Goal: Book appointment/travel/reservation

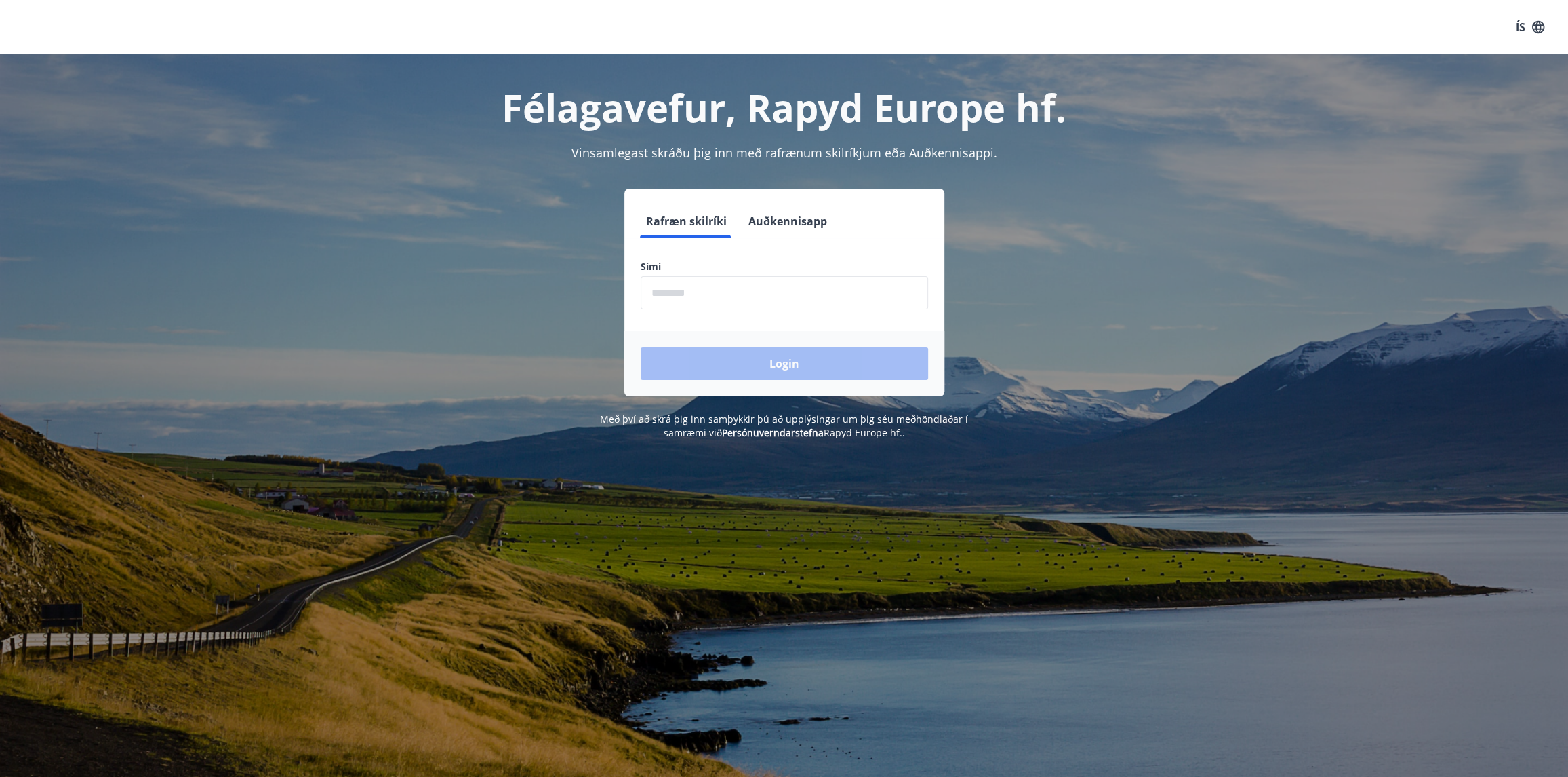
click at [752, 304] on input "phone" at bounding box center [784, 293] width 287 height 33
type input "********"
click at [780, 352] on button "Login" at bounding box center [784, 364] width 287 height 33
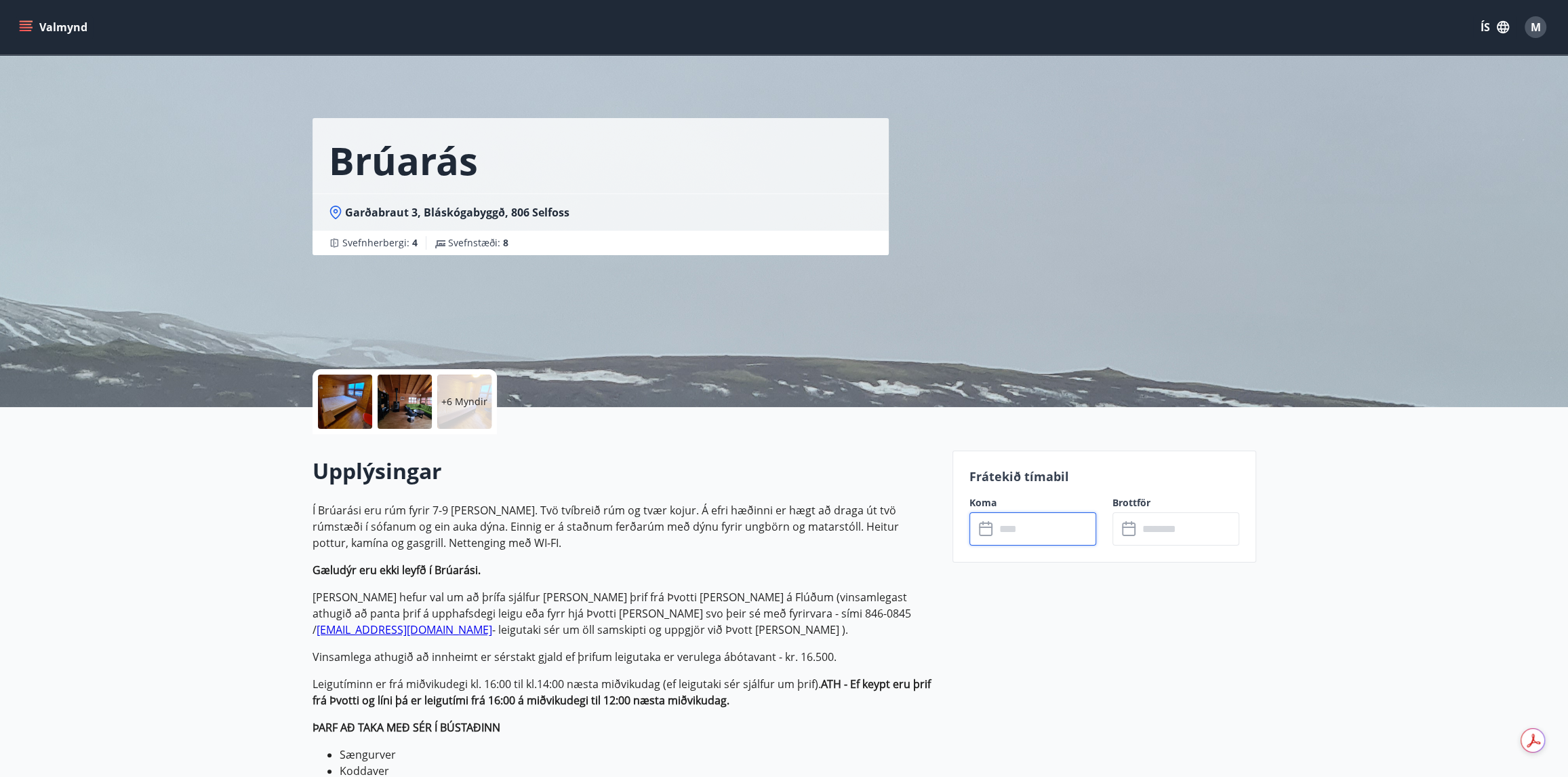
click at [1019, 534] on input "text" at bounding box center [1046, 529] width 101 height 33
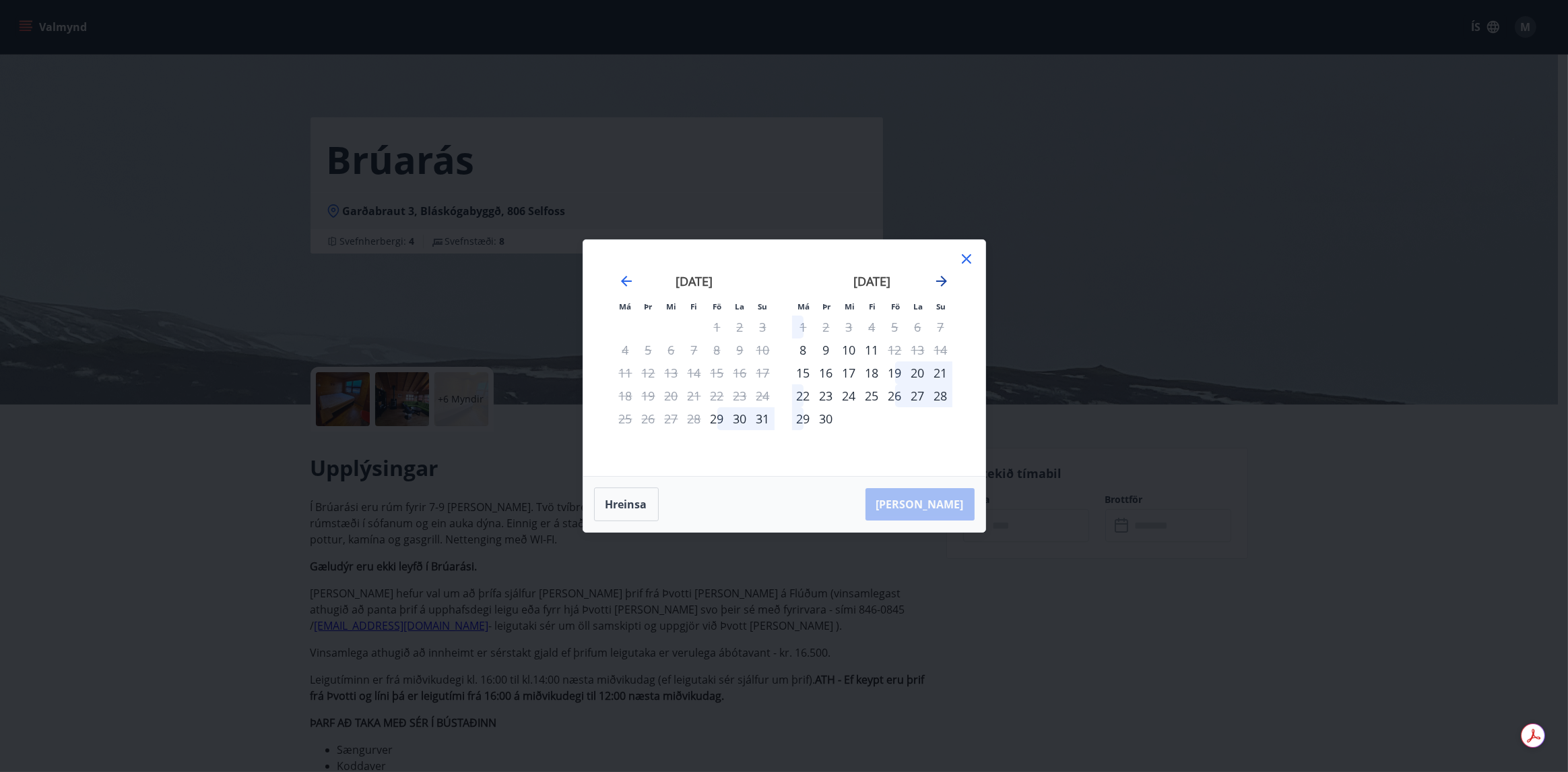
click at [947, 286] on icon "Move forward to switch to the next month." at bounding box center [941, 280] width 16 height 16
click at [944, 287] on icon "Move forward to switch to the next month." at bounding box center [941, 280] width 16 height 16
click at [628, 282] on icon "Move backward to switch to the previous month." at bounding box center [626, 281] width 11 height 11
click at [716, 421] on div "29" at bounding box center [717, 418] width 23 height 23
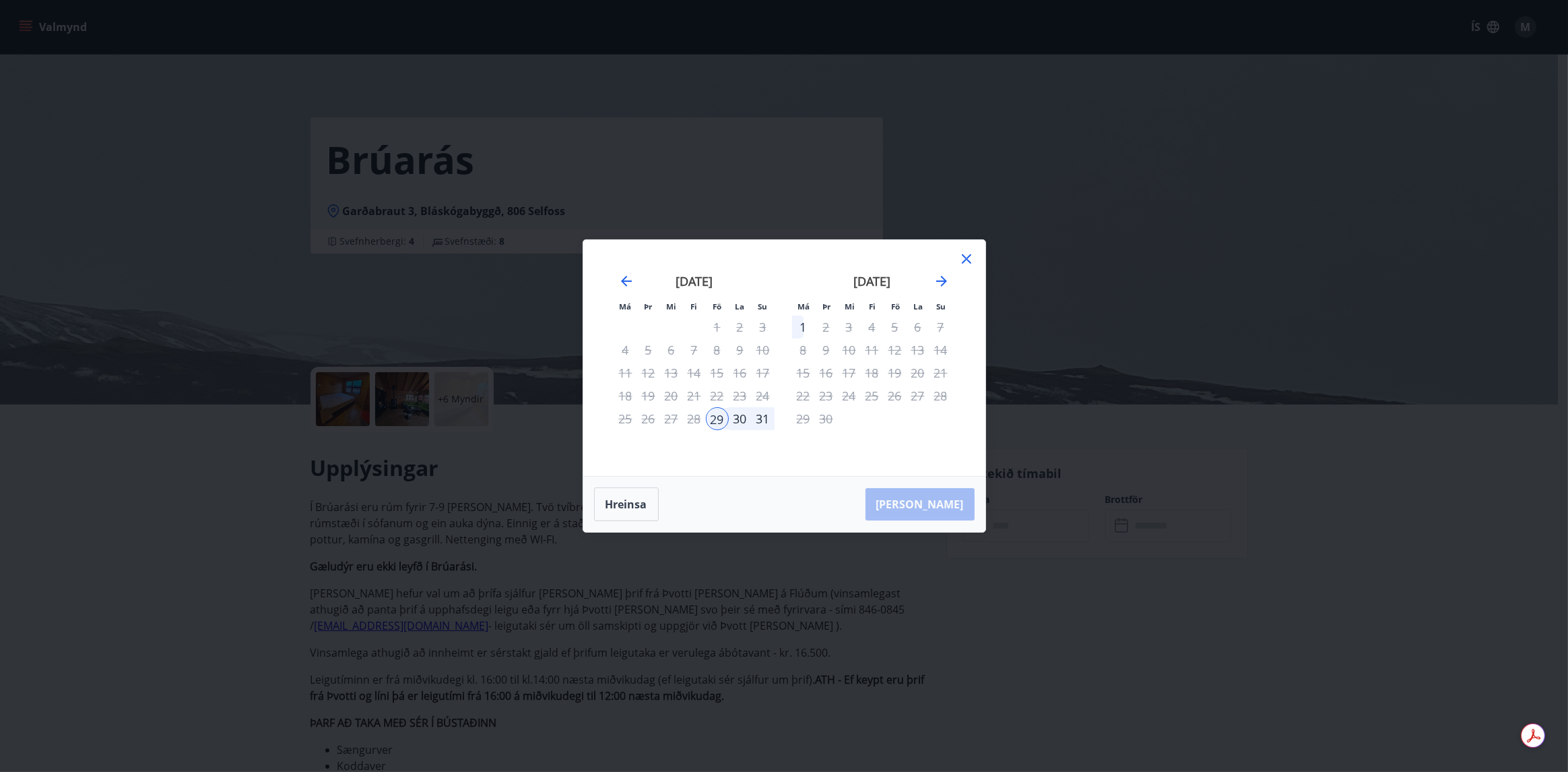
click at [765, 418] on div "31" at bounding box center [763, 418] width 23 height 23
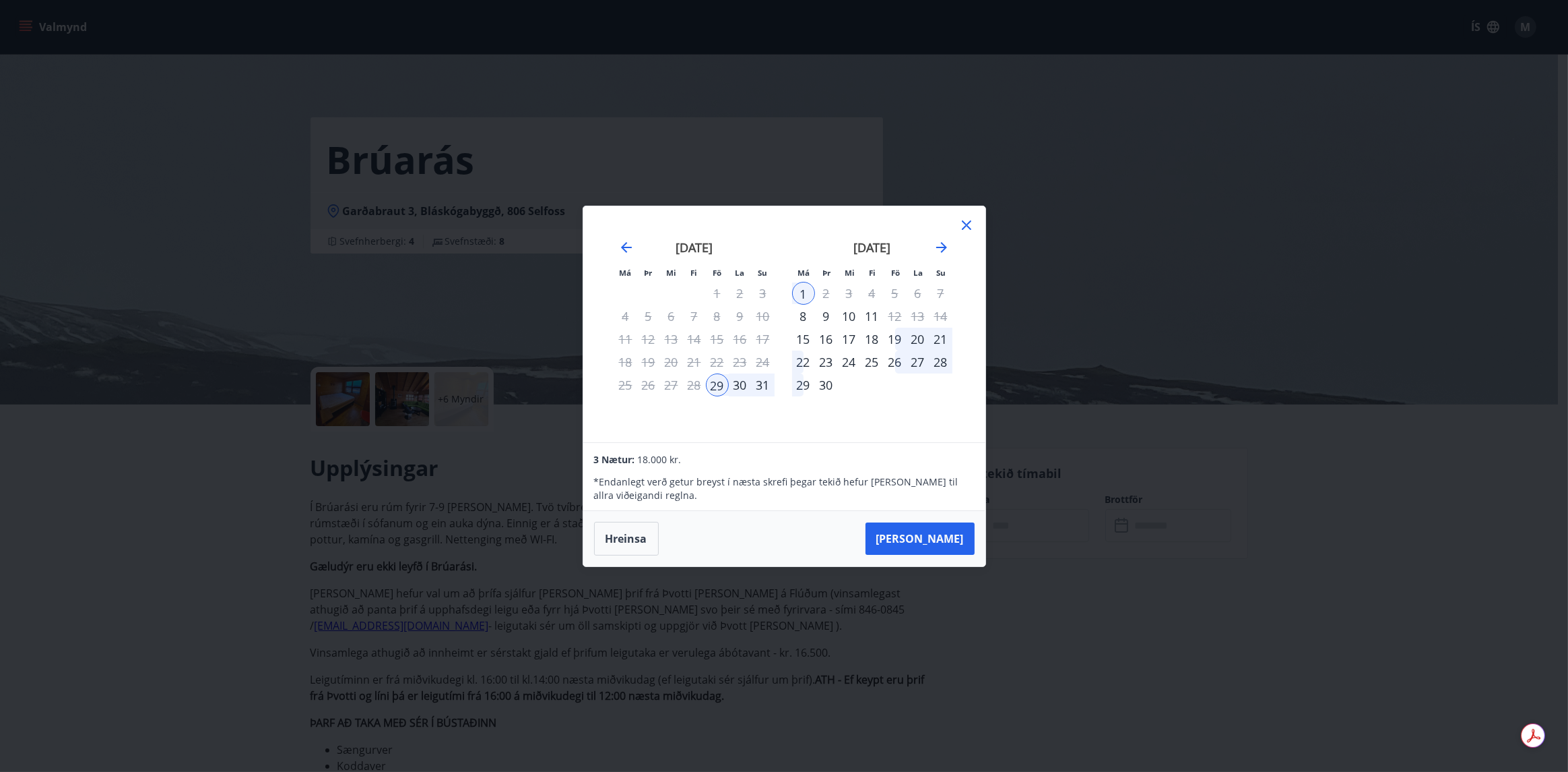
click at [761, 384] on div "31" at bounding box center [763, 385] width 23 height 23
click at [759, 384] on div "31" at bounding box center [763, 385] width 23 height 23
click at [746, 383] on div "30" at bounding box center [740, 385] width 23 height 23
click at [632, 531] on button "Hreinsa" at bounding box center [626, 538] width 65 height 34
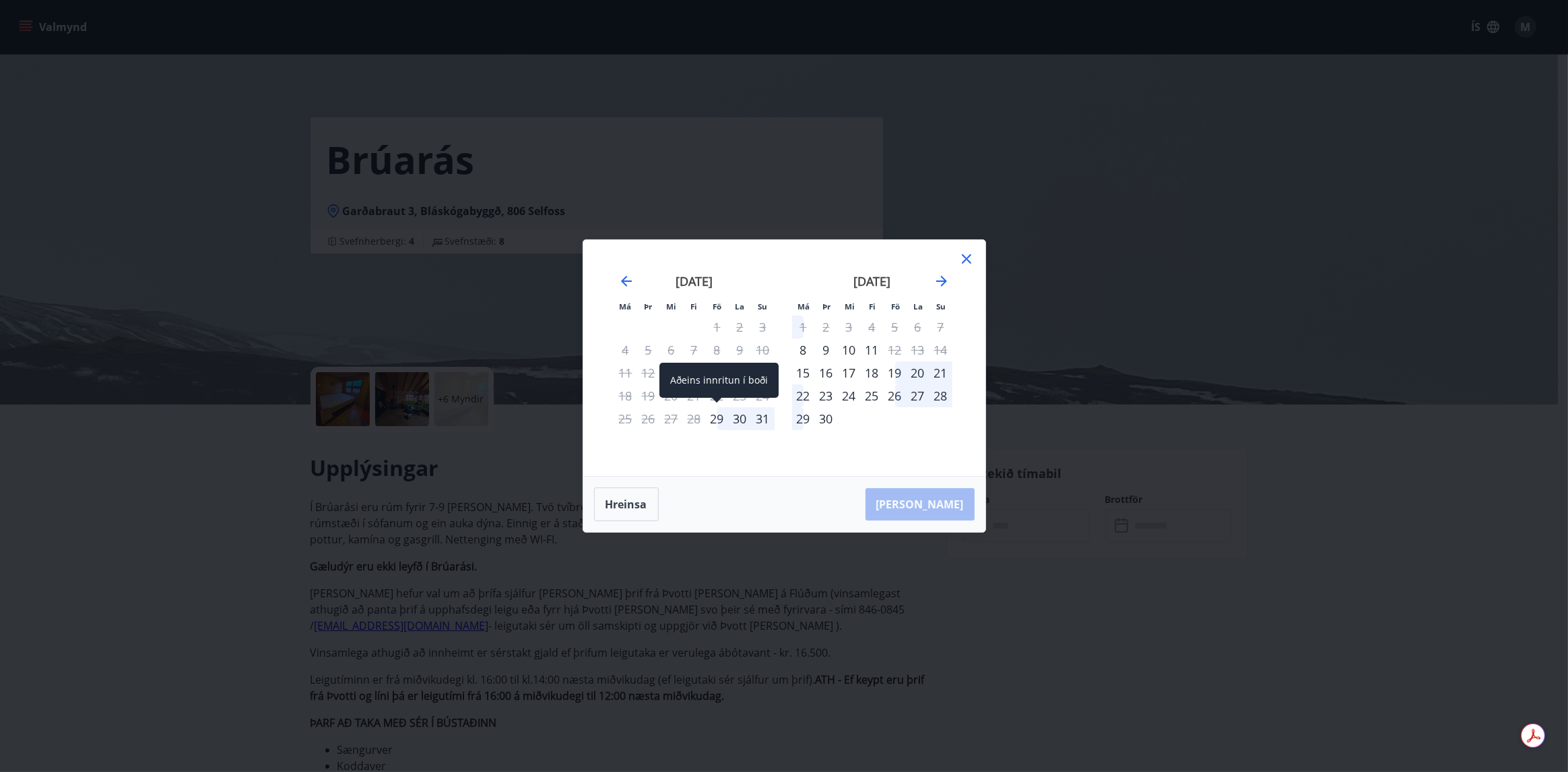
click at [714, 415] on div "29" at bounding box center [717, 418] width 23 height 23
click at [741, 417] on div "30" at bounding box center [740, 418] width 23 height 23
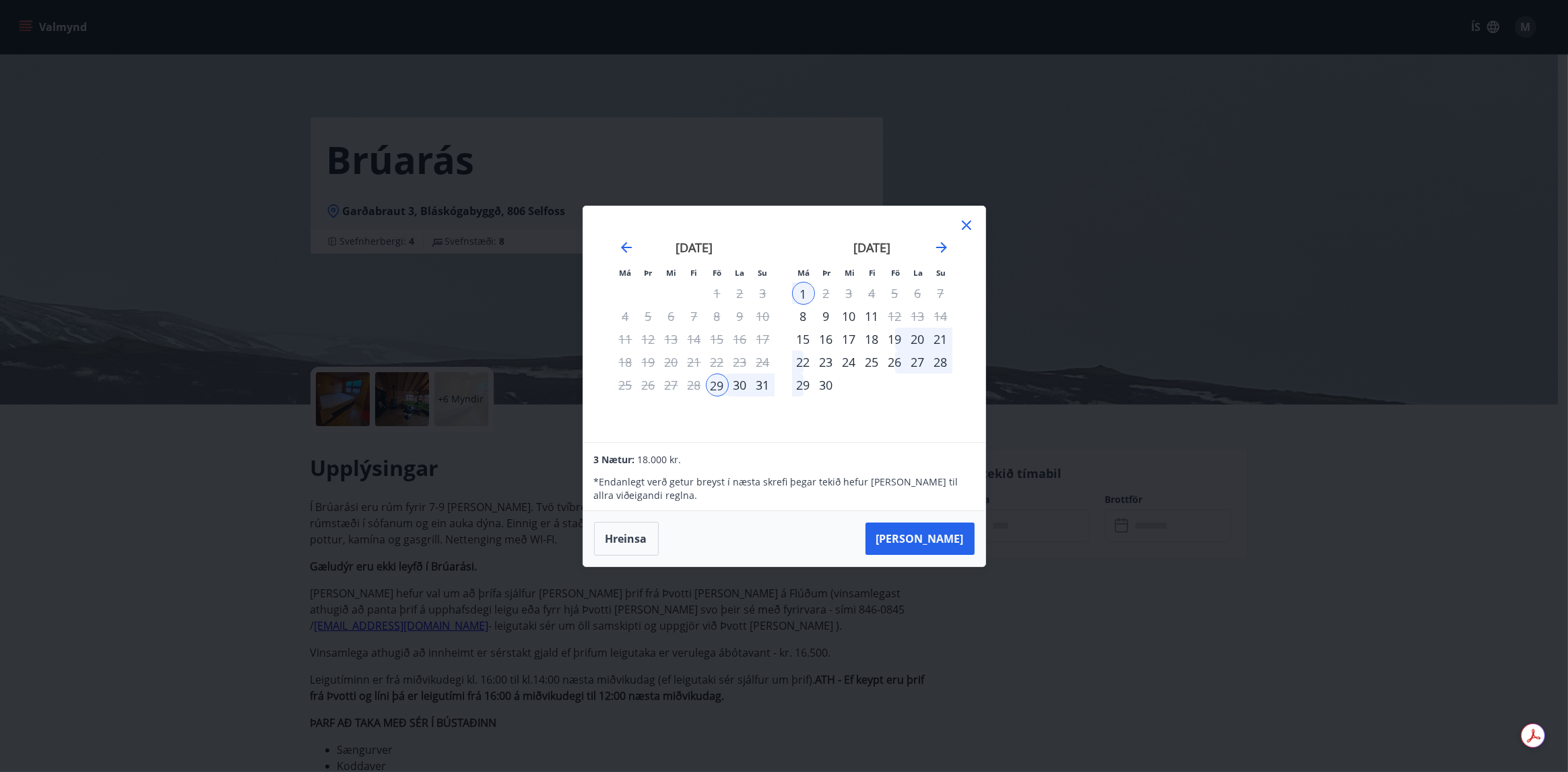
click at [739, 384] on div "30" at bounding box center [740, 385] width 23 height 23
click at [621, 540] on button "Hreinsa" at bounding box center [626, 538] width 65 height 34
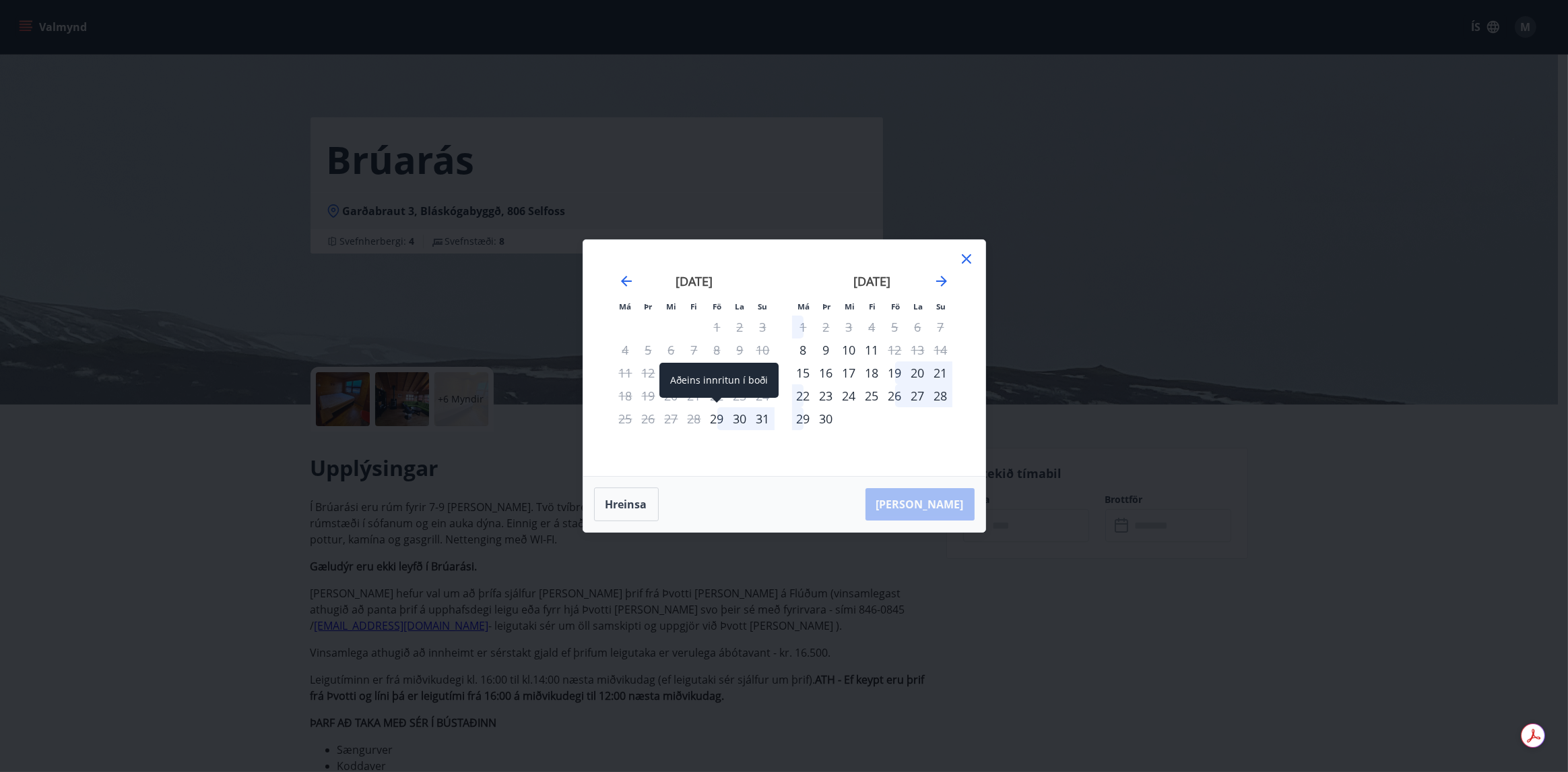
click at [716, 417] on div "29" at bounding box center [717, 418] width 23 height 23
click at [759, 423] on div "31" at bounding box center [763, 418] width 23 height 23
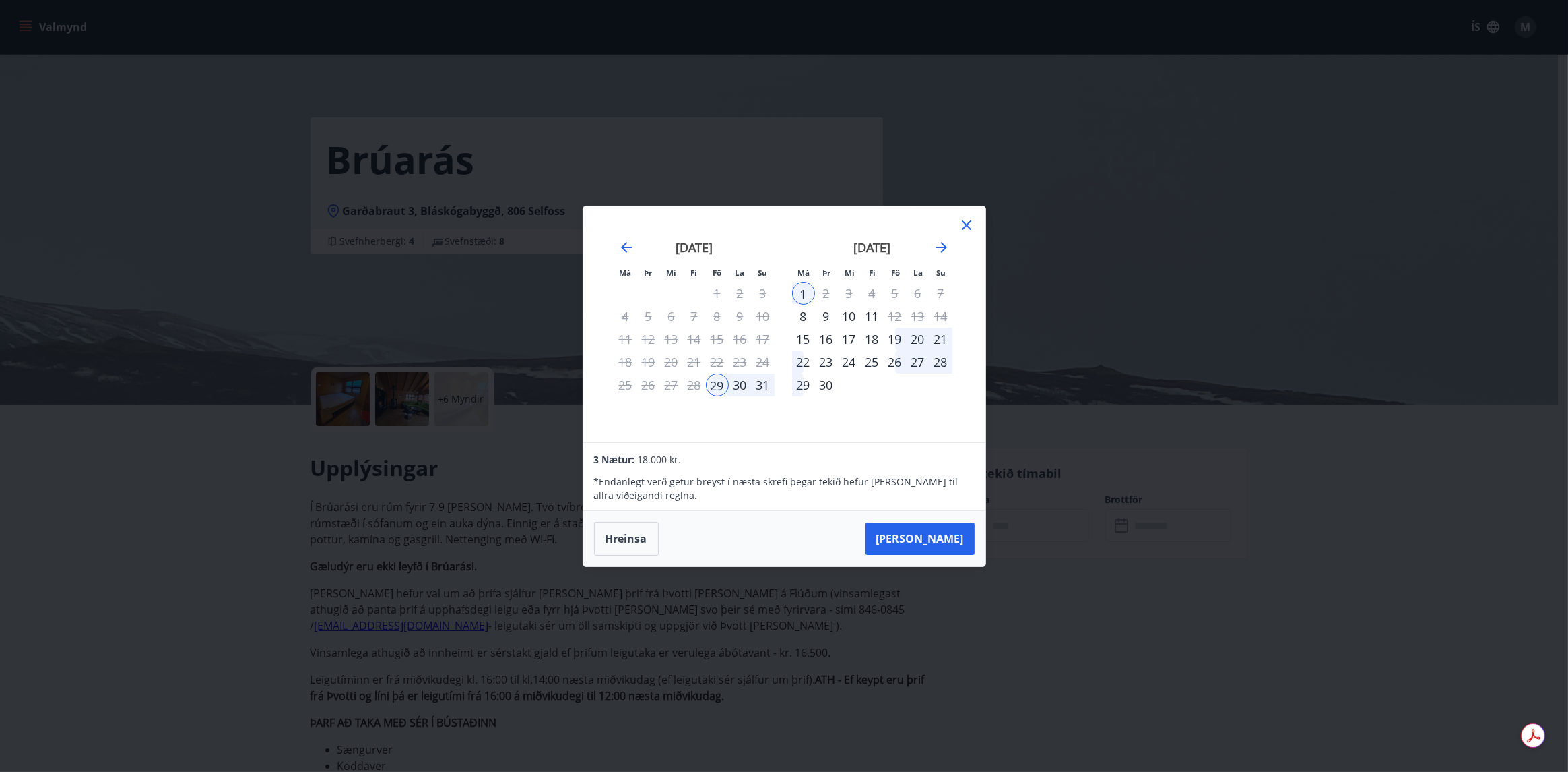
click at [759, 392] on div "31" at bounding box center [763, 385] width 23 height 23
click at [764, 381] on div "31" at bounding box center [763, 385] width 23 height 23
click at [626, 545] on button "Hreinsa" at bounding box center [626, 538] width 65 height 34
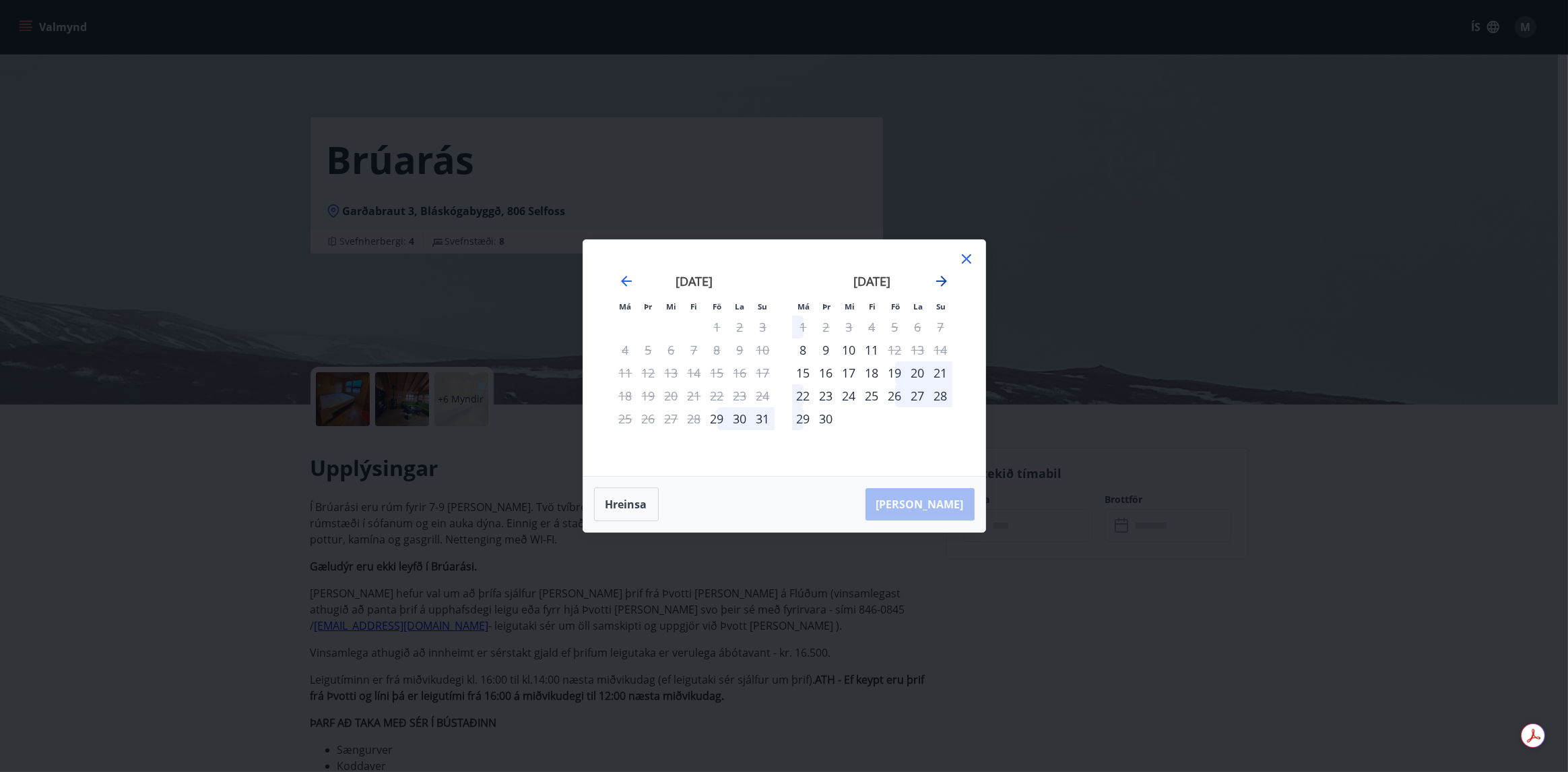
click at [939, 278] on icon "Move forward to switch to the next month." at bounding box center [941, 280] width 16 height 16
click at [621, 279] on icon "Move backward to switch to the previous month." at bounding box center [626, 280] width 16 height 16
click at [622, 281] on icon "Move backward to switch to the previous month." at bounding box center [626, 281] width 11 height 11
click at [939, 280] on icon "Move forward to switch to the next month." at bounding box center [941, 280] width 16 height 16
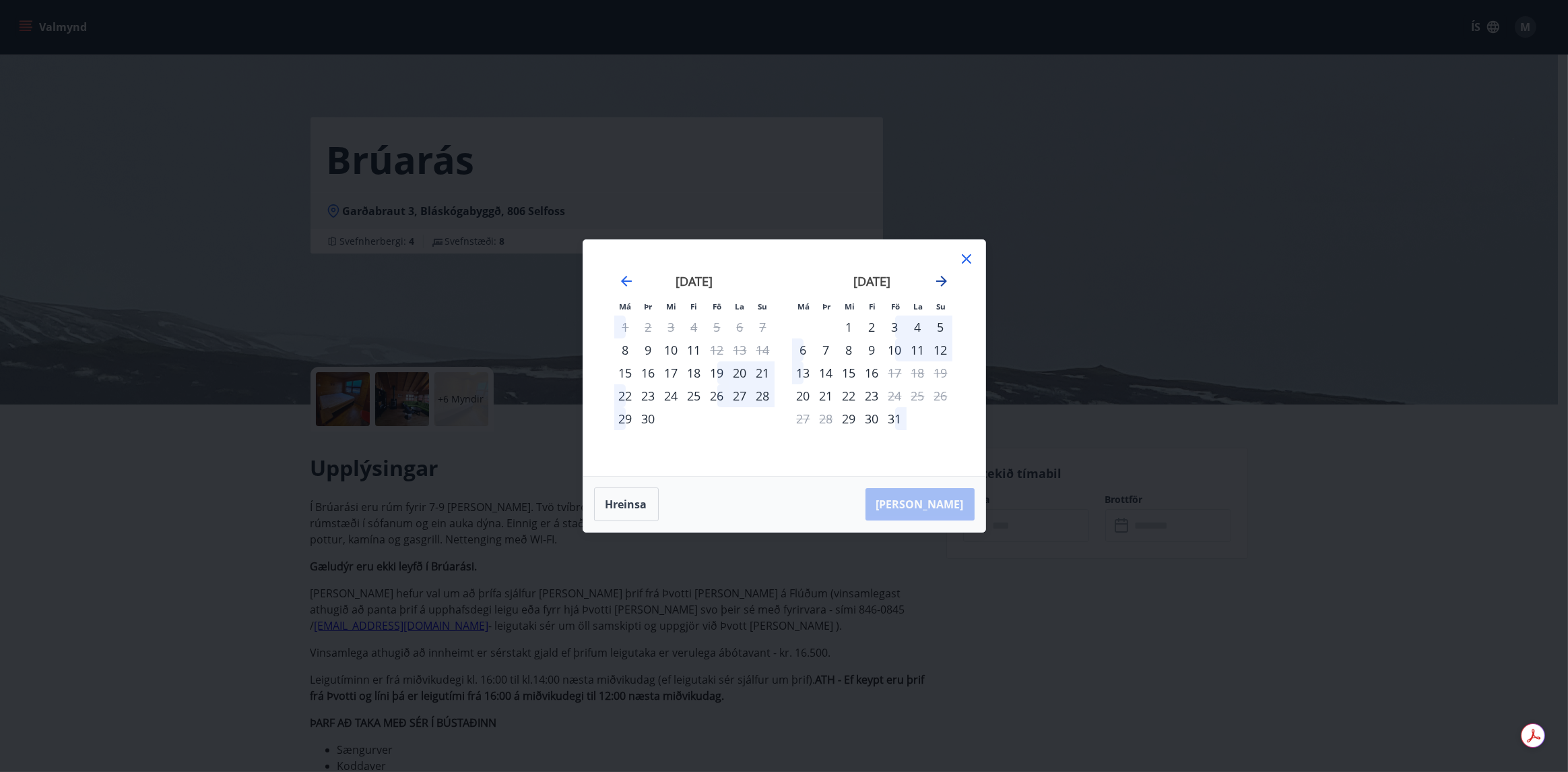
click at [939, 280] on icon "Move forward to switch to the next month." at bounding box center [941, 280] width 16 height 16
click at [935, 282] on icon "Move forward to switch to the next month." at bounding box center [941, 280] width 16 height 16
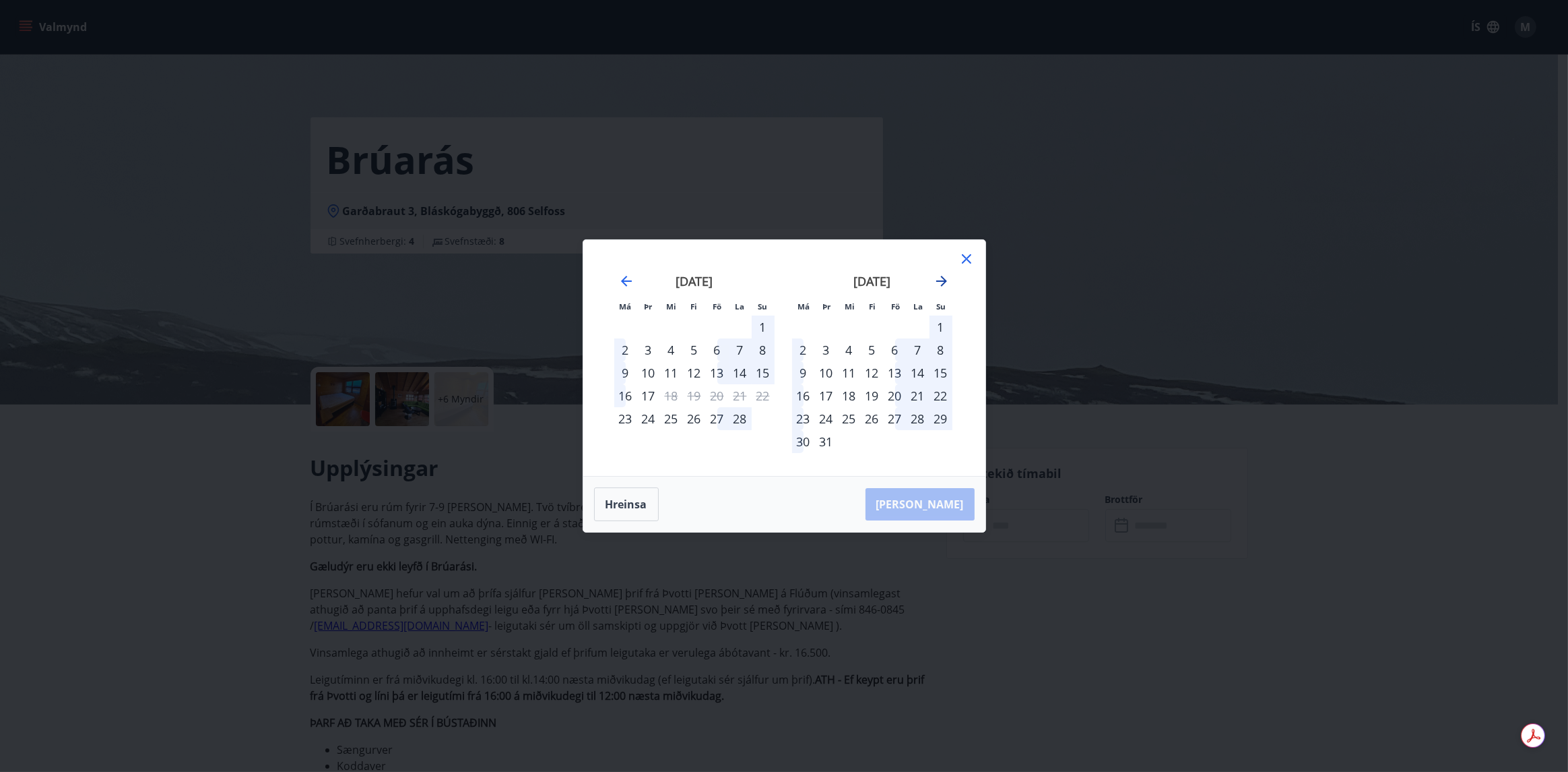
click at [935, 282] on icon "Move forward to switch to the next month." at bounding box center [941, 280] width 16 height 16
click at [850, 393] on div "22" at bounding box center [849, 395] width 23 height 23
click at [936, 397] on div "26" at bounding box center [940, 395] width 23 height 23
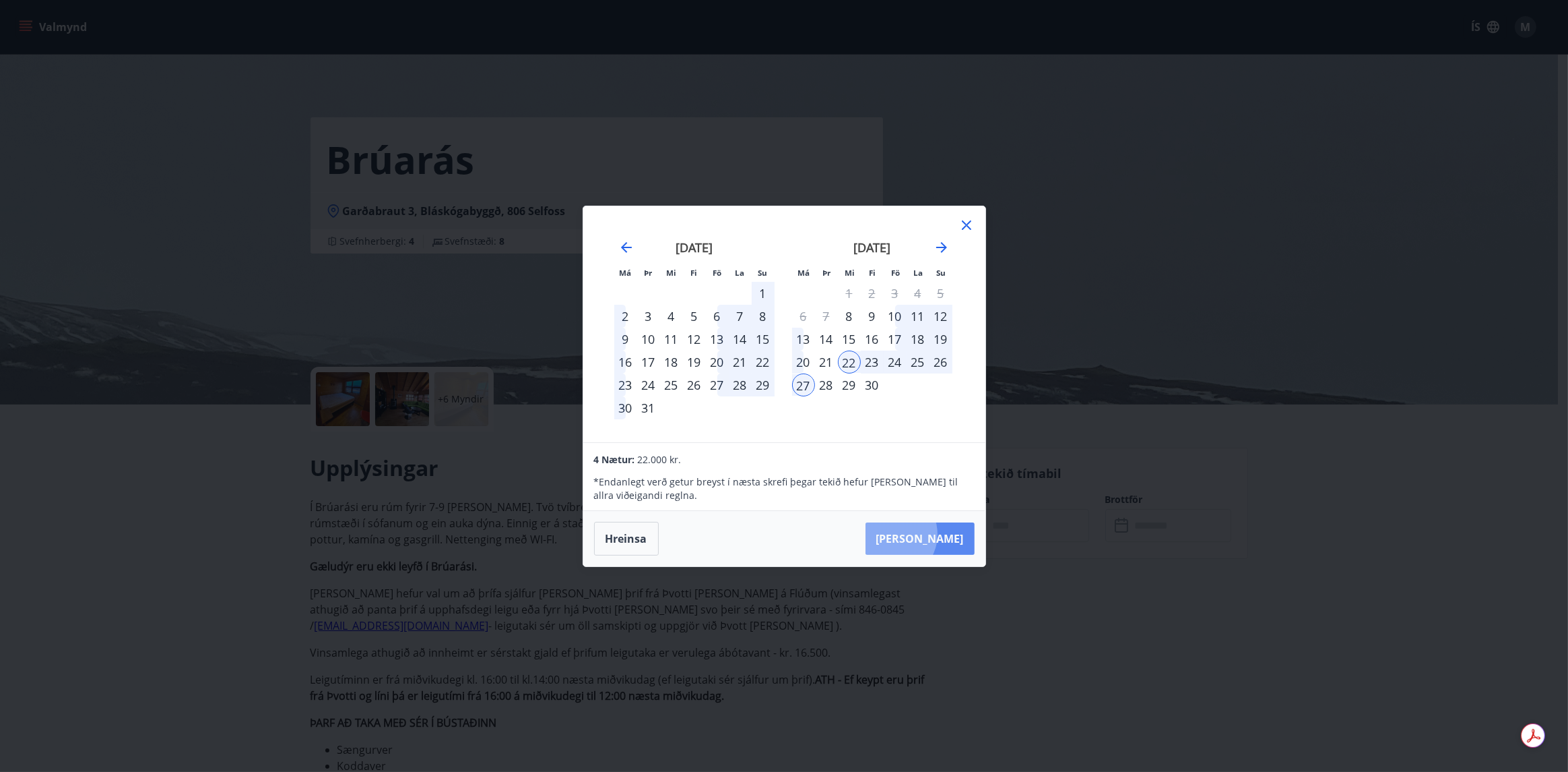
click at [933, 535] on button "[PERSON_NAME]" at bounding box center [920, 539] width 109 height 33
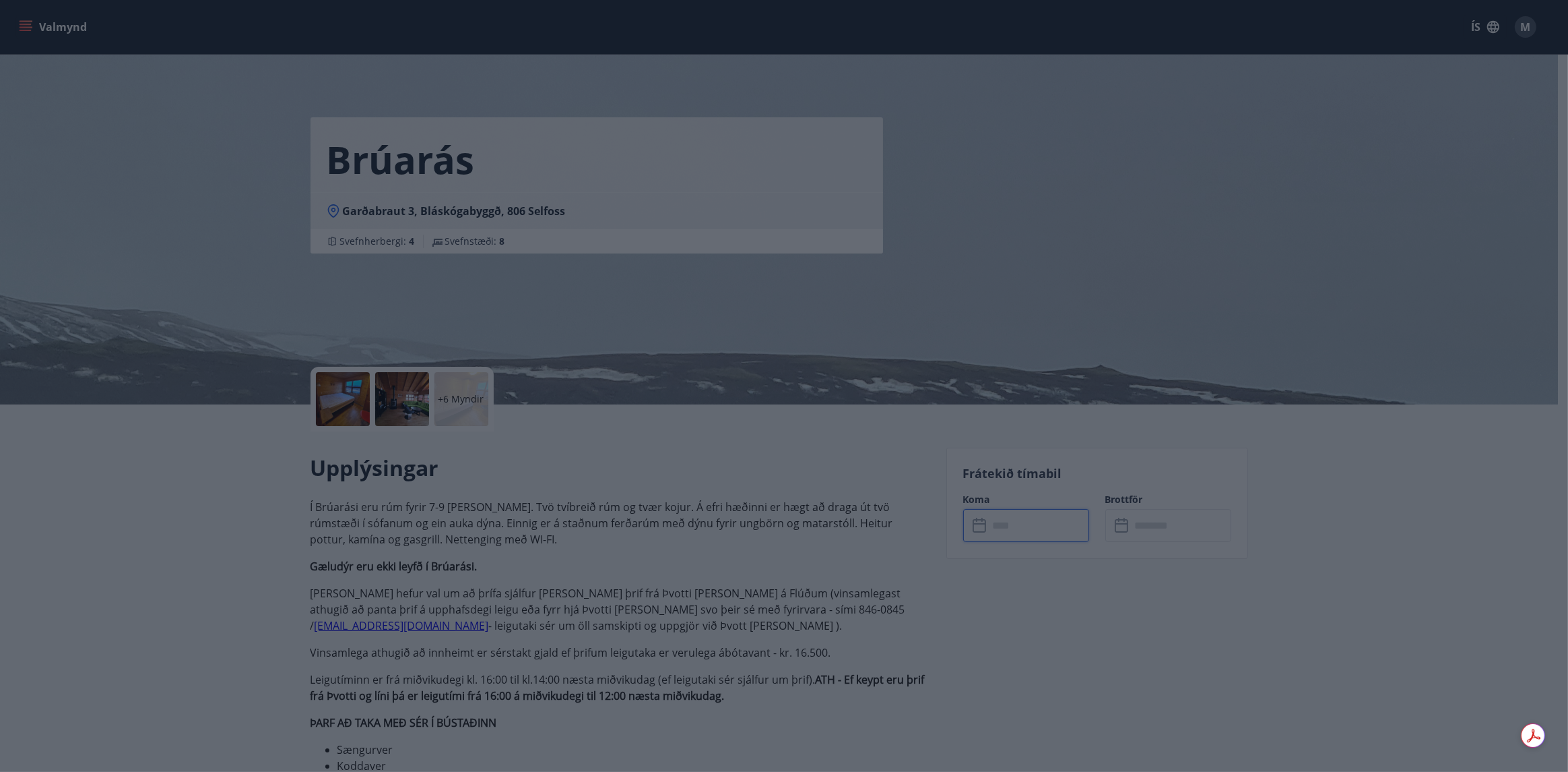
type input "******"
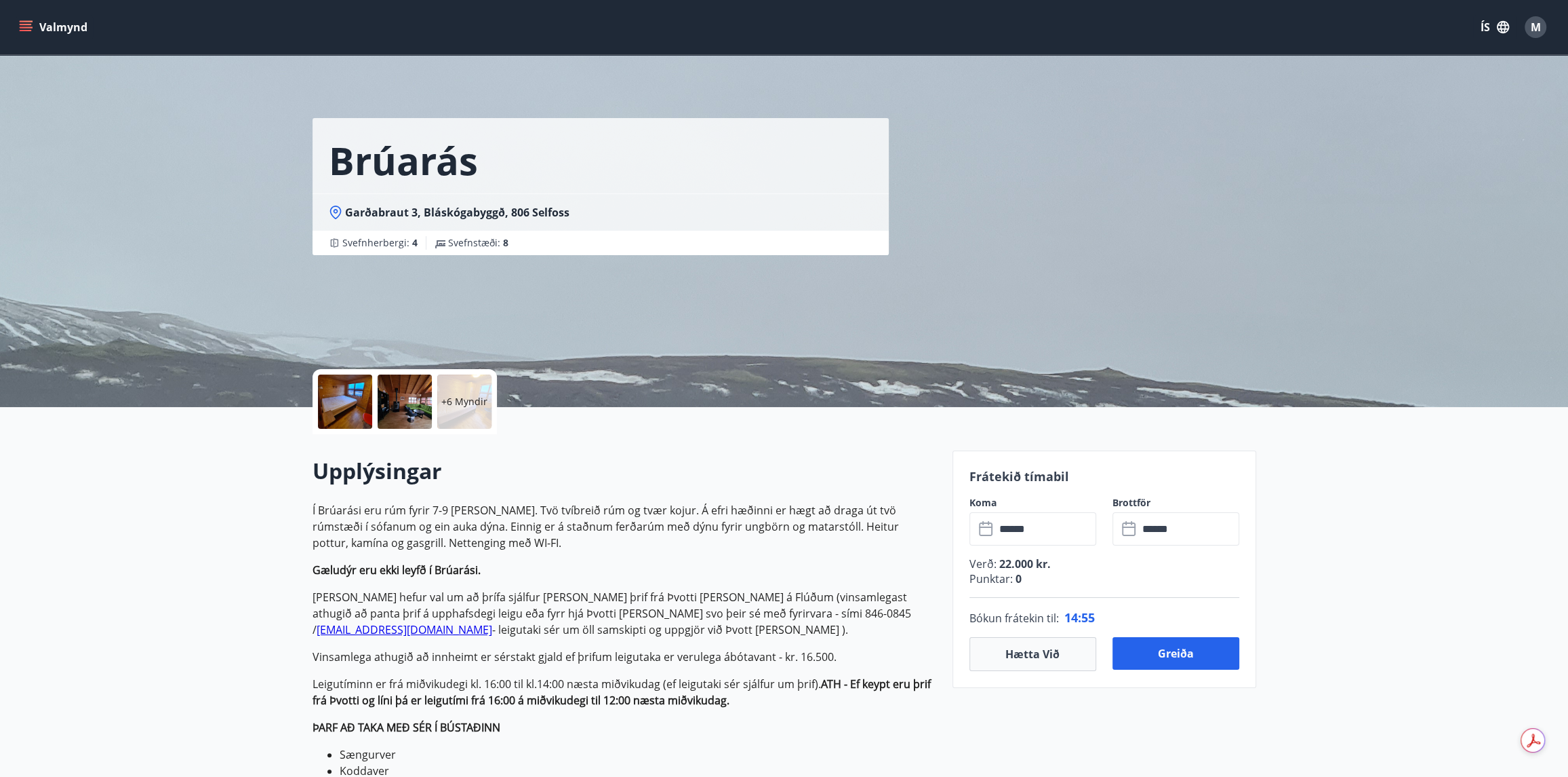
click at [1129, 530] on icon at bounding box center [1130, 529] width 16 height 16
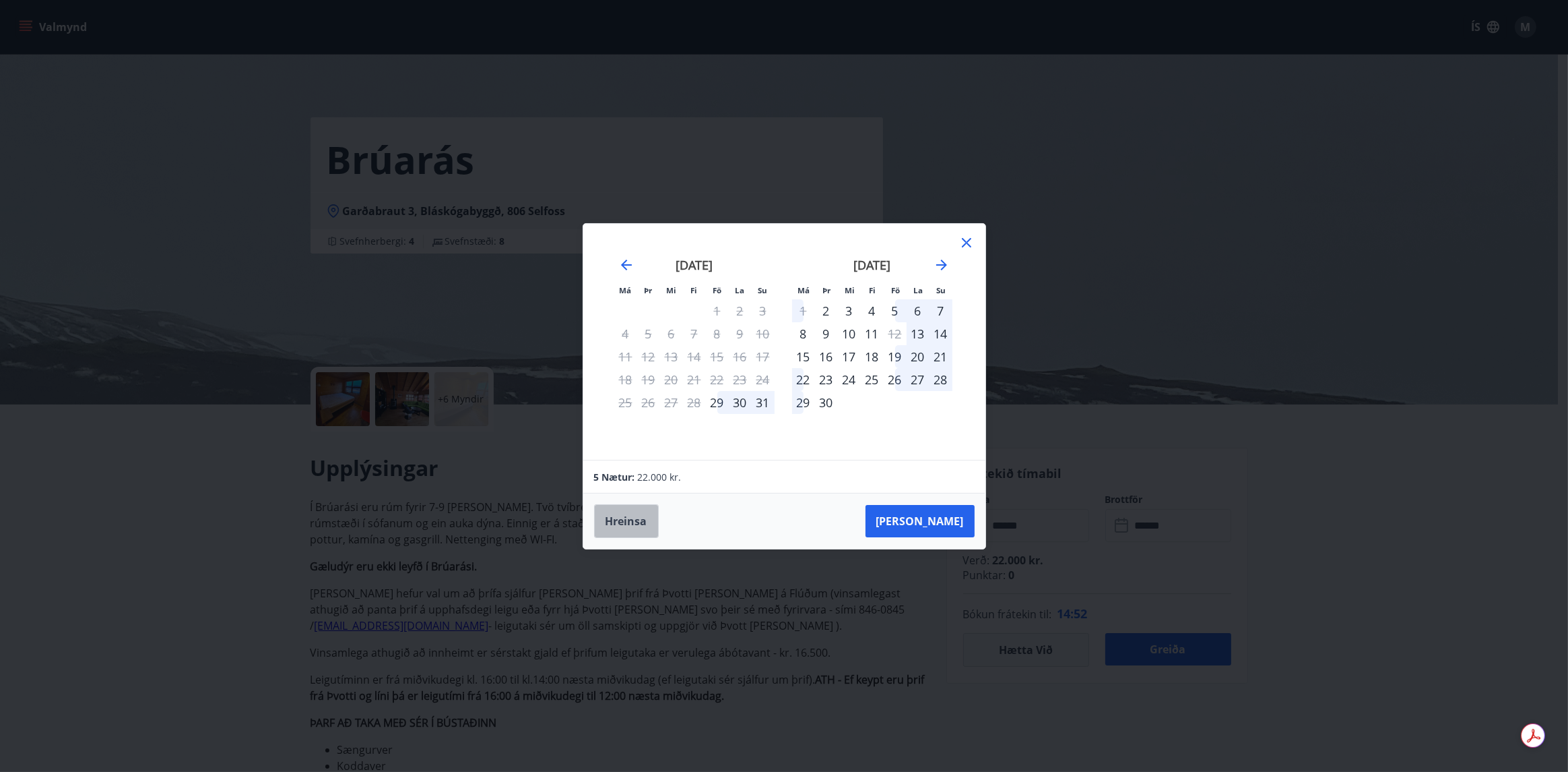
click at [641, 517] on button "Hreinsa" at bounding box center [626, 521] width 65 height 34
click at [947, 267] on icon "Move forward to switch to the next month." at bounding box center [941, 265] width 16 height 16
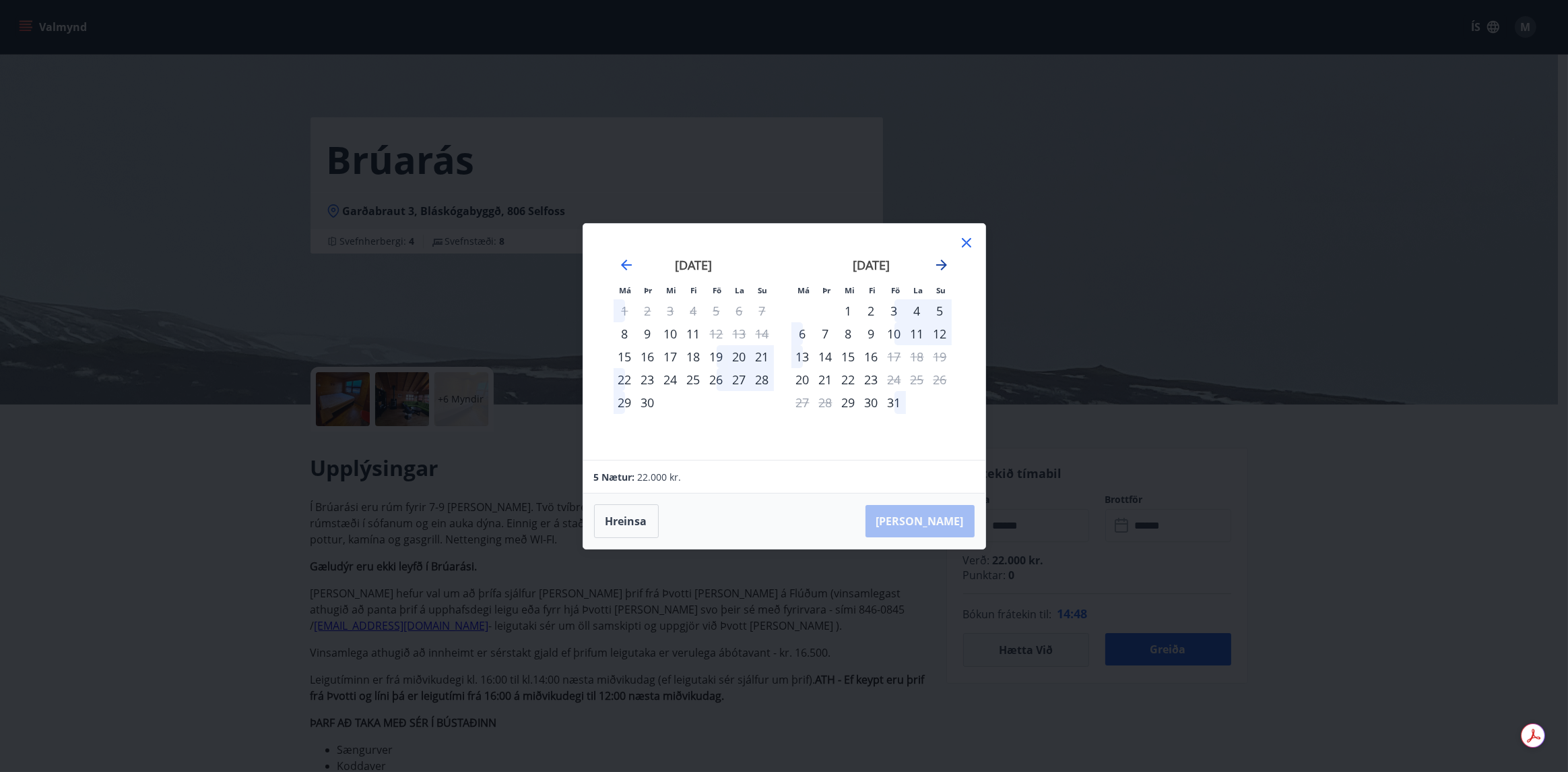
click at [947, 267] on icon "Move forward to switch to the next month." at bounding box center [941, 265] width 16 height 16
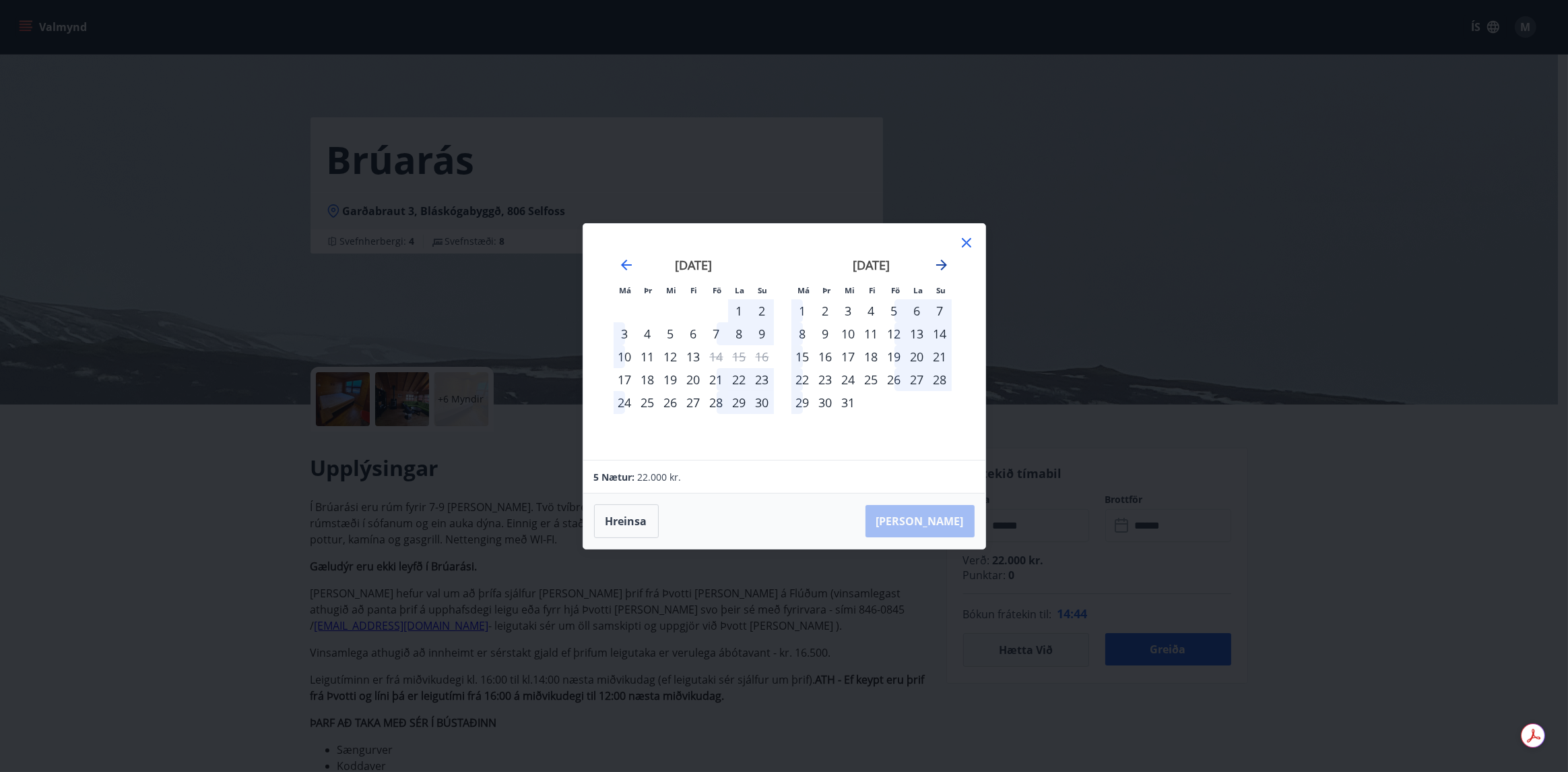
click at [944, 266] on icon "Move forward to switch to the next month." at bounding box center [941, 265] width 11 height 11
click at [940, 264] on icon "Move forward to switch to the next month." at bounding box center [941, 265] width 11 height 11
click at [965, 242] on icon at bounding box center [966, 242] width 9 height 9
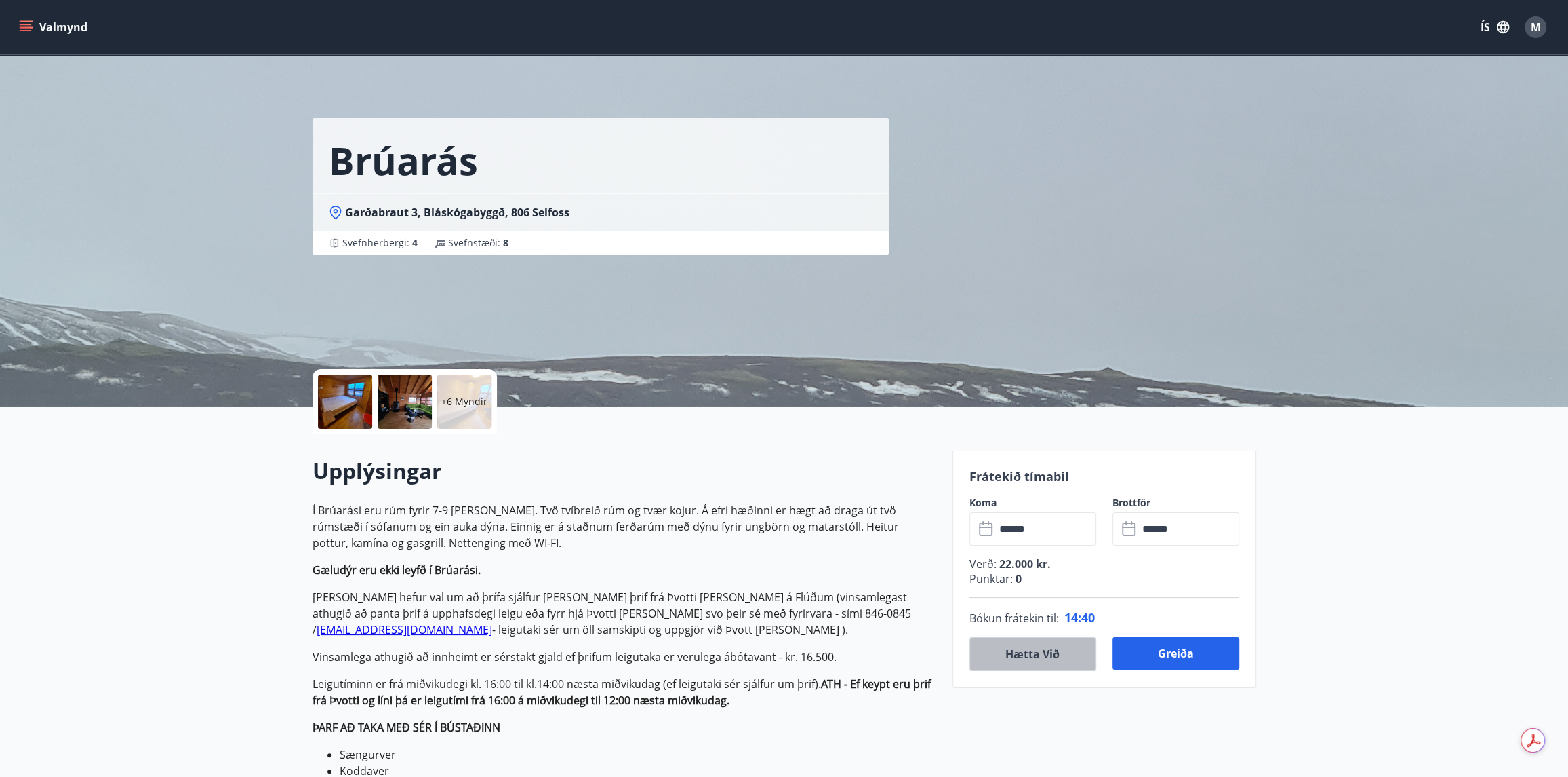
click at [1072, 649] on button "Hætta við" at bounding box center [1033, 654] width 127 height 34
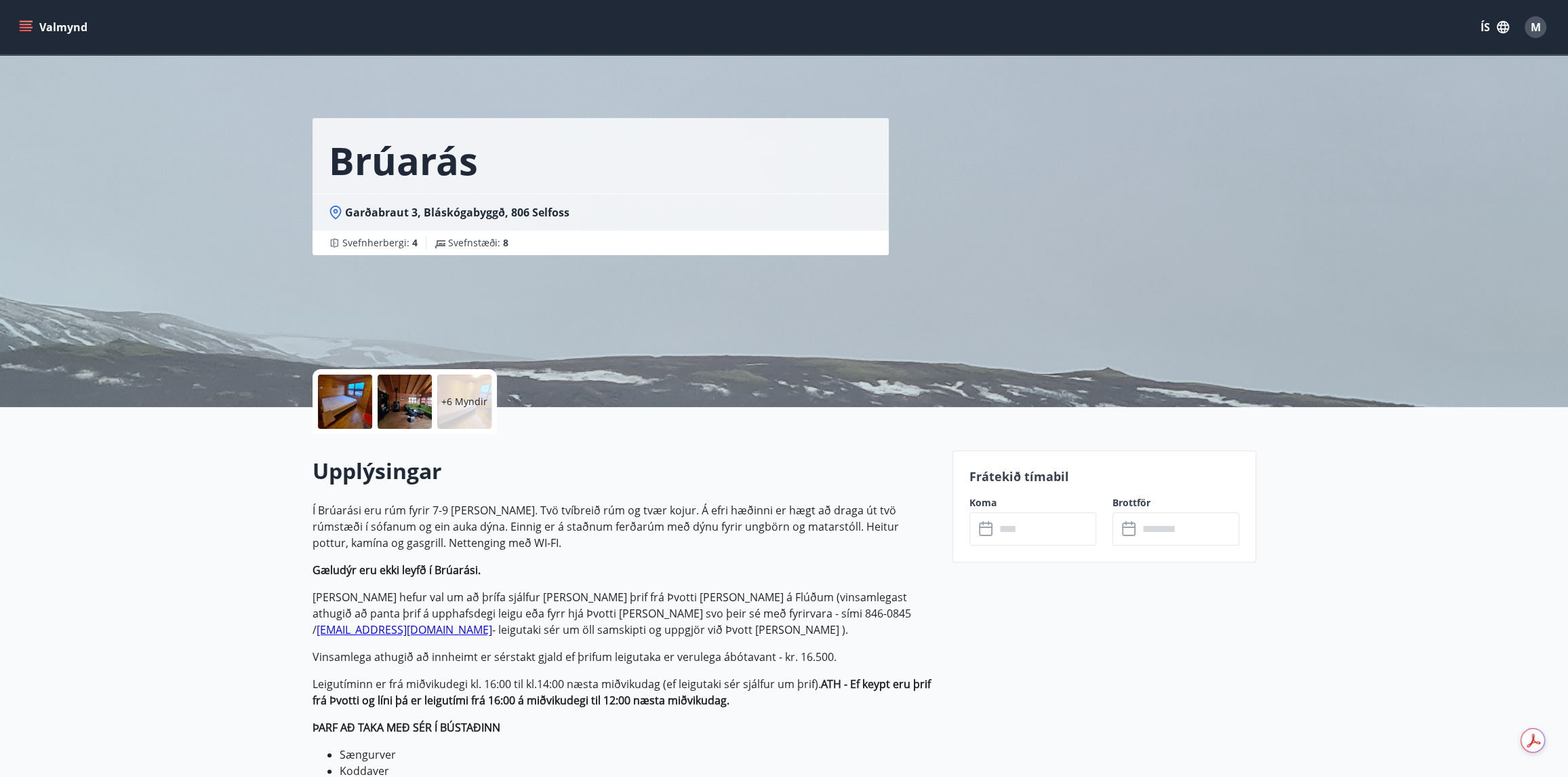
click at [983, 530] on icon at bounding box center [987, 529] width 16 height 16
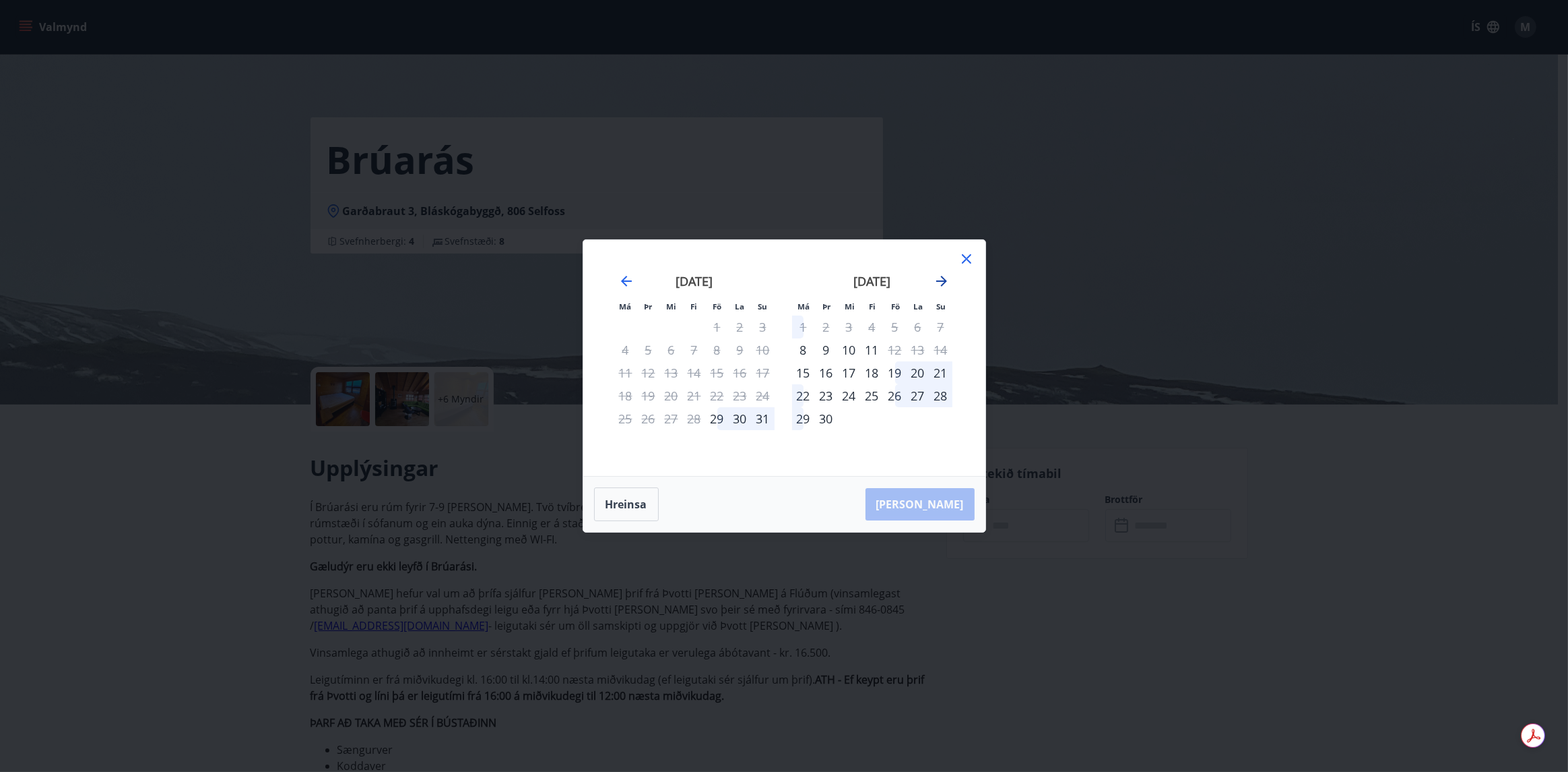
click at [940, 273] on icon "Move forward to switch to the next month." at bounding box center [941, 280] width 16 height 16
click at [940, 277] on icon "Move forward to switch to the next month." at bounding box center [941, 280] width 16 height 16
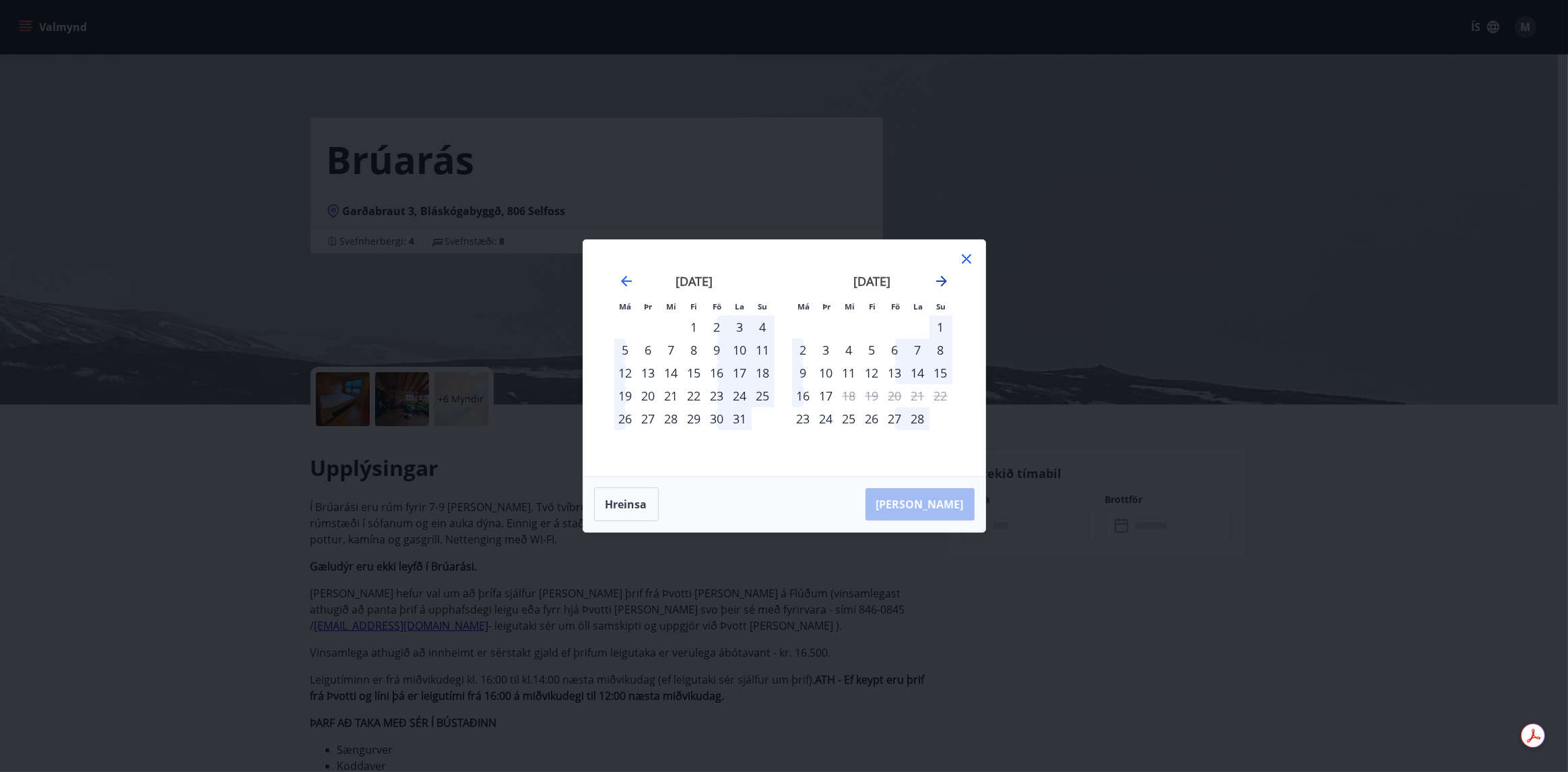
click at [940, 277] on icon "Move forward to switch to the next month." at bounding box center [941, 280] width 16 height 16
click at [850, 398] on div "22" at bounding box center [849, 395] width 23 height 23
click at [622, 505] on button "Hreinsa" at bounding box center [626, 504] width 65 height 34
click at [942, 279] on icon "Move forward to switch to the next month." at bounding box center [941, 281] width 11 height 11
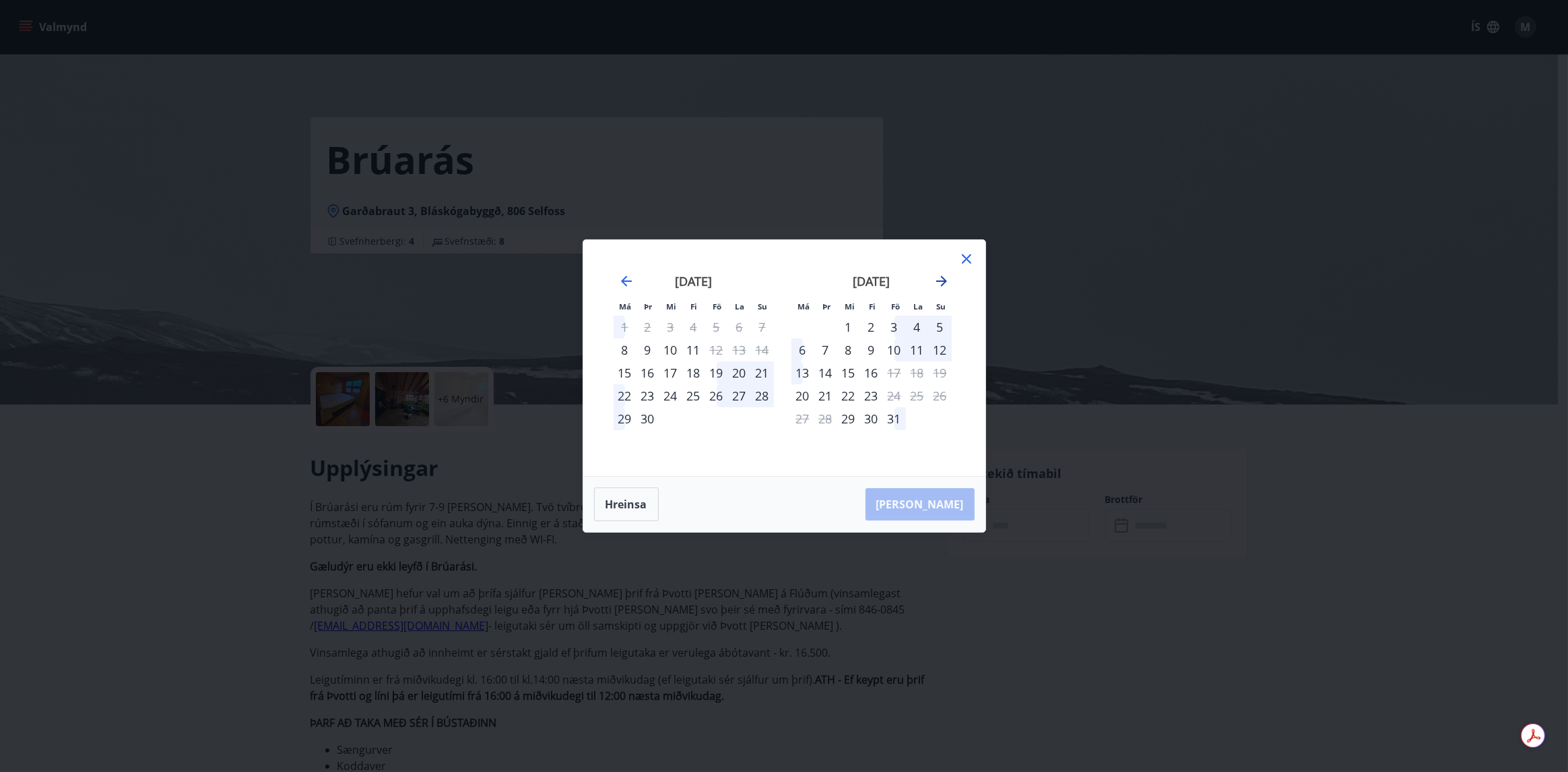
click at [942, 279] on icon "Move forward to switch to the next month." at bounding box center [941, 281] width 11 height 11
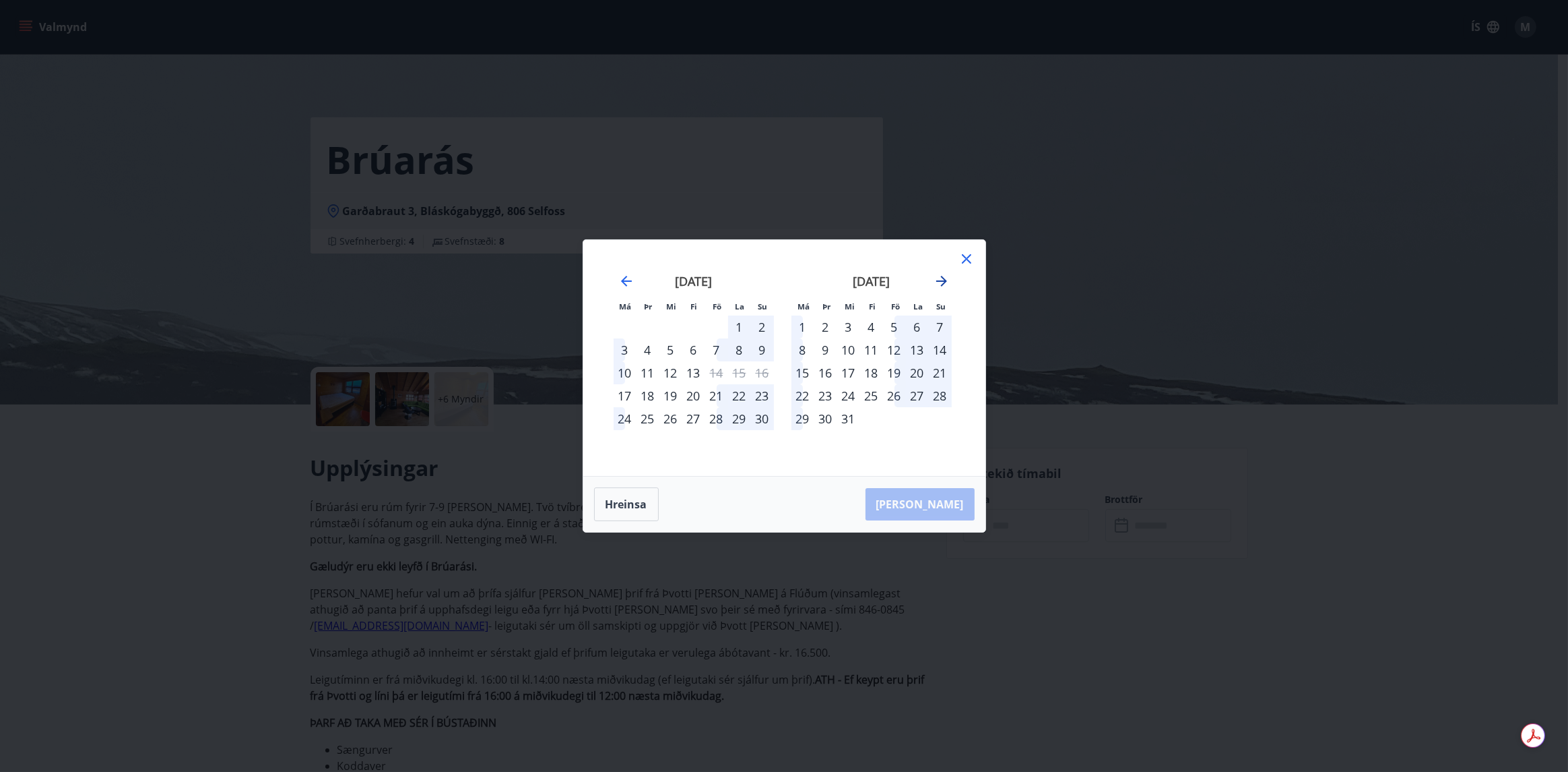
click at [942, 279] on icon "Move forward to switch to the next month." at bounding box center [941, 281] width 11 height 11
click at [938, 279] on icon "Move forward to switch to the next month." at bounding box center [941, 280] width 16 height 16
click at [941, 279] on icon "Move forward to switch to the next month." at bounding box center [941, 280] width 16 height 16
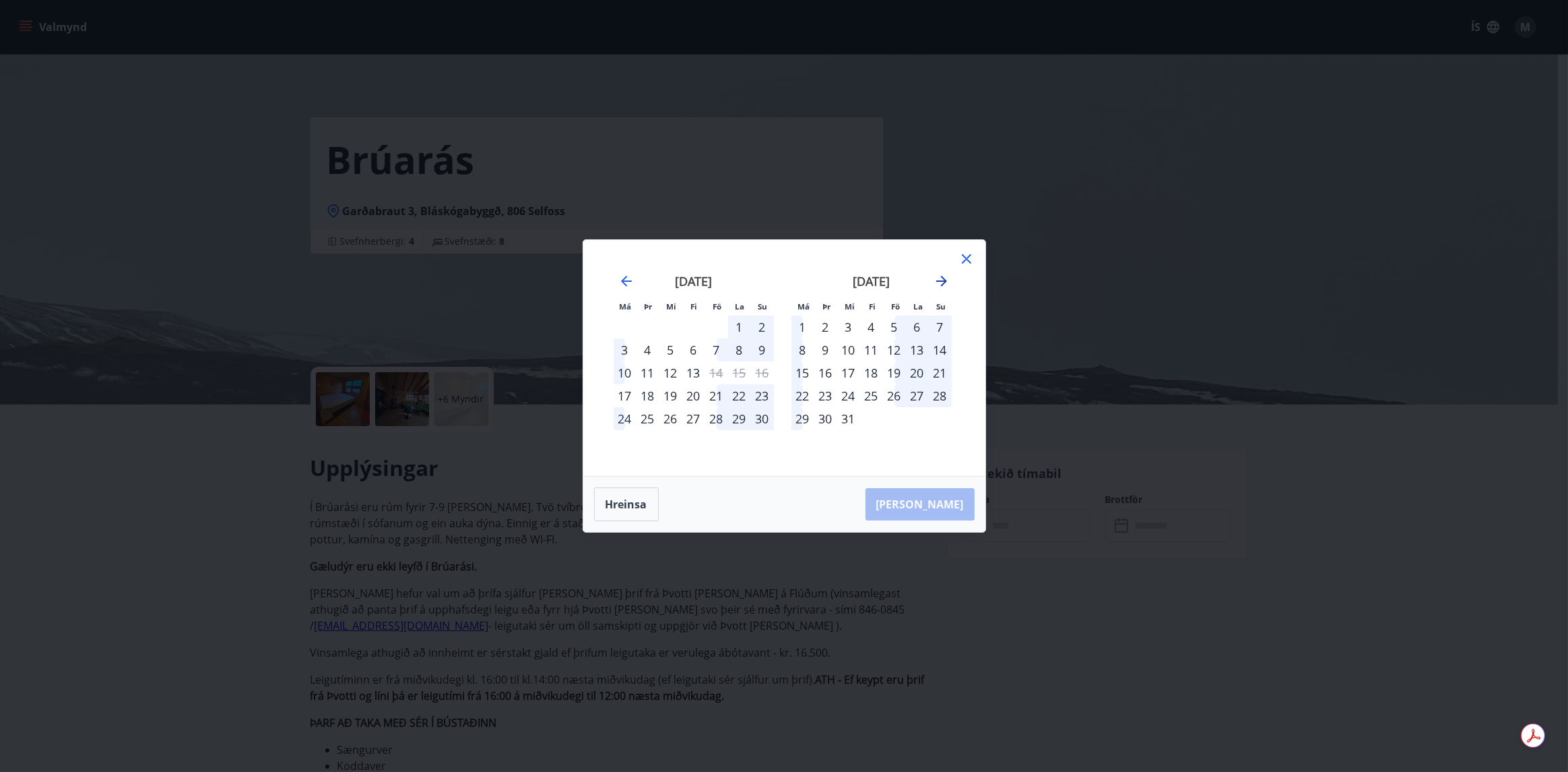
click at [941, 282] on icon "Move forward to switch to the next month." at bounding box center [941, 280] width 16 height 16
click at [964, 260] on icon at bounding box center [966, 259] width 9 height 9
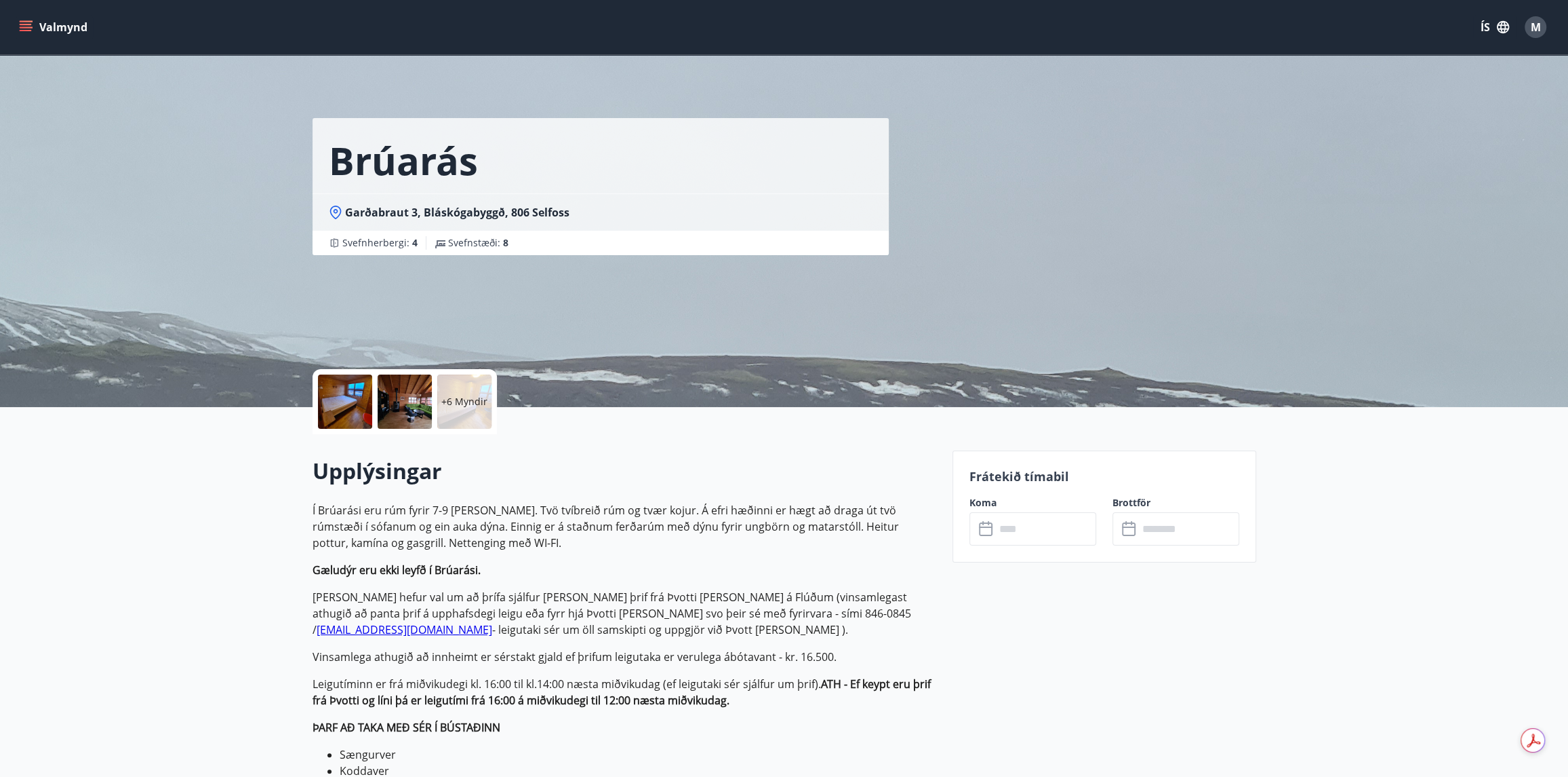
click at [31, 23] on icon "menu" at bounding box center [26, 27] width 14 height 14
click at [560, 222] on div "Garðabraut 3, Bláskógabyggð, 806 Selfoss" at bounding box center [600, 212] width 576 height 37
click at [992, 539] on div "​ ​" at bounding box center [1033, 529] width 127 height 33
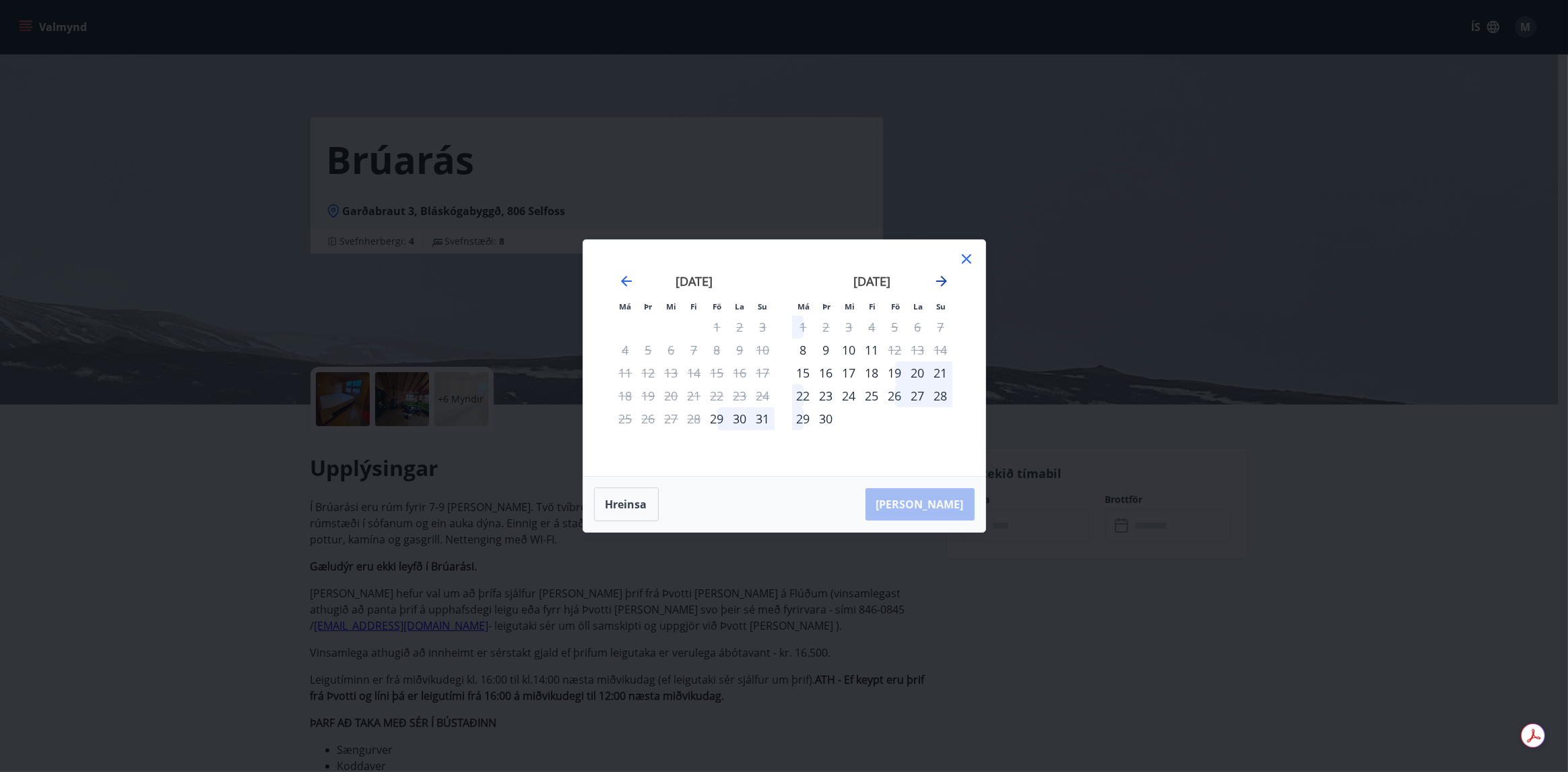
click at [938, 286] on icon "Move forward to switch to the next month." at bounding box center [941, 280] width 16 height 16
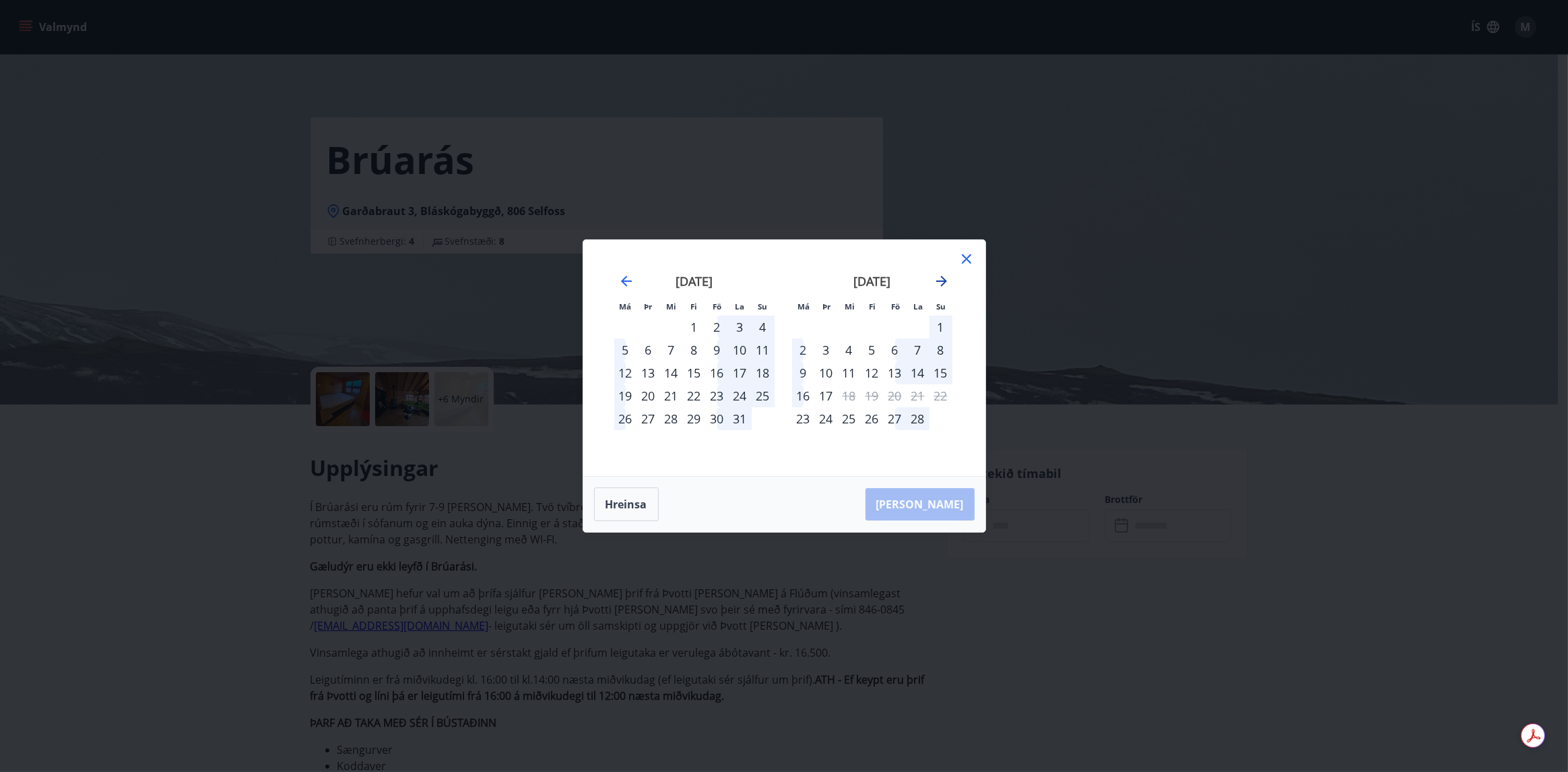
click at [938, 286] on icon "Move forward to switch to the next month." at bounding box center [941, 280] width 16 height 16
click at [846, 399] on div "22" at bounding box center [849, 395] width 23 height 23
click at [846, 395] on div "22" at bounding box center [849, 395] width 23 height 23
click at [846, 392] on div "22" at bounding box center [849, 395] width 23 height 23
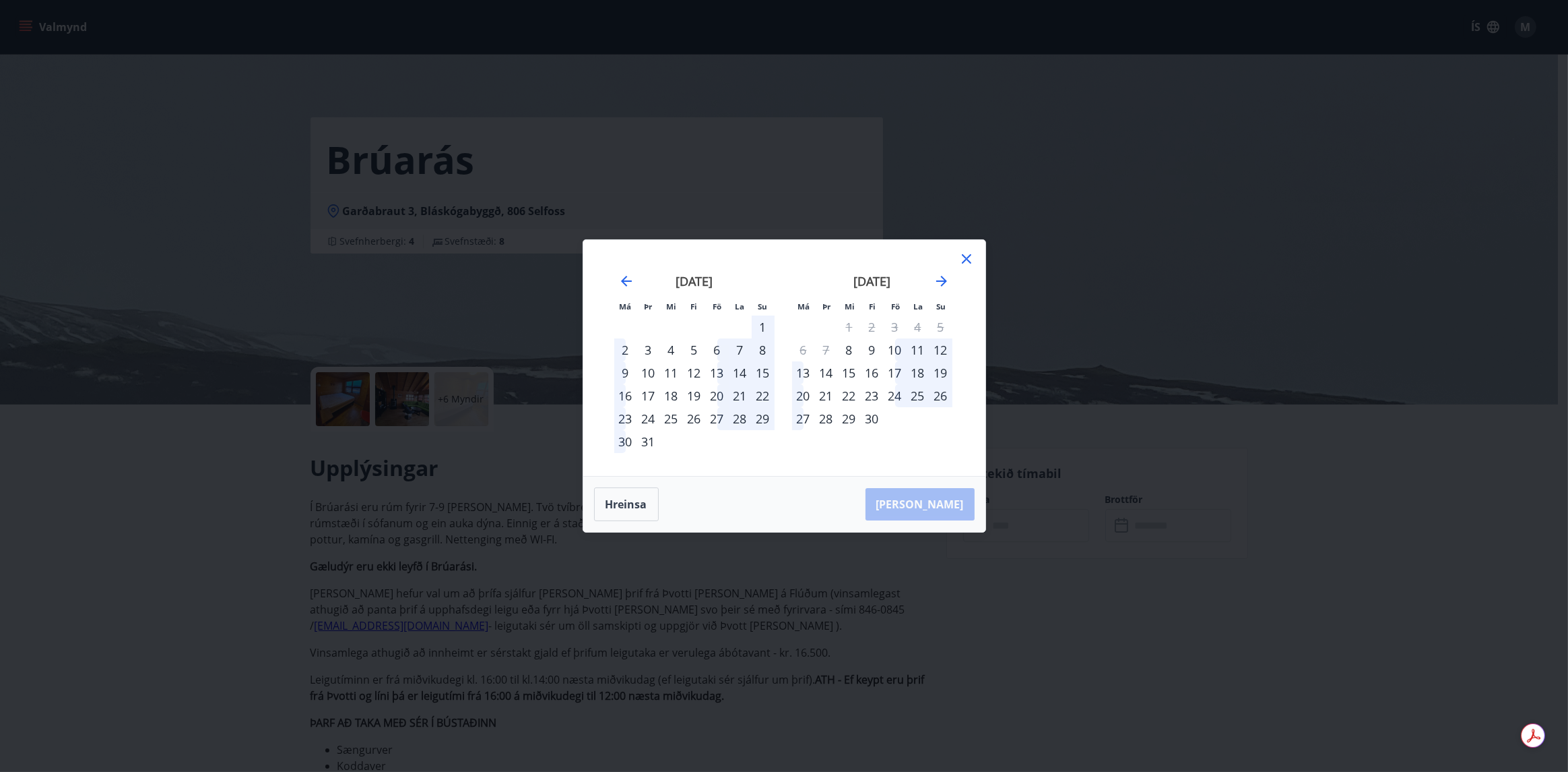
click at [846, 370] on div "15" at bounding box center [849, 373] width 23 height 23
click at [850, 400] on div "22" at bounding box center [849, 395] width 23 height 23
click at [631, 503] on button "Hreinsa" at bounding box center [626, 504] width 65 height 34
click at [968, 254] on icon at bounding box center [966, 259] width 16 height 16
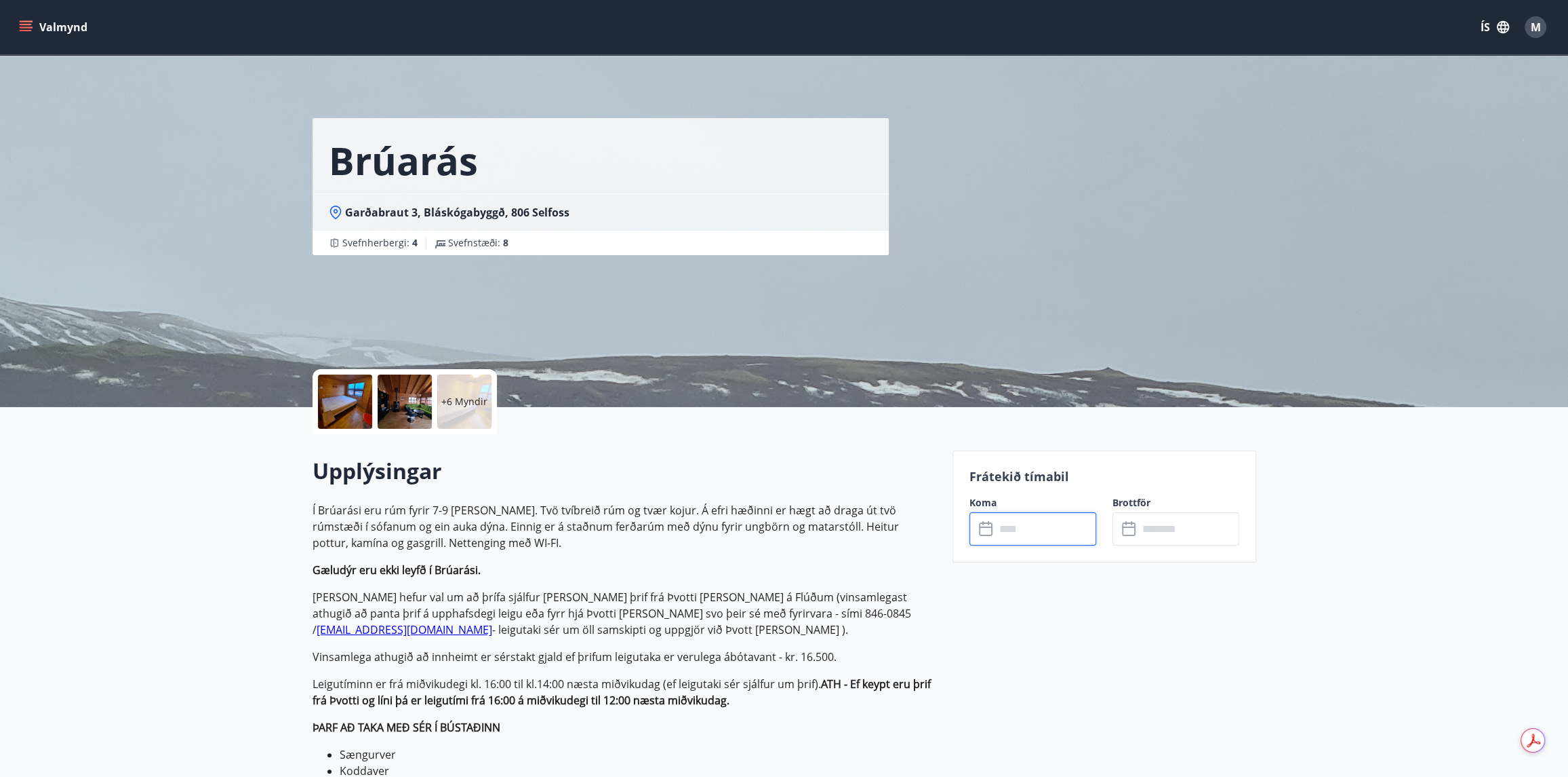
click at [69, 33] on button "Valmynd" at bounding box center [55, 27] width 76 height 24
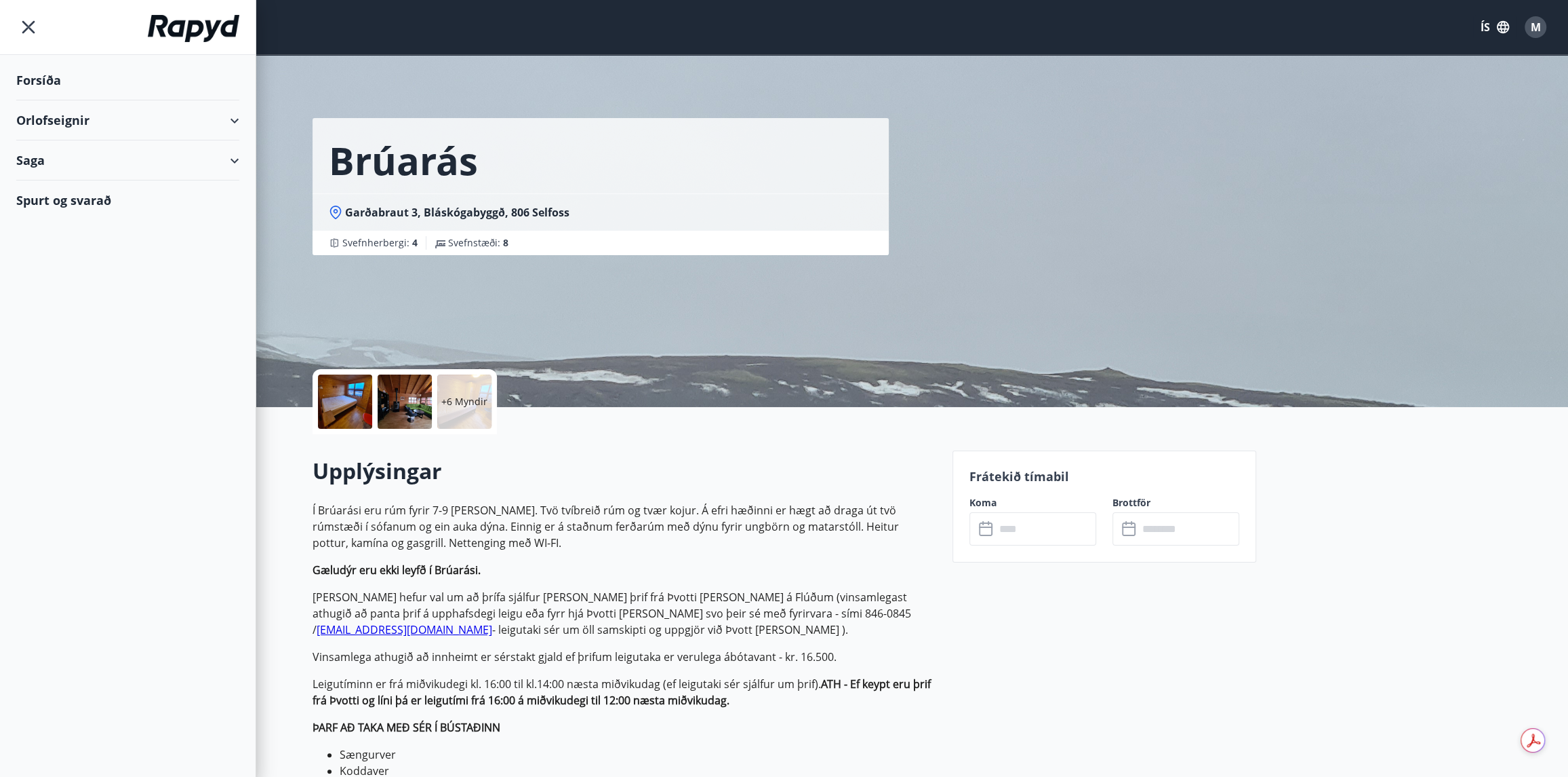
click at [59, 126] on div "Orlofseignir" at bounding box center [128, 121] width 223 height 40
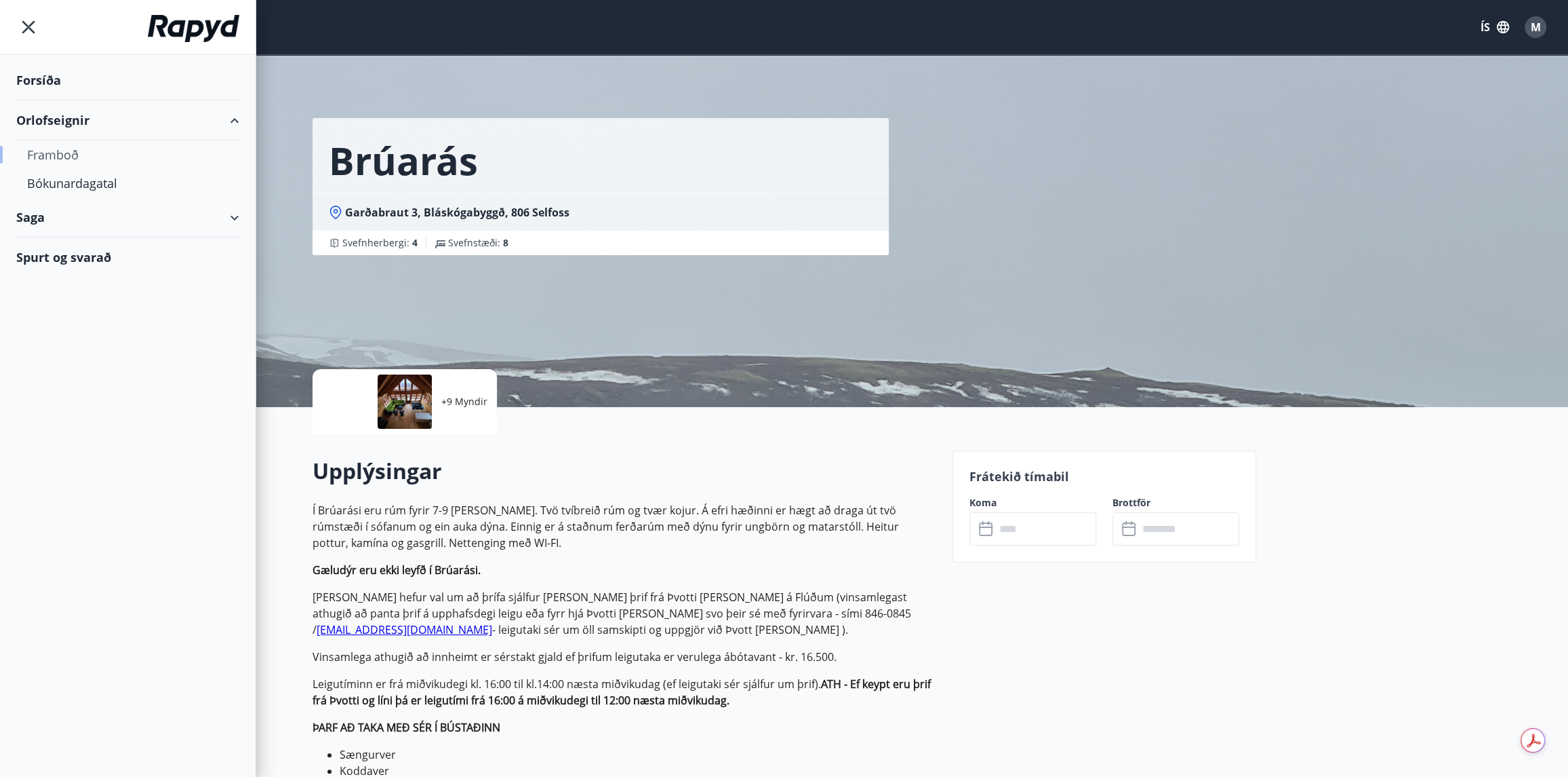
click at [46, 157] on div "Framboð" at bounding box center [128, 155] width 201 height 29
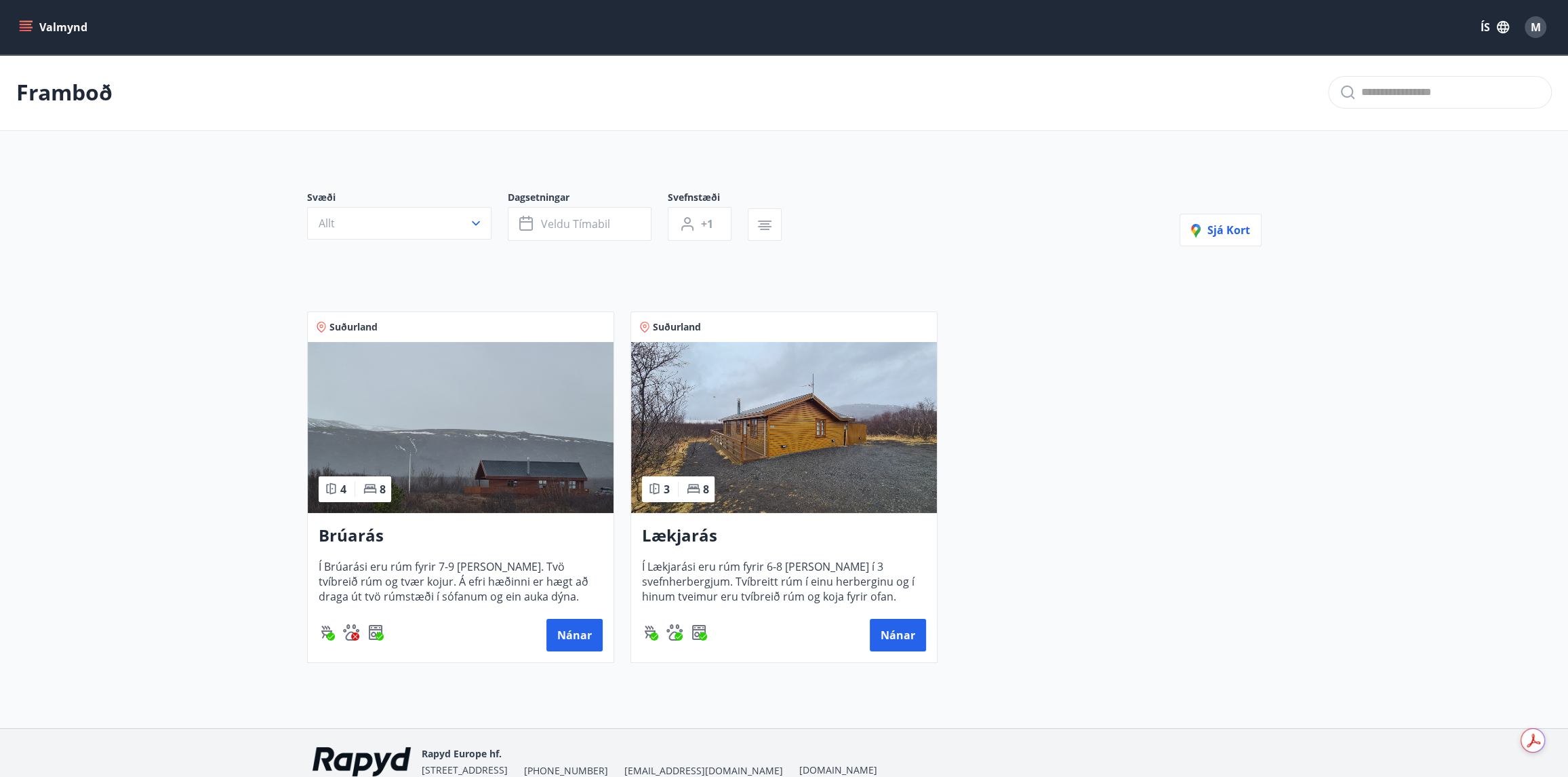
click at [408, 409] on img at bounding box center [461, 427] width 305 height 171
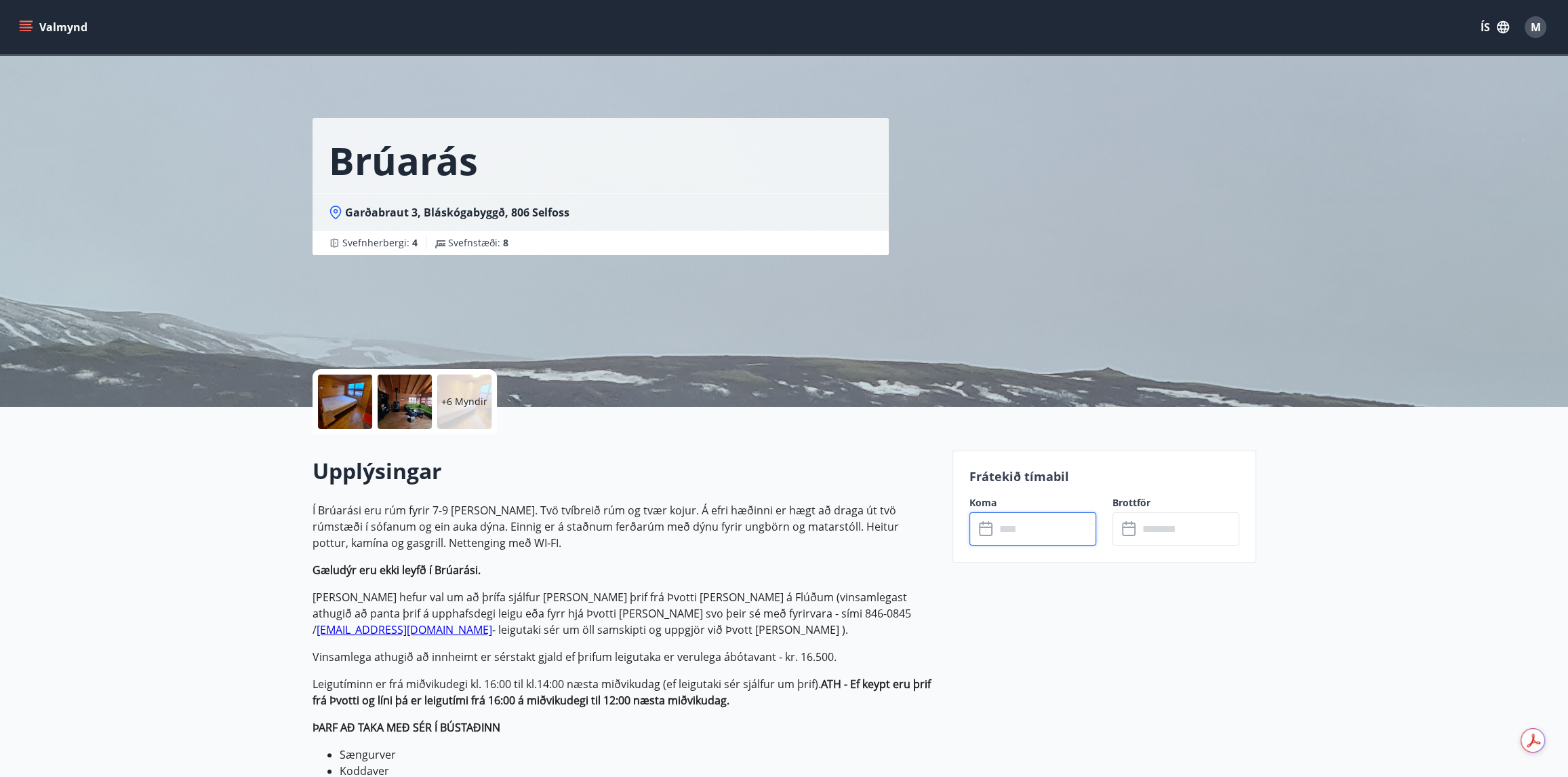
click at [1016, 528] on input "text" at bounding box center [1046, 529] width 101 height 33
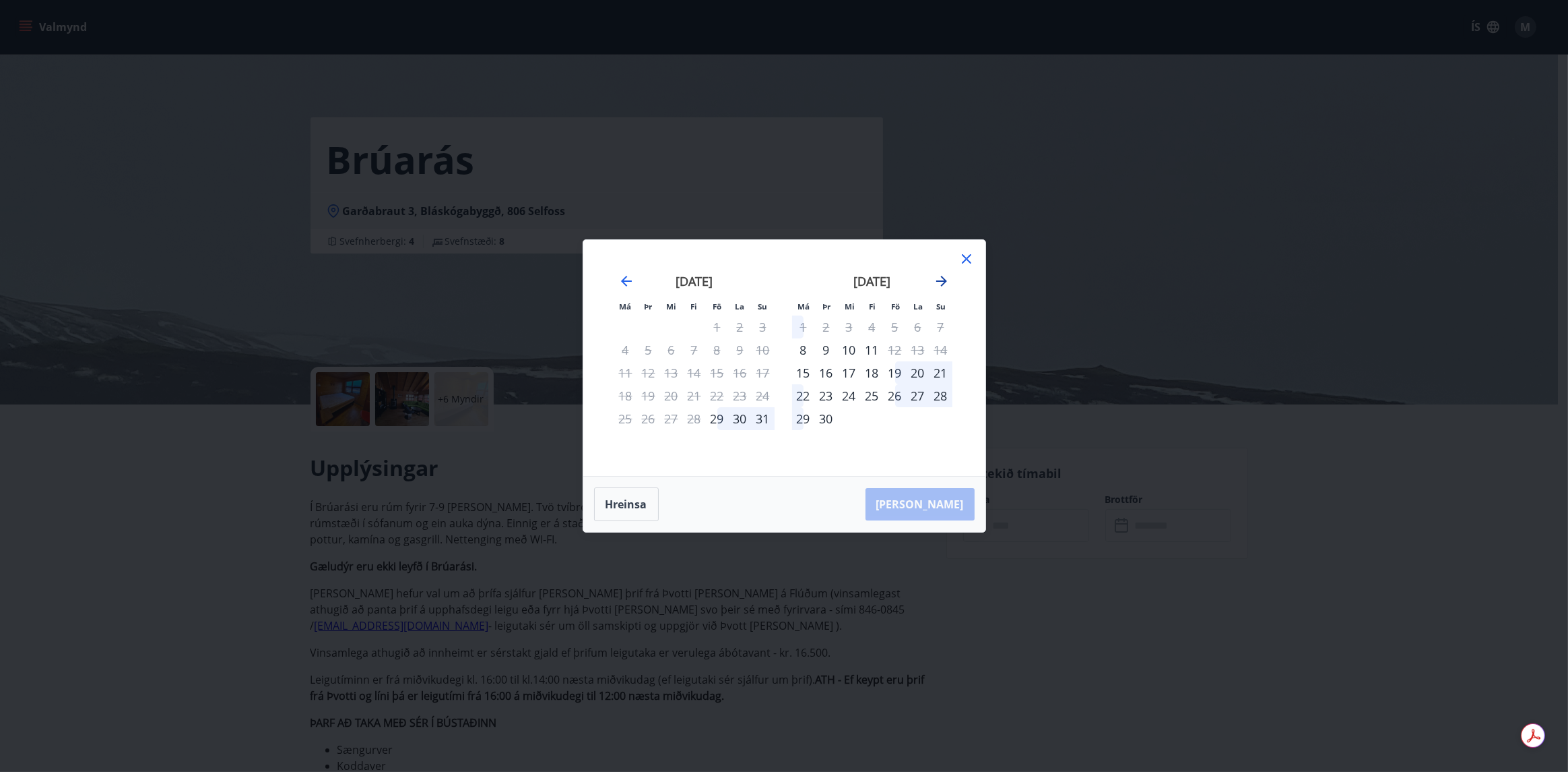
click at [941, 282] on icon "Move forward to switch to the next month." at bounding box center [941, 280] width 16 height 16
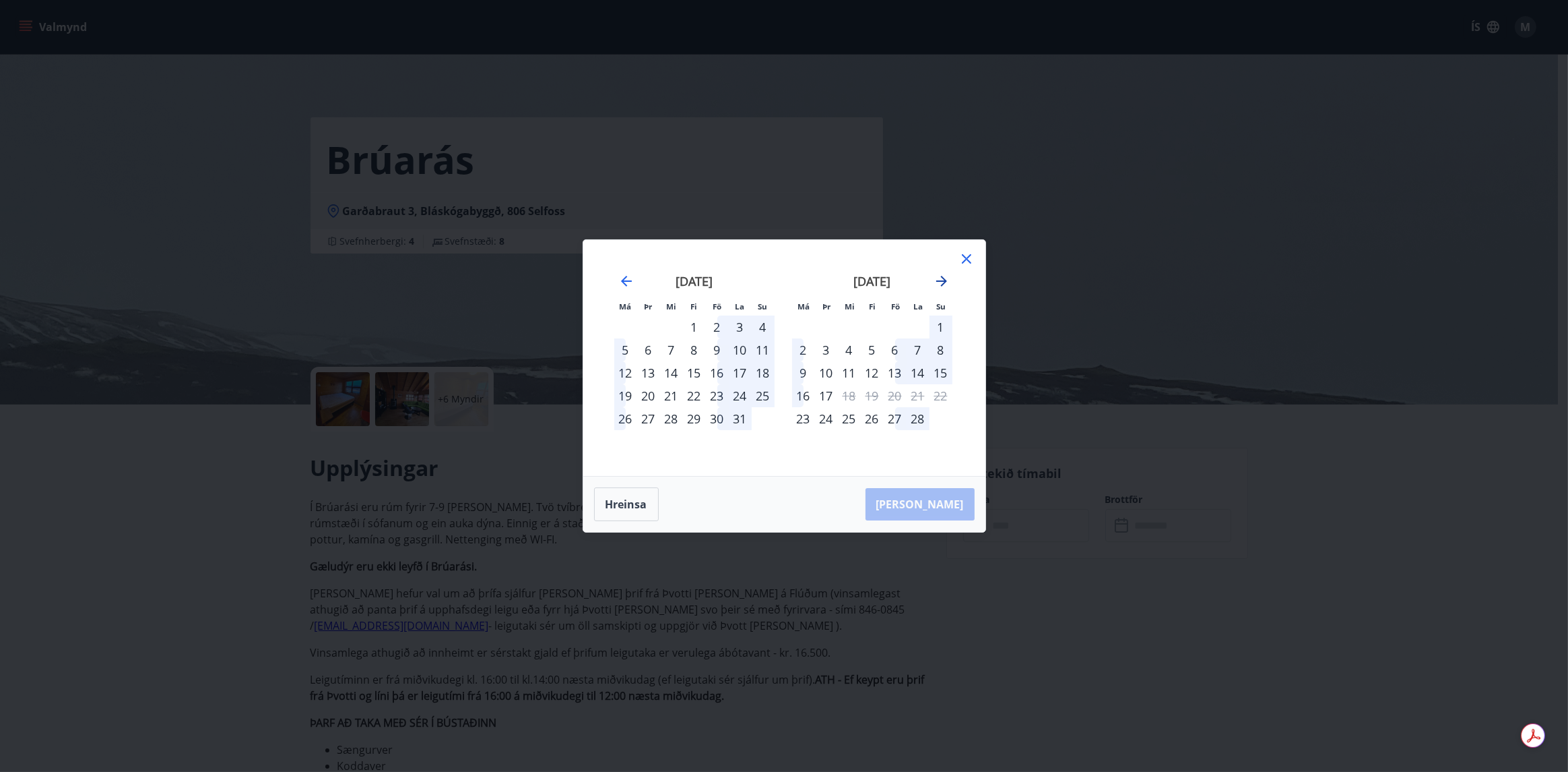
click at [941, 282] on icon "Move forward to switch to the next month." at bounding box center [941, 280] width 16 height 16
click at [853, 395] on div "22" at bounding box center [849, 395] width 23 height 23
click at [935, 397] on div "26" at bounding box center [940, 395] width 23 height 23
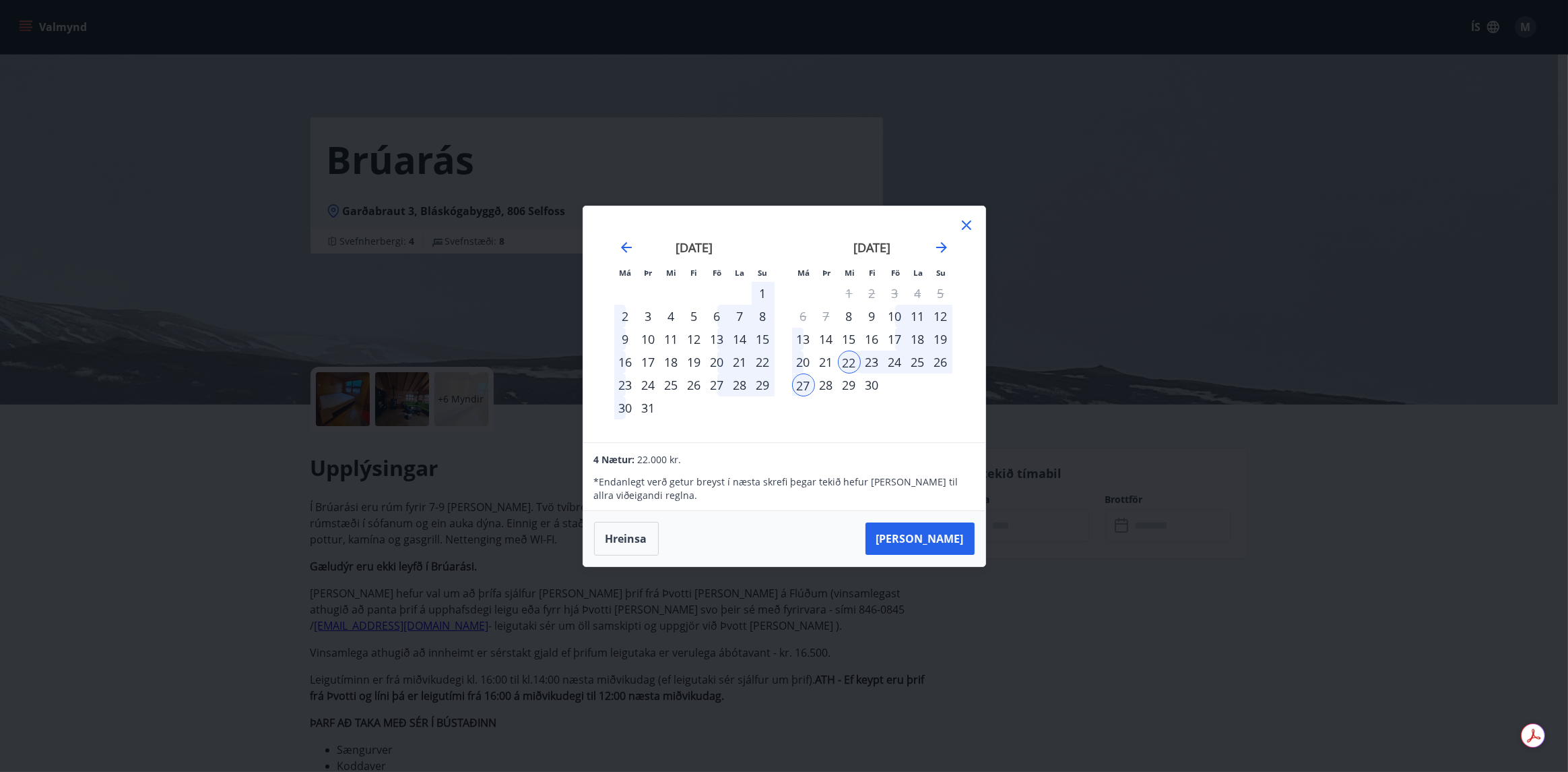
click at [916, 362] on div "25" at bounding box center [918, 361] width 23 height 23
click at [855, 362] on div "22" at bounding box center [849, 361] width 23 height 23
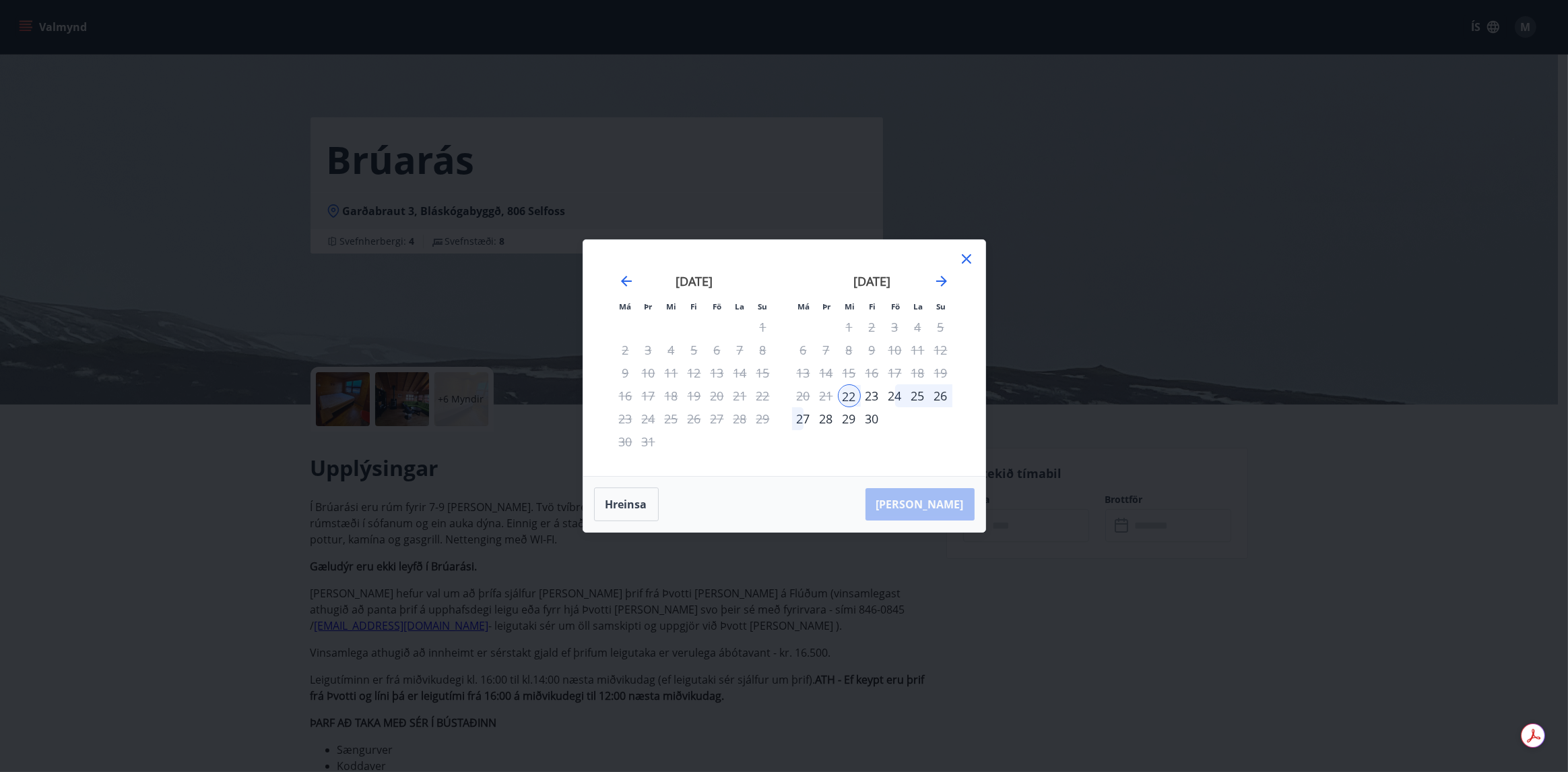
click at [923, 392] on div "25" at bounding box center [918, 395] width 23 height 23
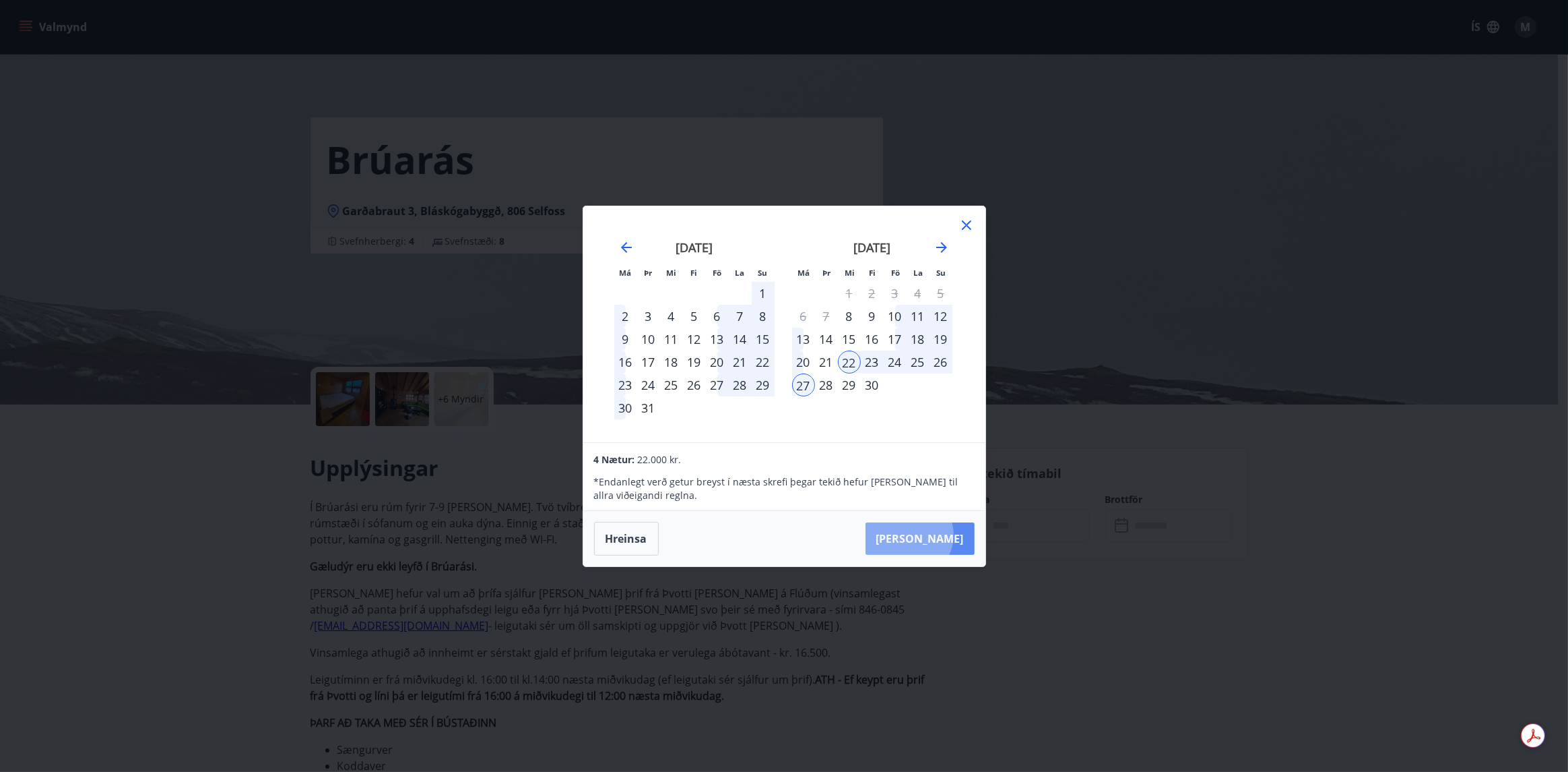
click at [950, 535] on button "[PERSON_NAME]" at bounding box center [920, 539] width 109 height 33
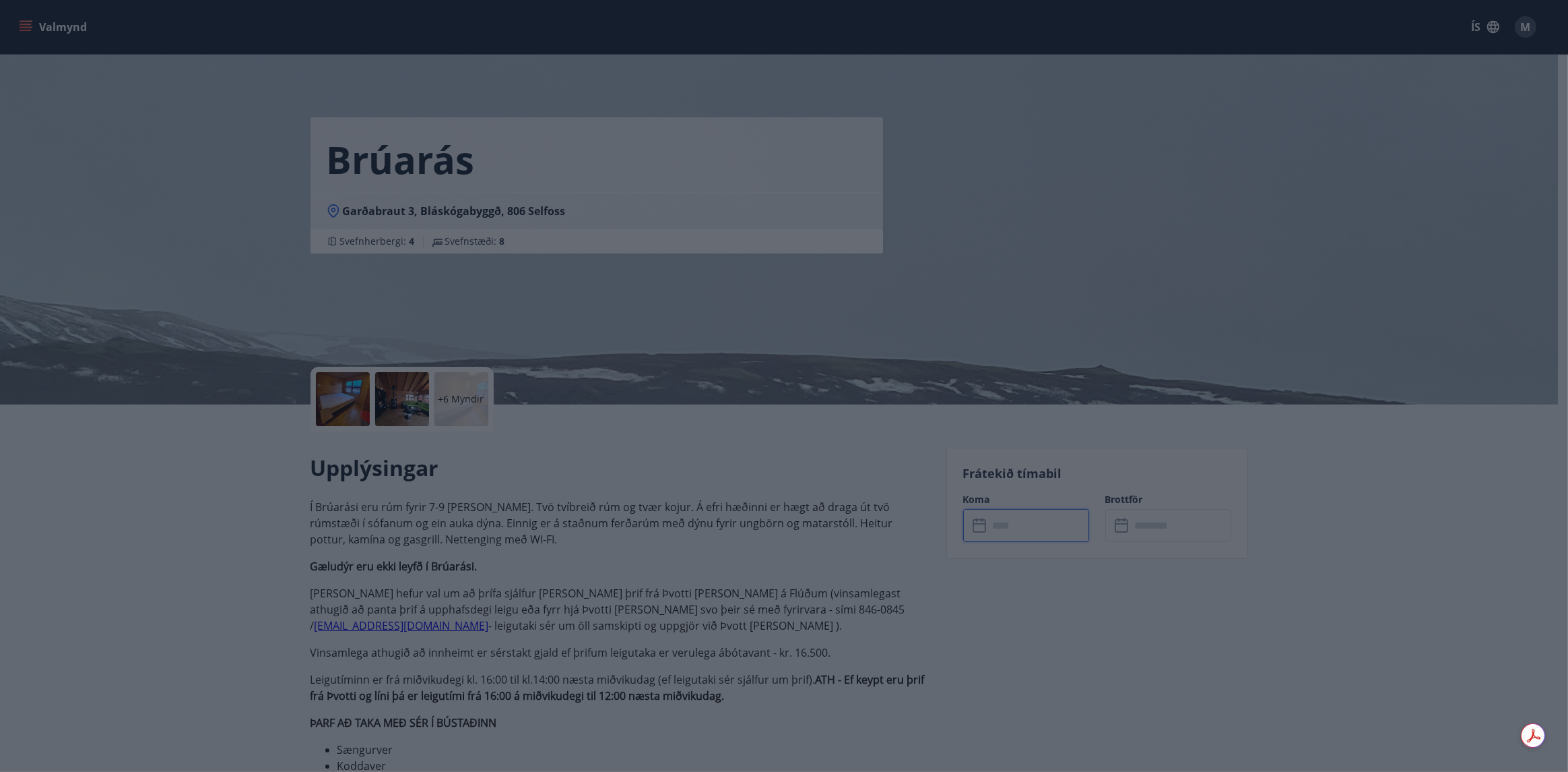
type input "******"
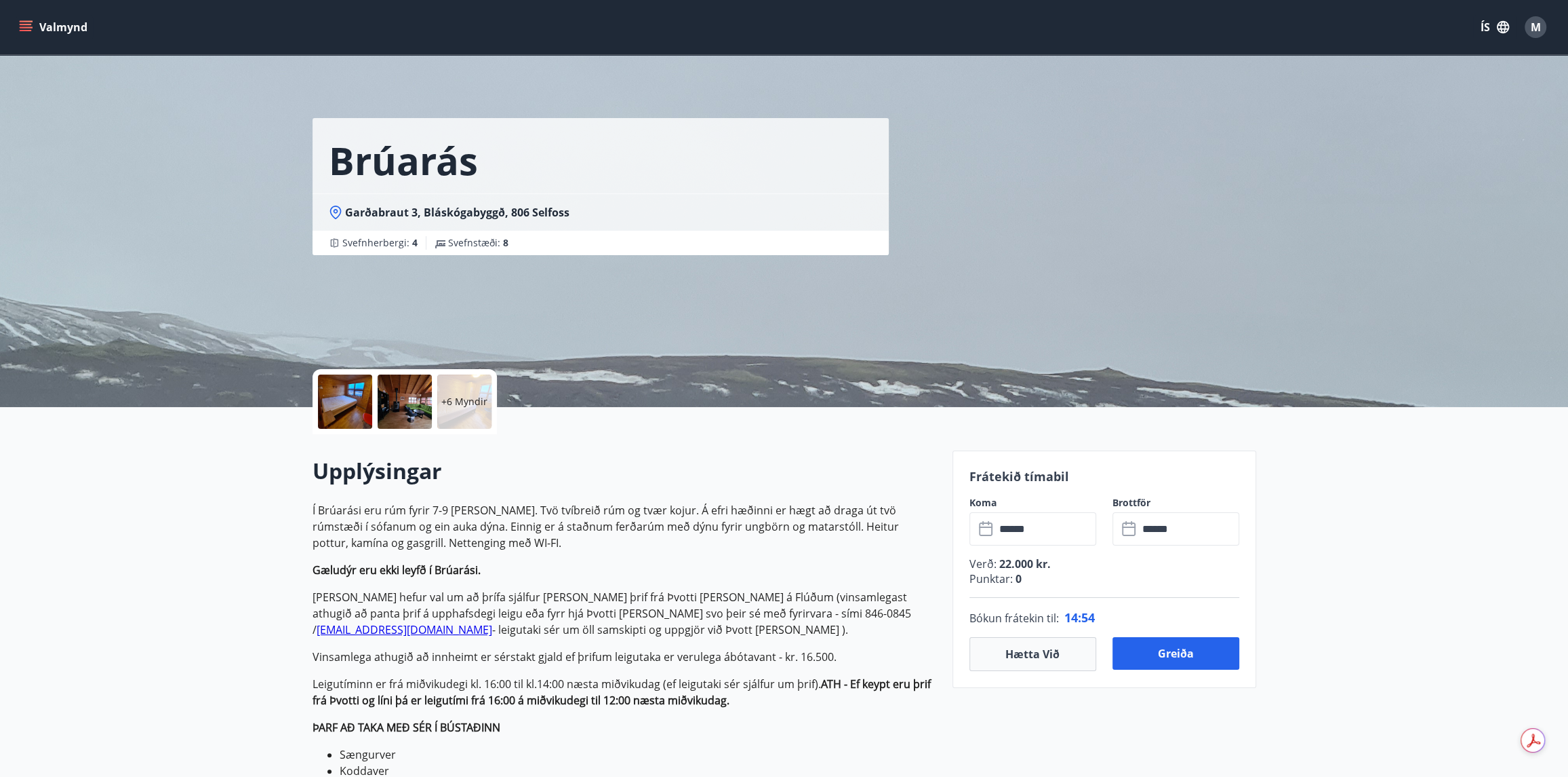
click at [1131, 534] on icon at bounding box center [1130, 529] width 16 height 16
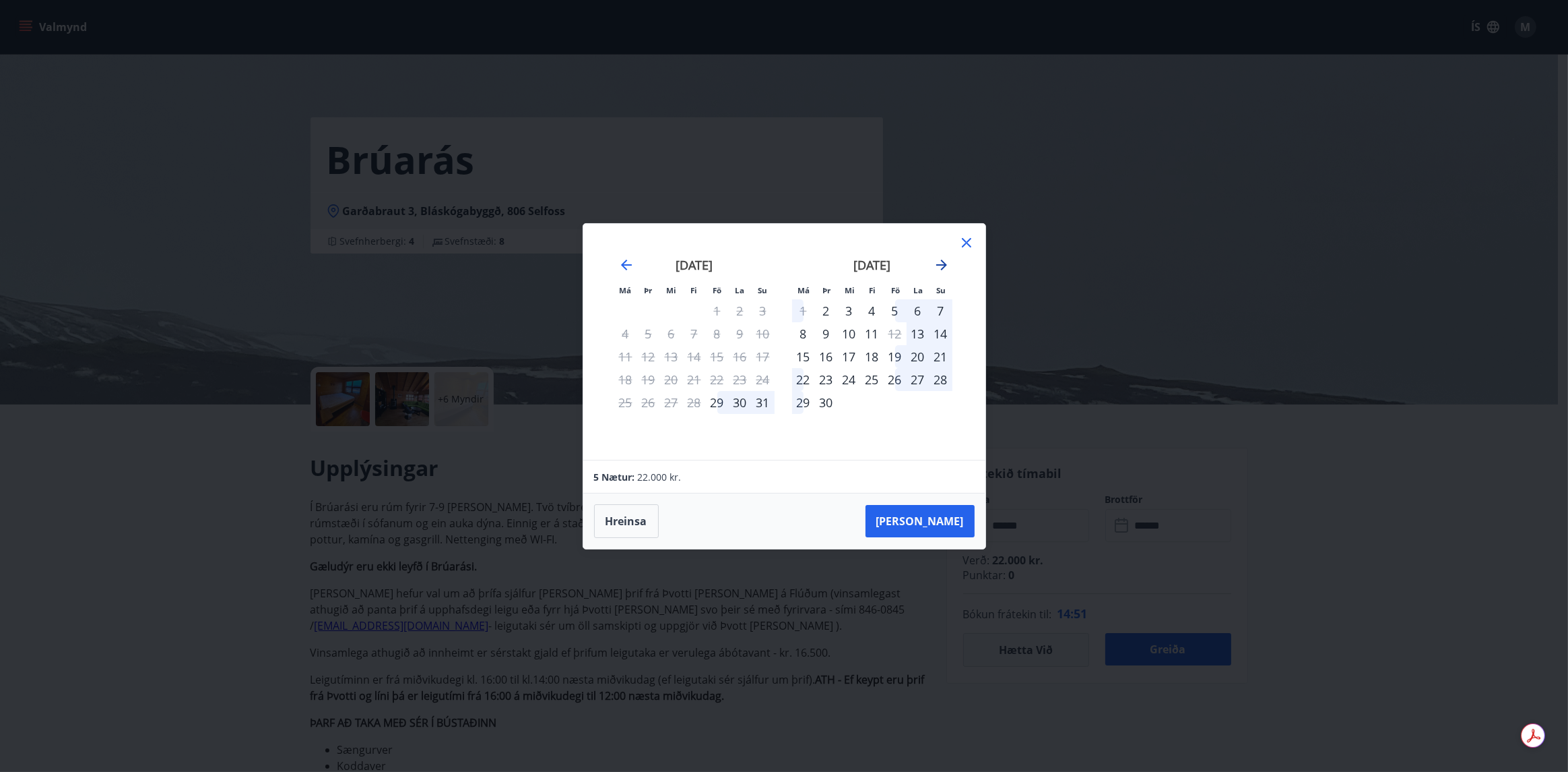
click at [945, 269] on icon "Move forward to switch to the next month." at bounding box center [941, 265] width 16 height 16
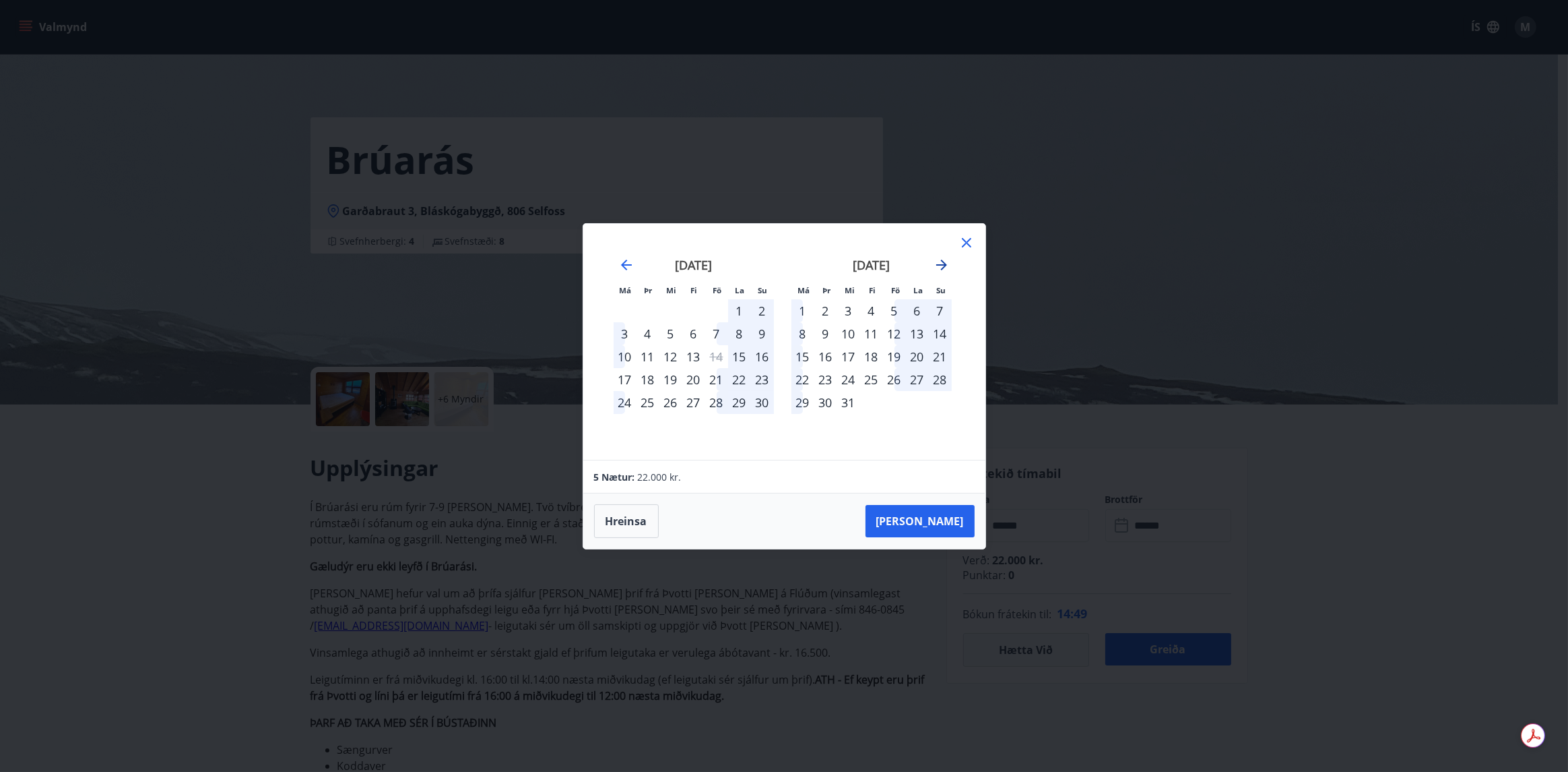
click at [945, 269] on icon "Move forward to switch to the next month." at bounding box center [941, 265] width 16 height 16
click at [941, 264] on icon "Move forward to switch to the next month." at bounding box center [941, 265] width 16 height 16
click at [945, 255] on div "[DATE]" at bounding box center [871, 269] width 160 height 60
click at [943, 263] on icon "Move forward to switch to the next month." at bounding box center [941, 265] width 16 height 16
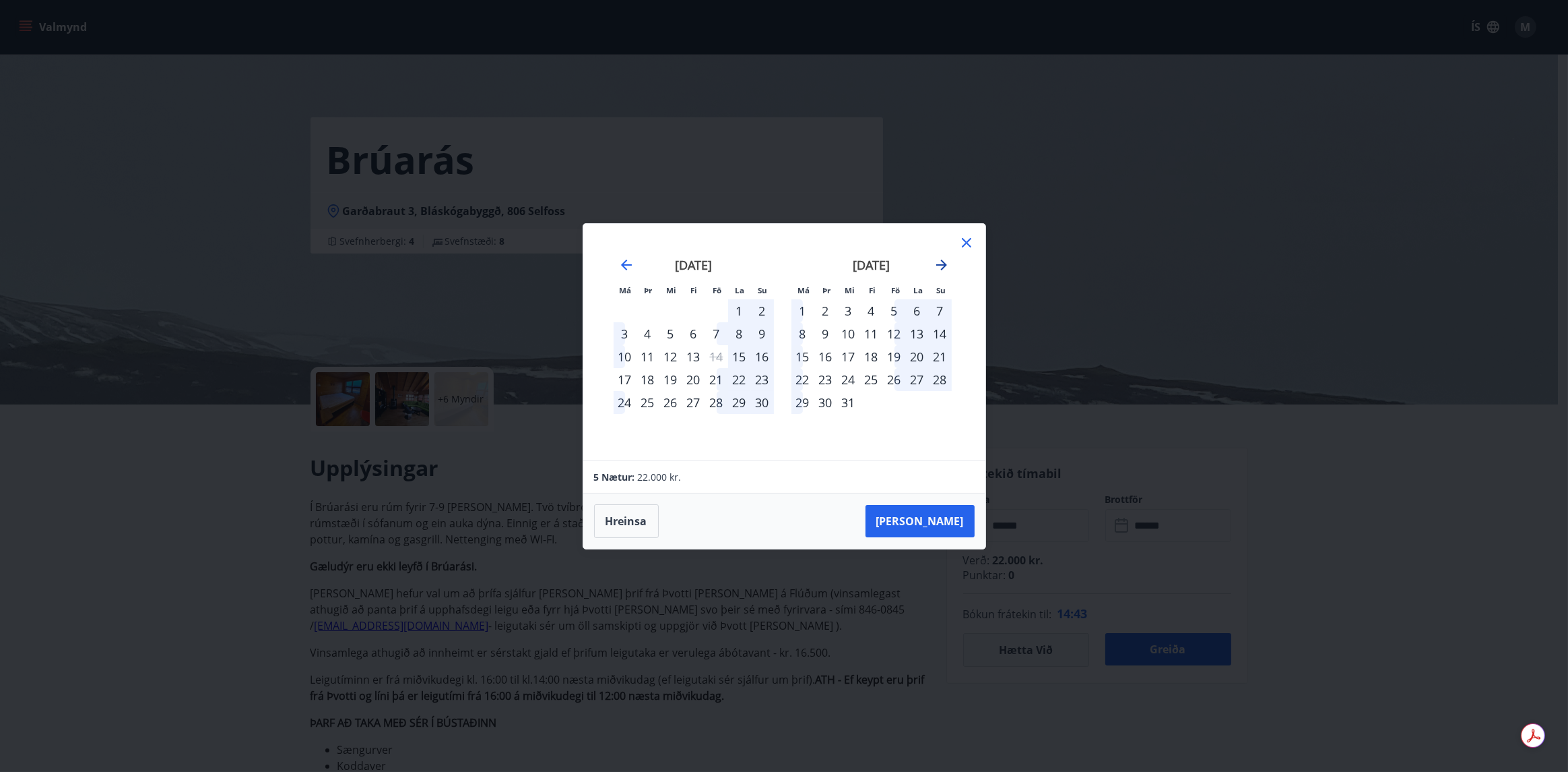
click at [943, 263] on icon "Move forward to switch to the next month." at bounding box center [941, 265] width 16 height 16
click at [970, 242] on icon at bounding box center [966, 242] width 16 height 16
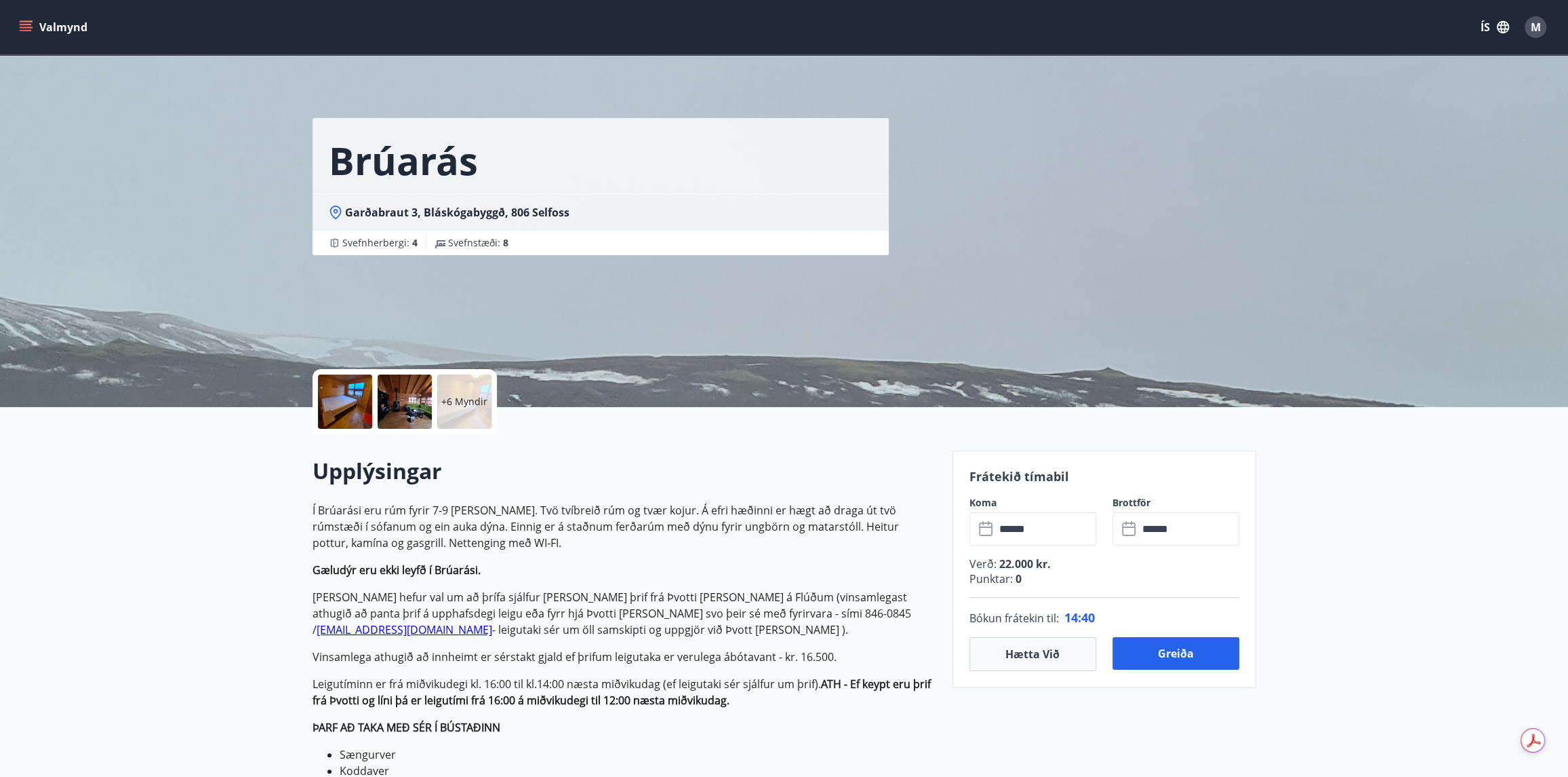
click at [979, 531] on icon at bounding box center [986, 530] width 14 height 14
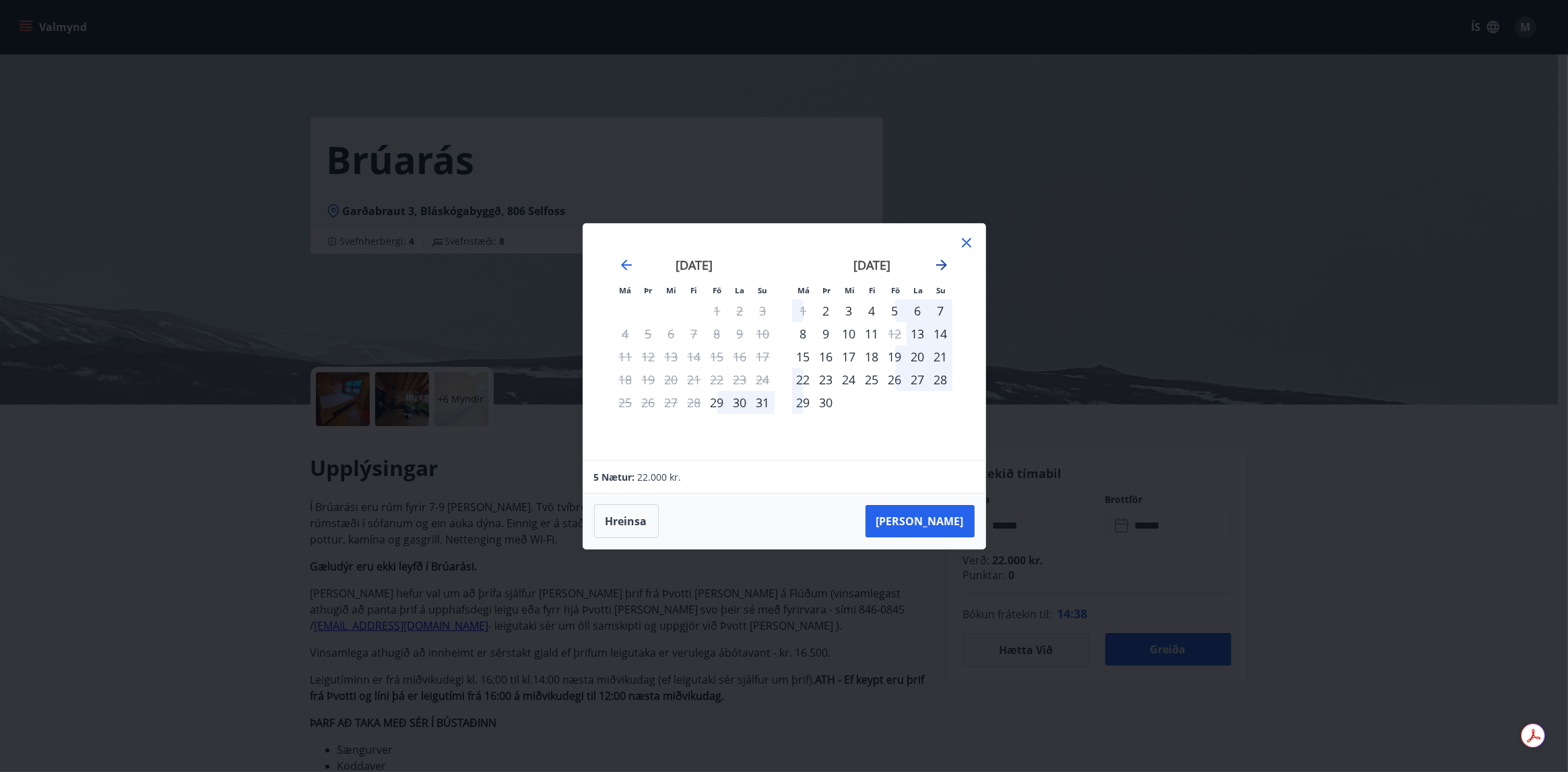
click at [939, 266] on icon "Move forward to switch to the next month." at bounding box center [941, 265] width 16 height 16
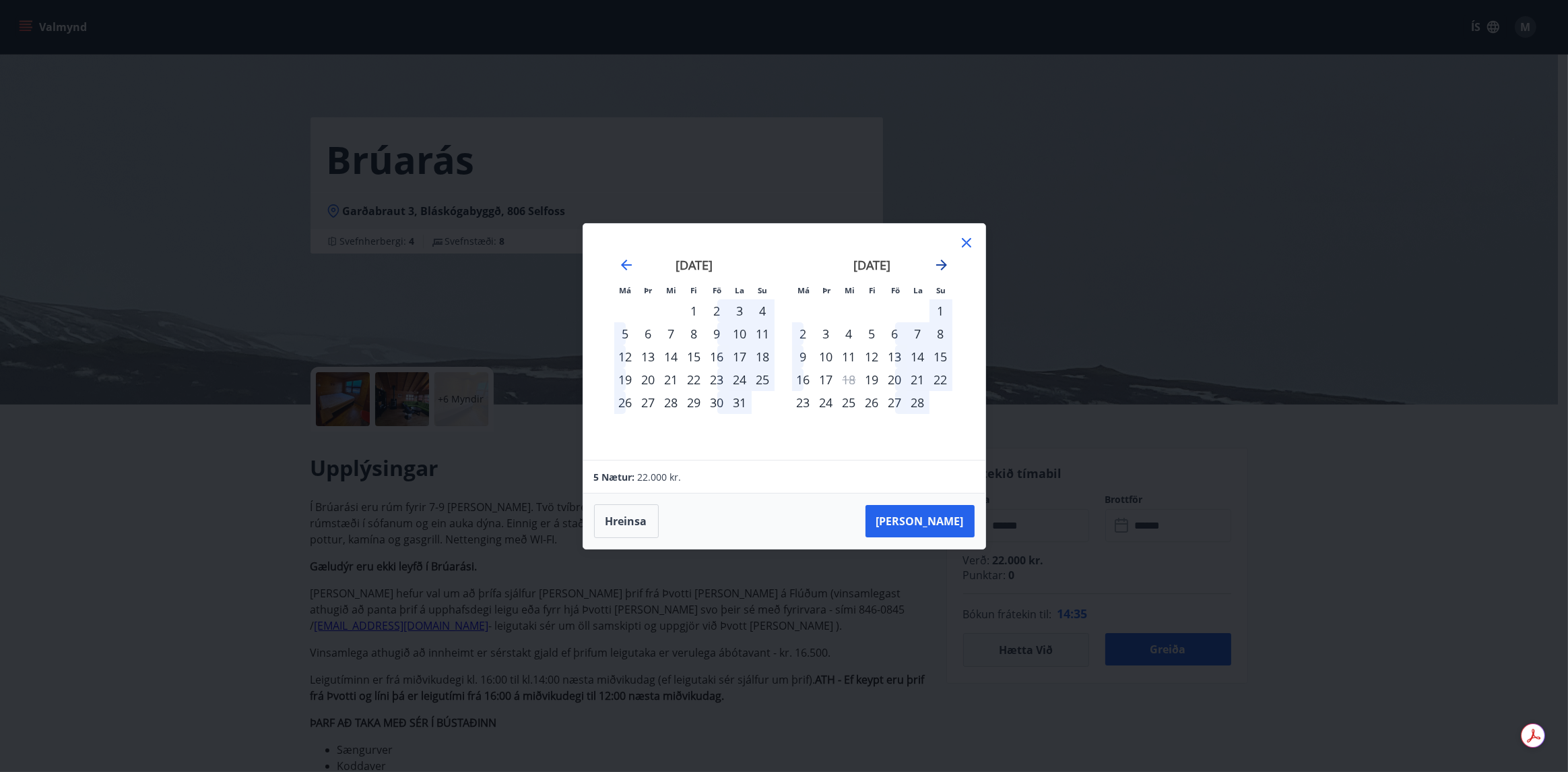
click at [939, 266] on icon "Move forward to switch to the next month." at bounding box center [941, 265] width 16 height 16
click at [851, 379] on div "22" at bounding box center [849, 380] width 23 height 23
click at [626, 517] on button "Hreinsa" at bounding box center [626, 521] width 65 height 34
click at [959, 248] on icon at bounding box center [966, 242] width 16 height 16
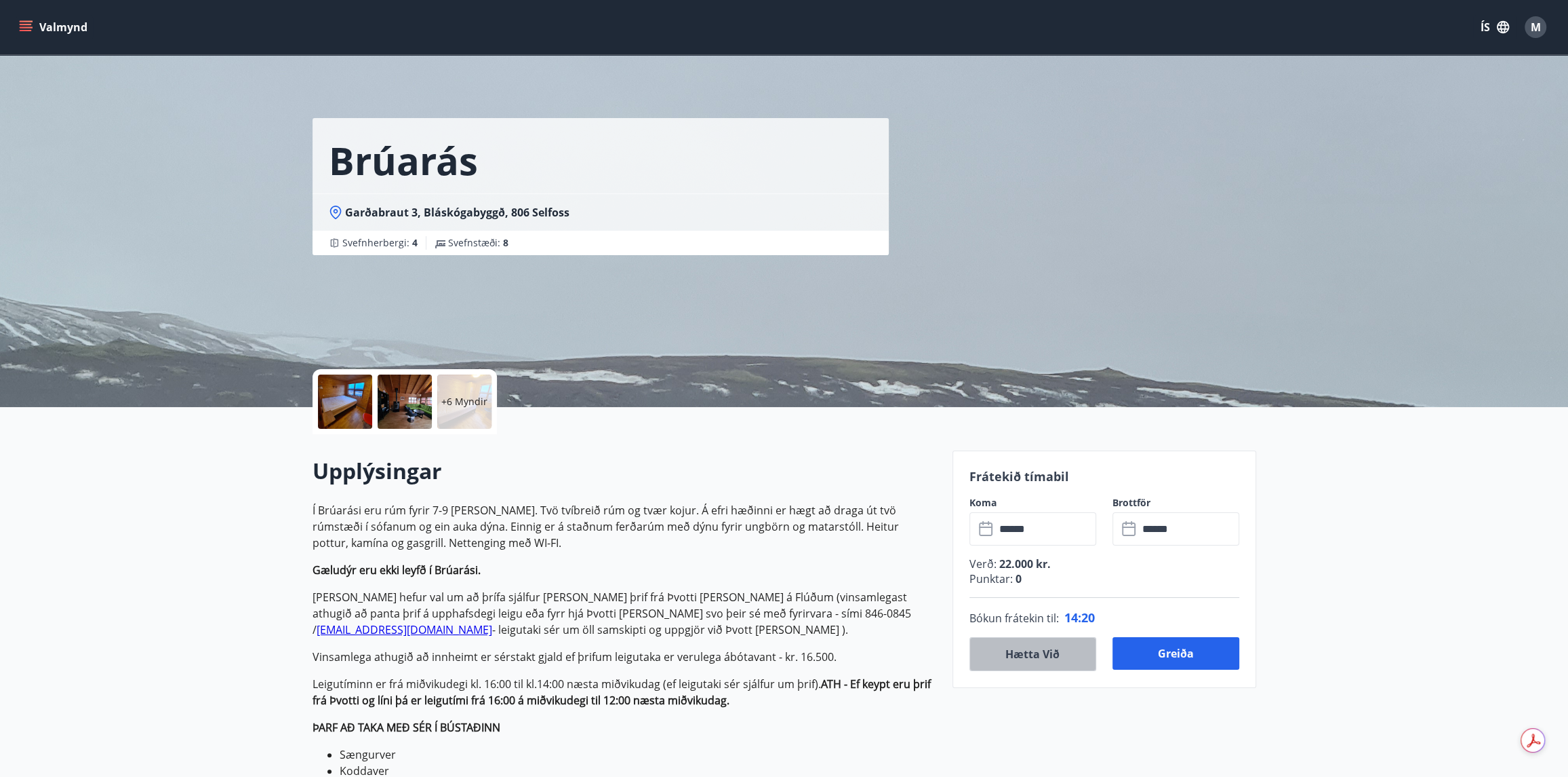
click at [1038, 657] on button "Hætta við" at bounding box center [1033, 654] width 127 height 34
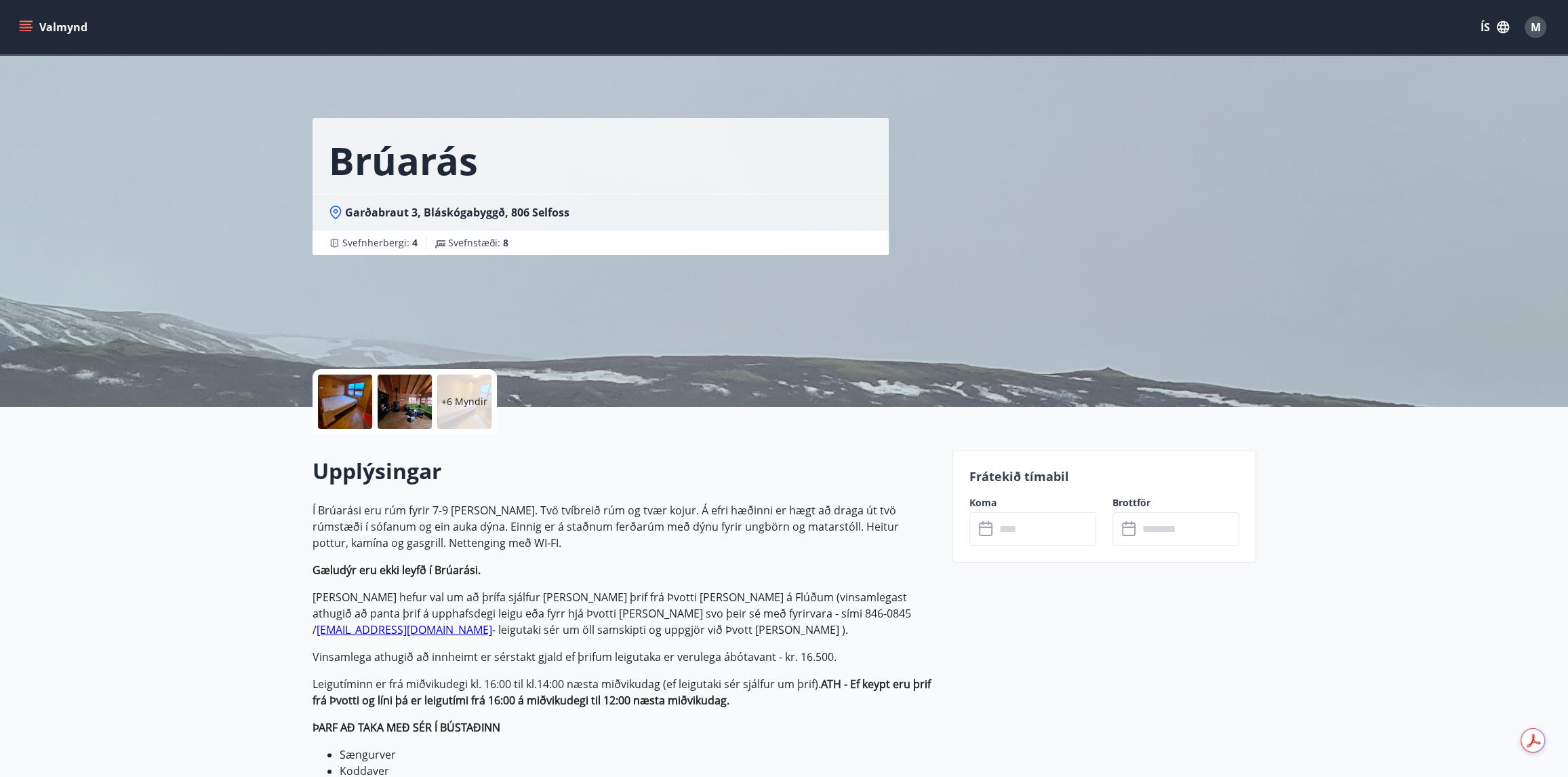
click at [82, 32] on button "Valmynd" at bounding box center [55, 27] width 76 height 24
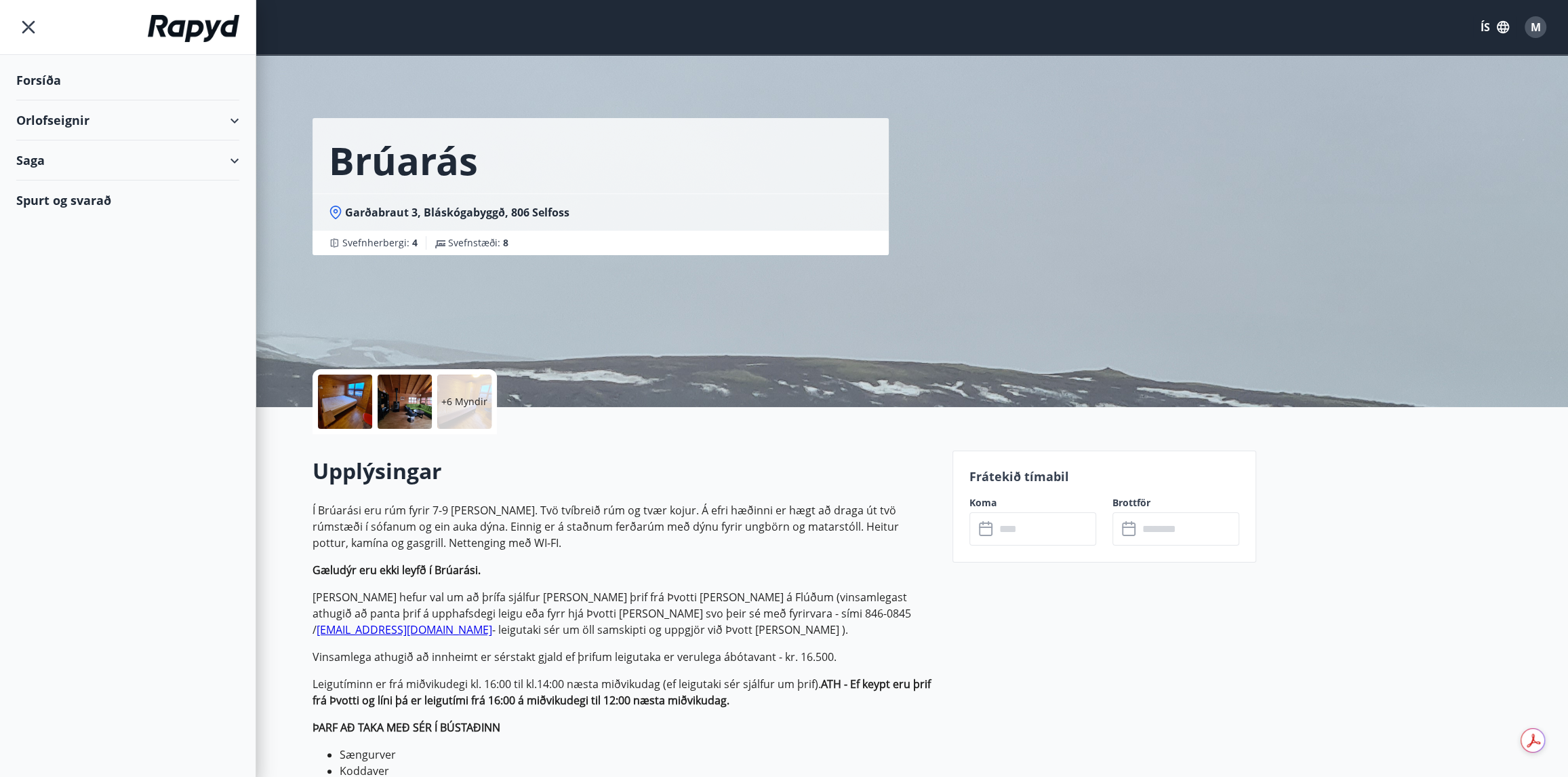
click at [52, 73] on div "Forsíða" at bounding box center [128, 81] width 223 height 40
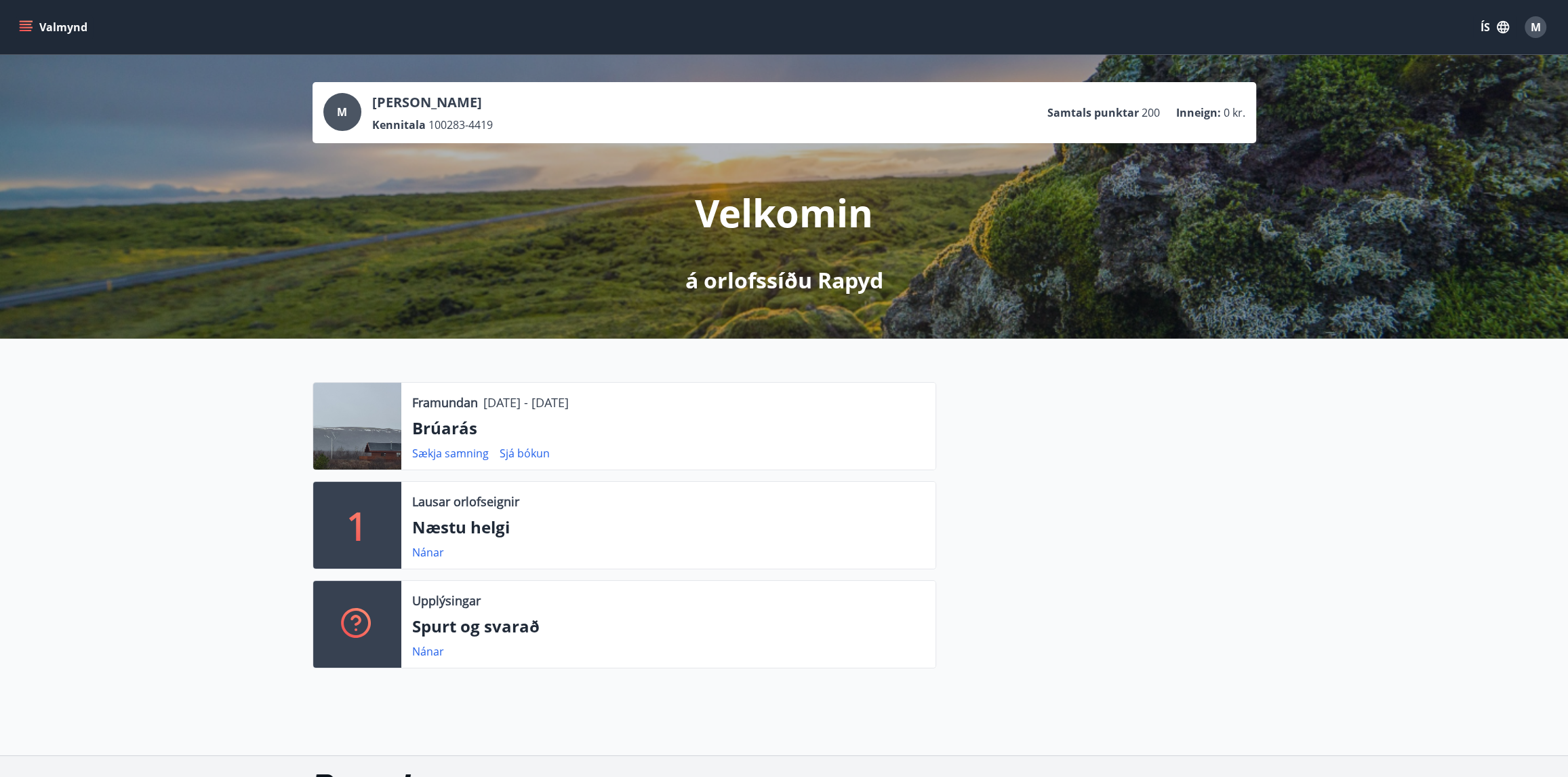
click at [26, 26] on icon "menu" at bounding box center [26, 27] width 14 height 14
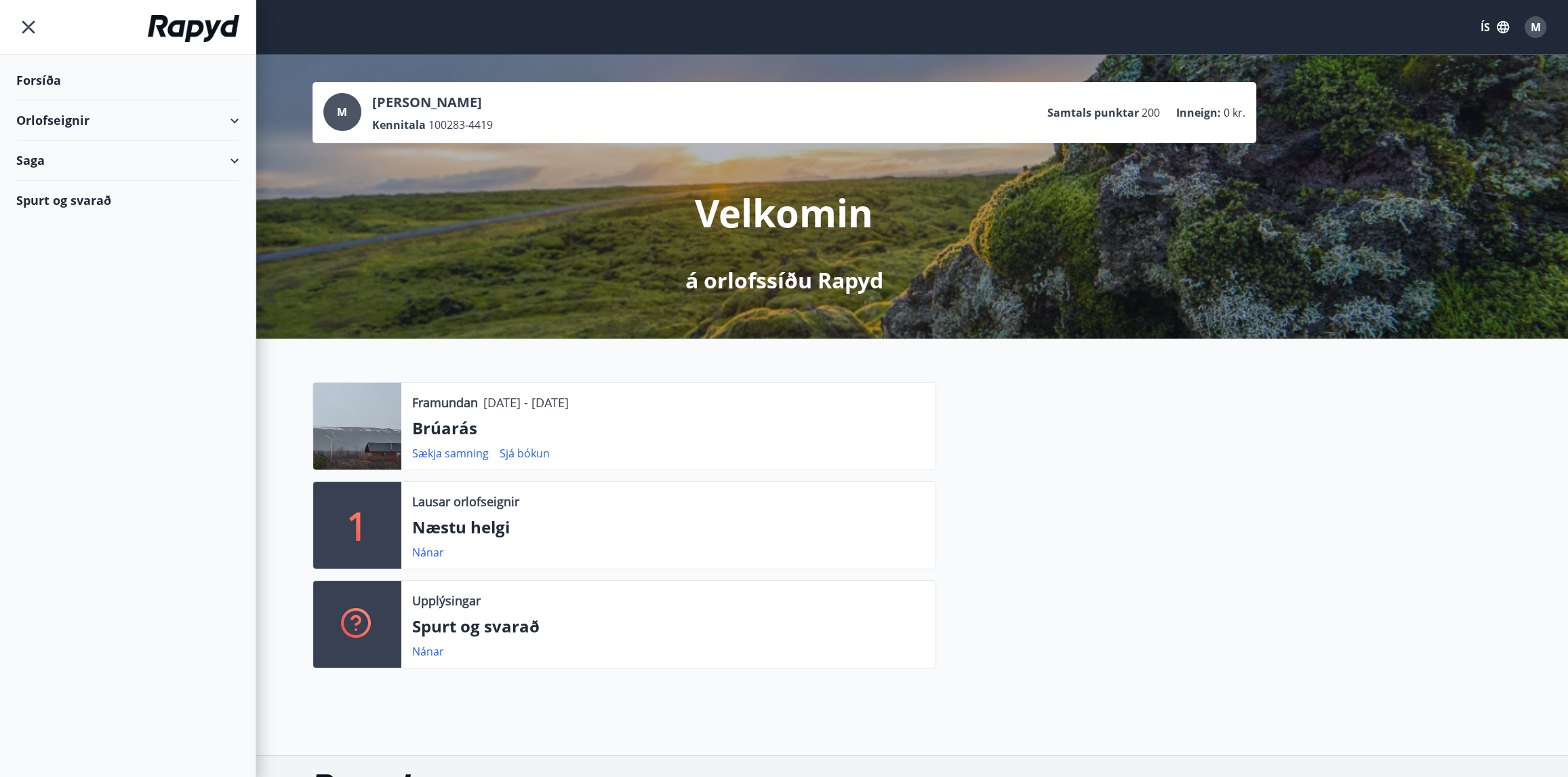
click at [65, 122] on div "Orlofseignir" at bounding box center [128, 121] width 223 height 40
click at [75, 157] on div "Framboð" at bounding box center [128, 155] width 201 height 29
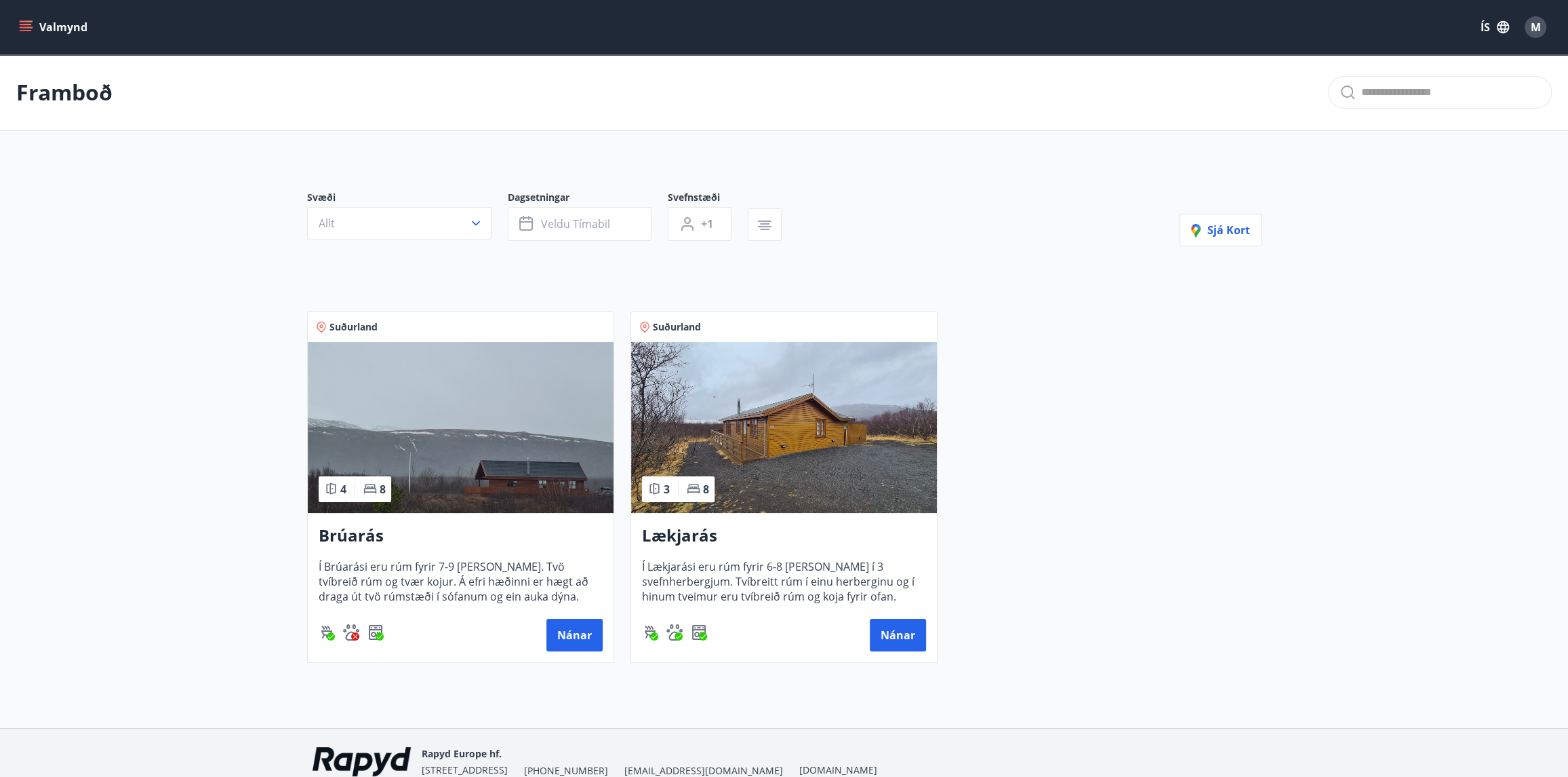
click at [522, 449] on img at bounding box center [461, 427] width 305 height 171
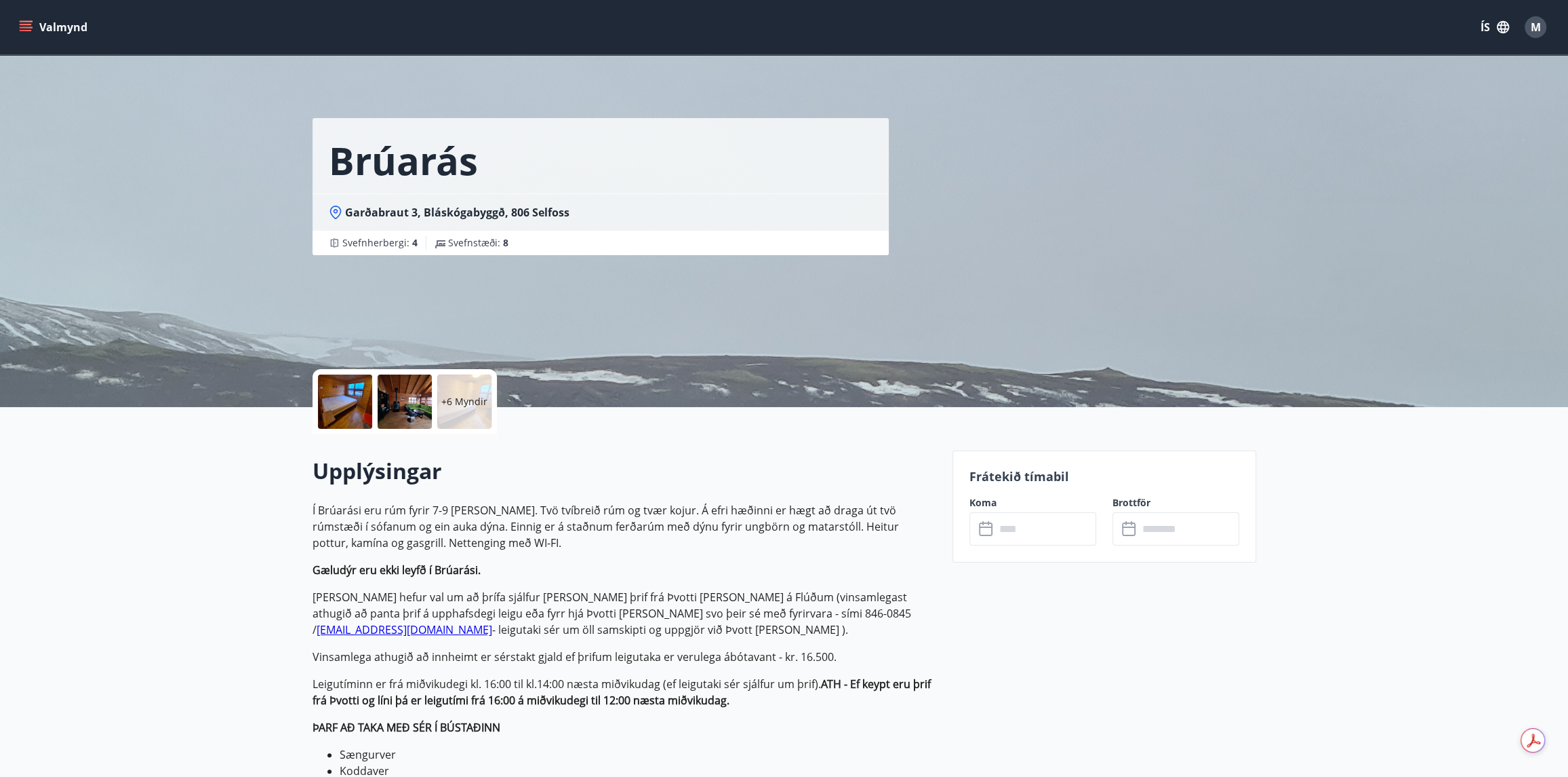
click at [988, 528] on icon at bounding box center [987, 529] width 16 height 16
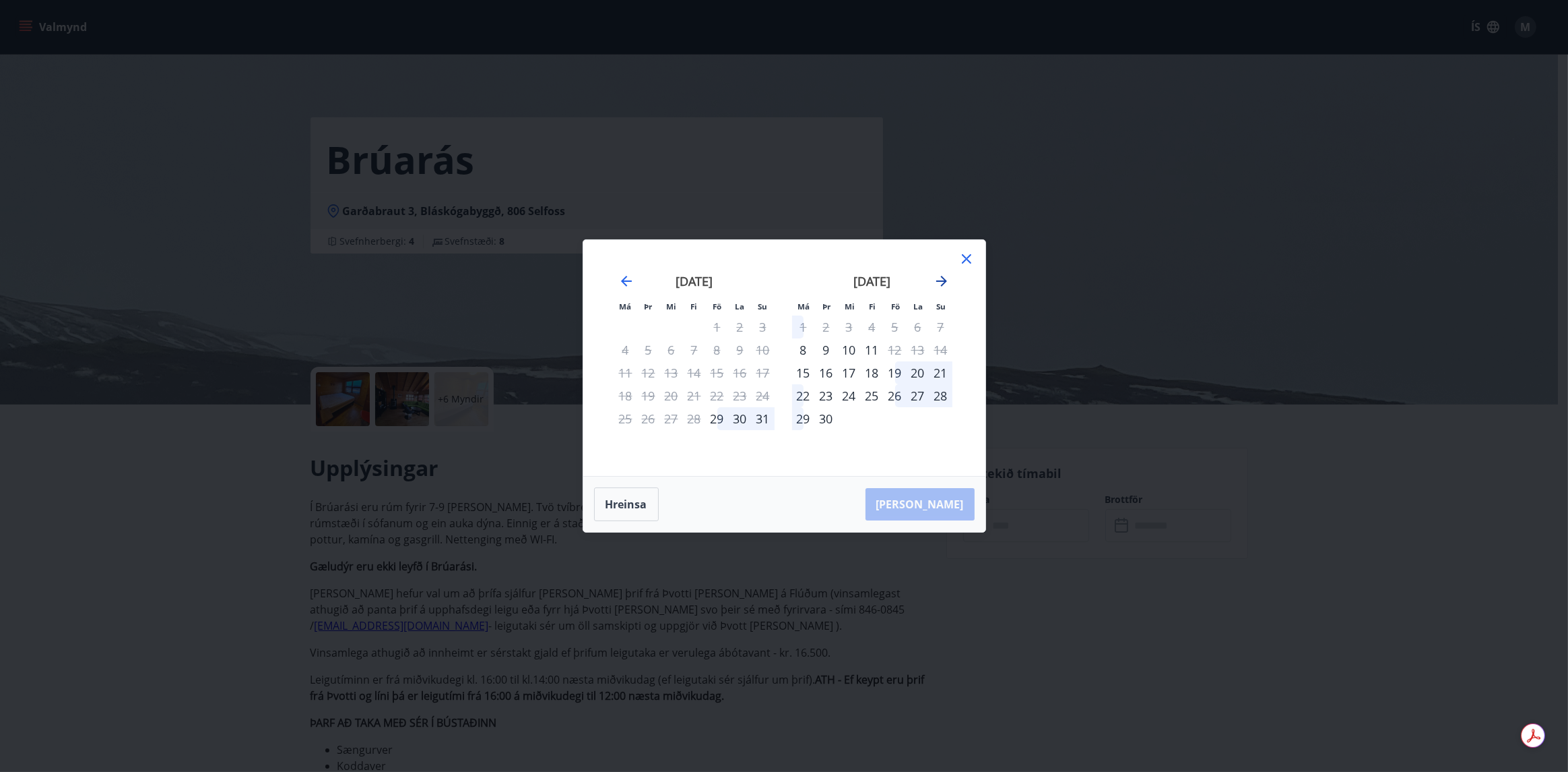
click at [944, 286] on icon "Move forward to switch to the next month." at bounding box center [941, 280] width 16 height 16
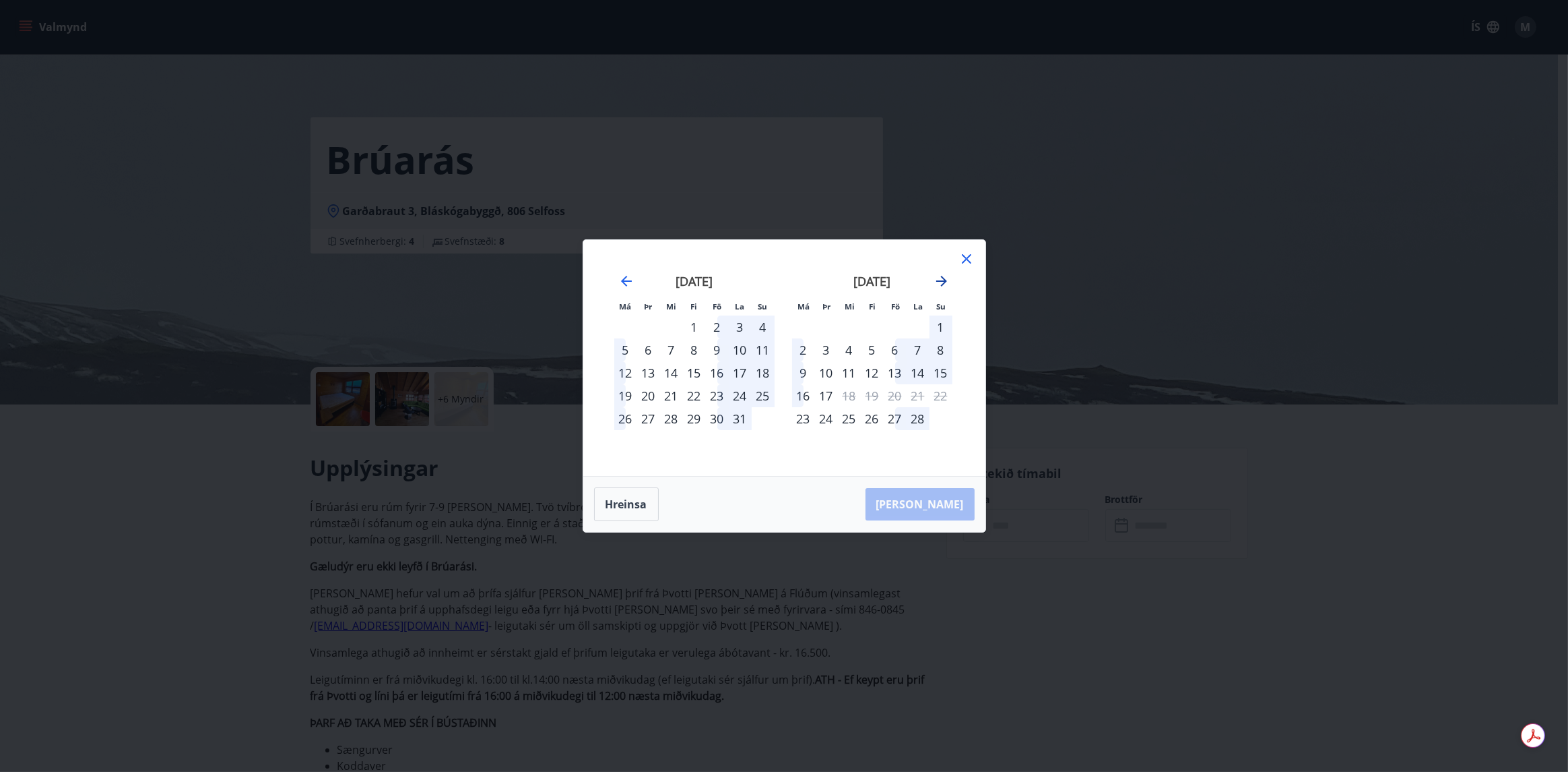
click at [944, 286] on icon "Move forward to switch to the next month." at bounding box center [941, 280] width 16 height 16
click at [848, 401] on div "22" at bounding box center [849, 395] width 23 height 23
click at [847, 393] on div "22" at bounding box center [849, 395] width 23 height 23
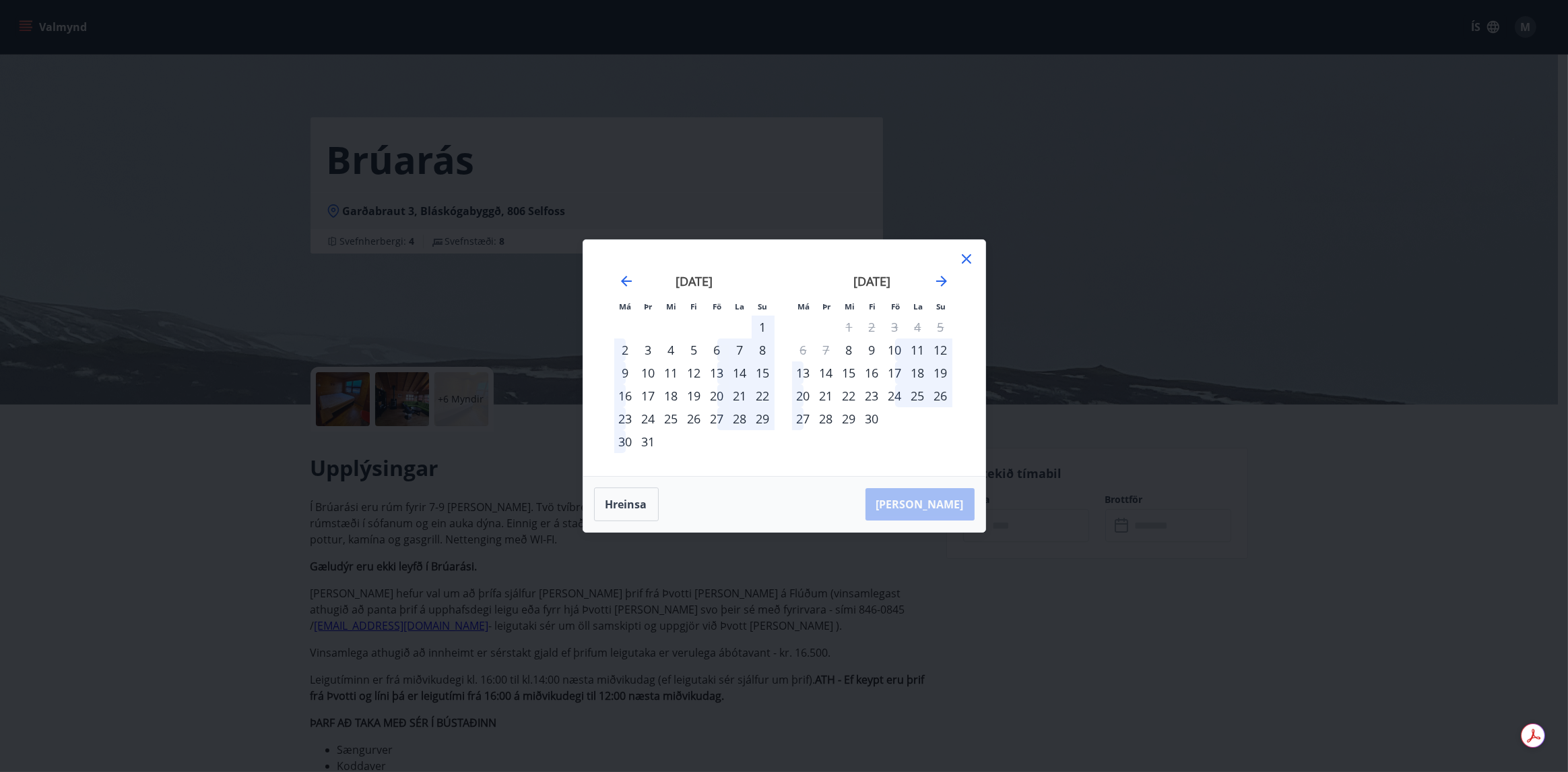
click at [847, 393] on div "22" at bounding box center [849, 395] width 23 height 23
click at [849, 390] on div "22" at bounding box center [849, 395] width 23 height 23
click at [849, 393] on div "22" at bounding box center [849, 395] width 23 height 23
click at [849, 395] on div "22" at bounding box center [849, 395] width 23 height 23
click at [853, 374] on div "15" at bounding box center [849, 373] width 23 height 23
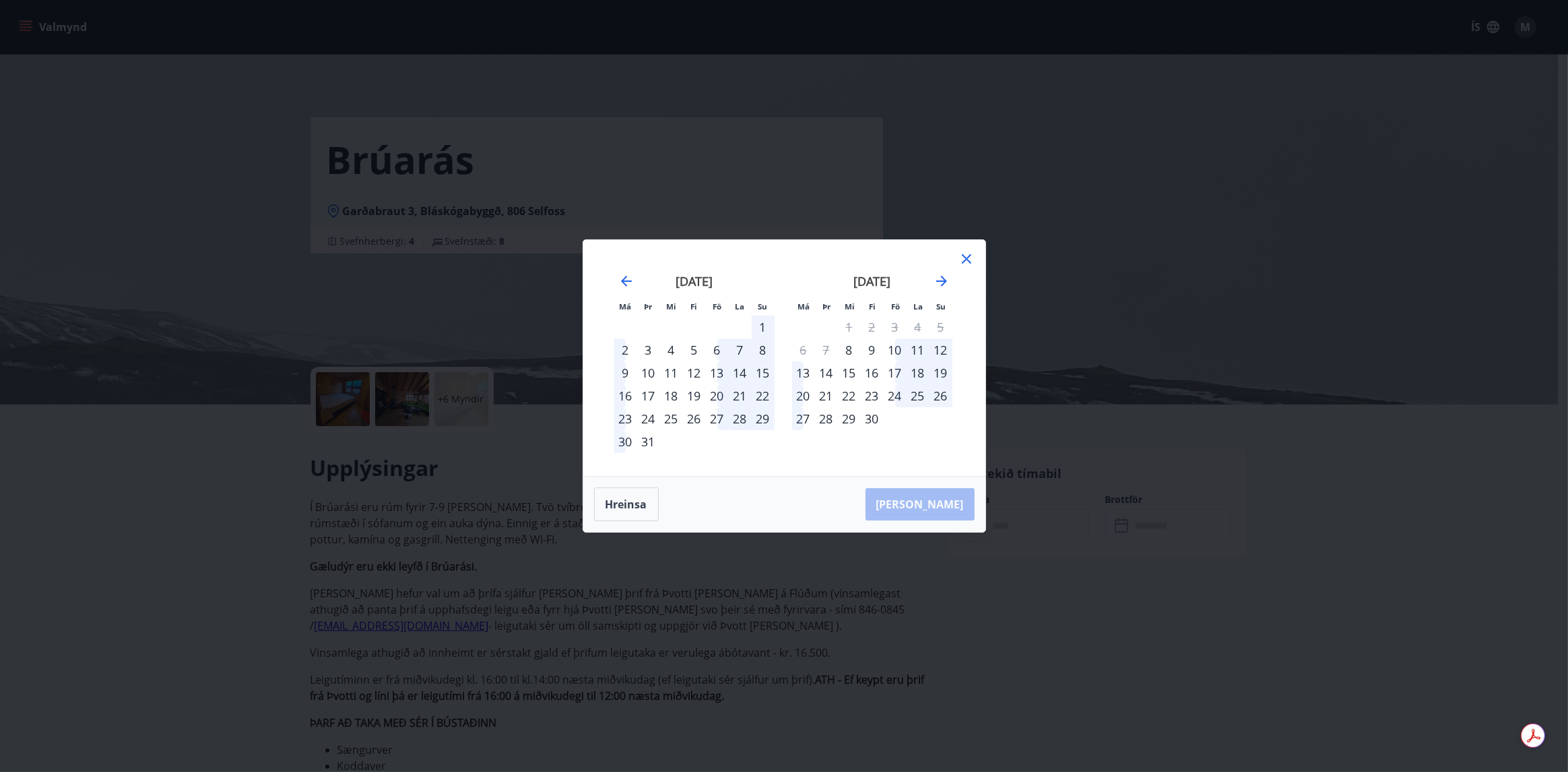
click at [886, 374] on div "17" at bounding box center [895, 373] width 23 height 23
click at [903, 373] on div "17" at bounding box center [895, 373] width 23 height 23
click at [931, 374] on div "19" at bounding box center [940, 373] width 23 height 23
drag, startPoint x: 945, startPoint y: 377, endPoint x: 936, endPoint y: 397, distance: 21.9
click at [941, 386] on tbody "1 2 3 4 5 6 7 8 9 10 11 12 13 14 15 16 17 18 19 20 21 22 23 24 25 26 27 28 29 30" at bounding box center [872, 373] width 160 height 115
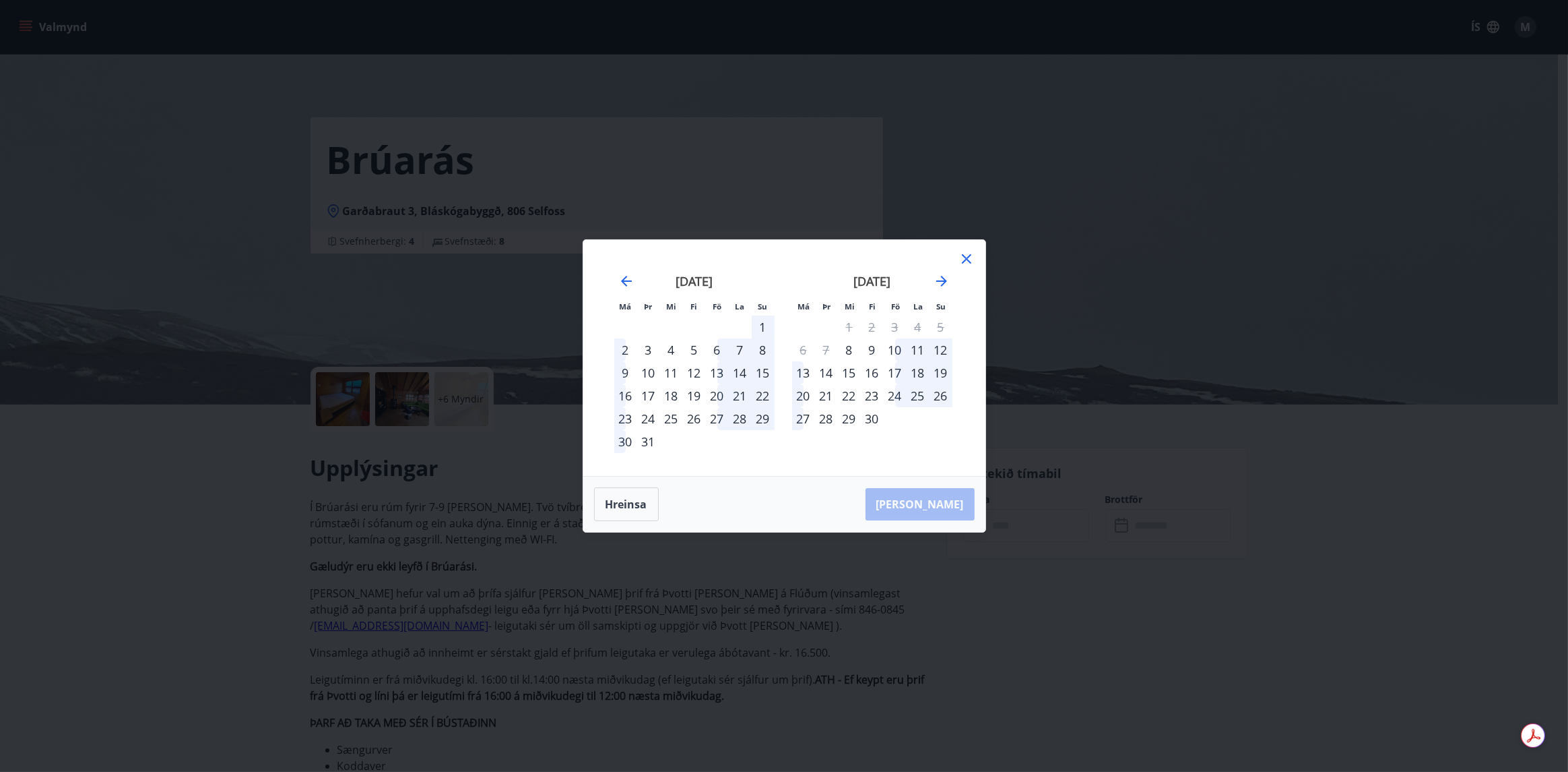
click at [936, 397] on div "26" at bounding box center [940, 395] width 23 height 23
click at [914, 396] on div "25" at bounding box center [918, 395] width 23 height 23
click at [855, 397] on div "22" at bounding box center [849, 395] width 23 height 23
click at [828, 395] on div "21" at bounding box center [827, 395] width 23 height 23
click at [849, 397] on div "22" at bounding box center [849, 395] width 23 height 23
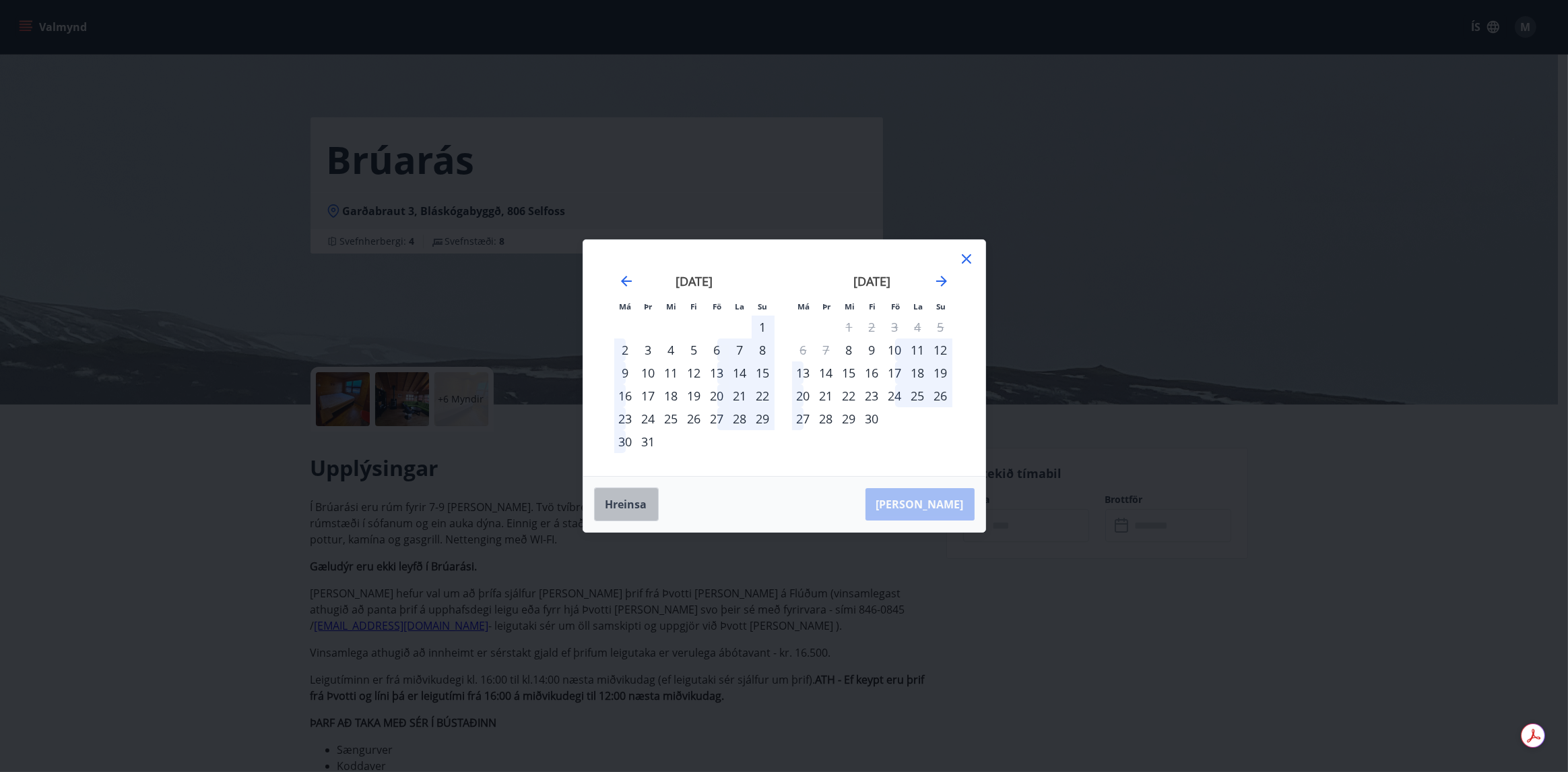
click at [628, 502] on button "Hreinsa" at bounding box center [626, 504] width 65 height 34
click at [940, 281] on icon "Move forward to switch to the next month." at bounding box center [941, 281] width 11 height 11
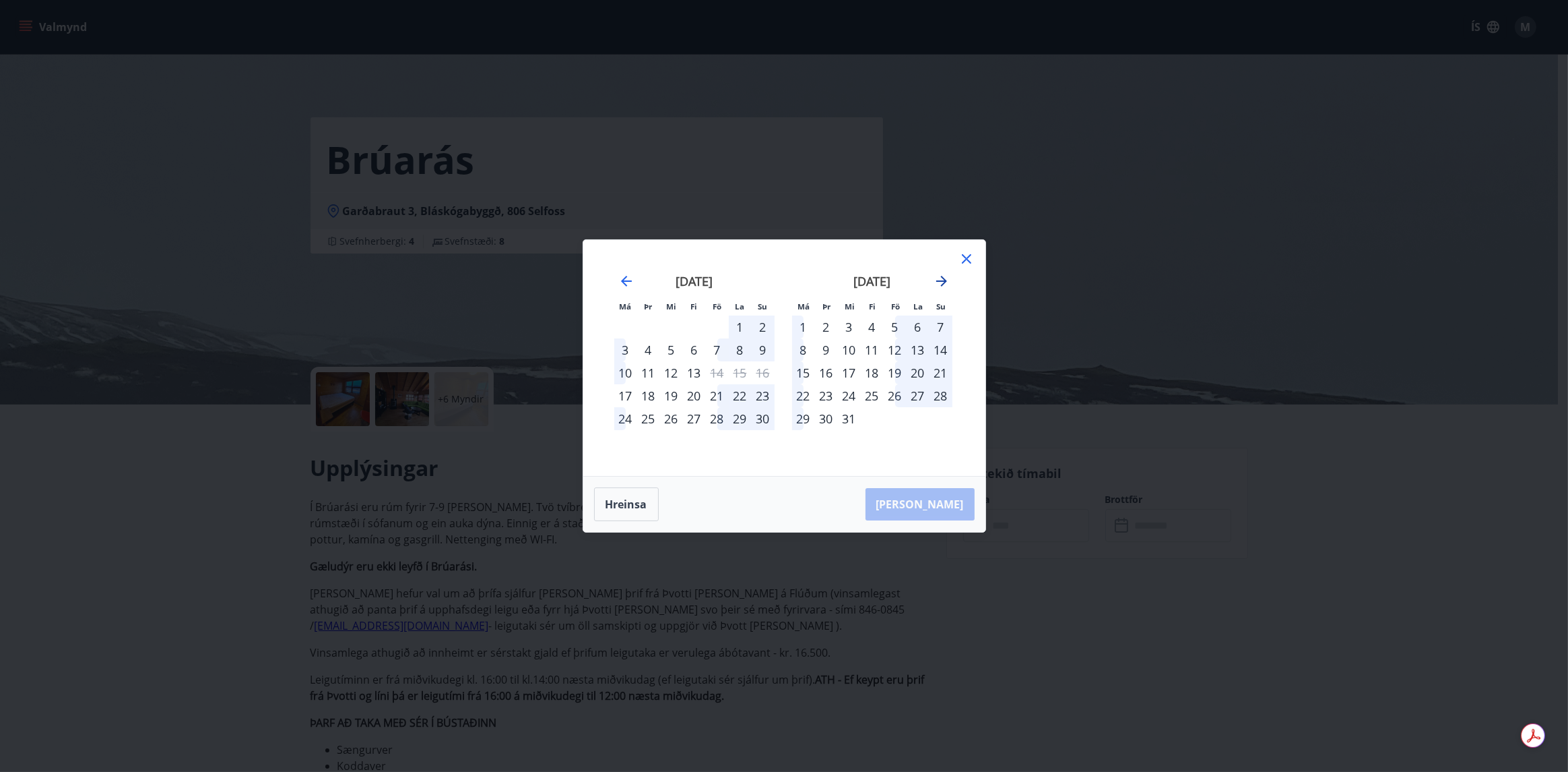
click at [940, 281] on icon "Move forward to switch to the next month." at bounding box center [941, 281] width 11 height 11
click at [850, 394] on div "22" at bounding box center [849, 395] width 23 height 23
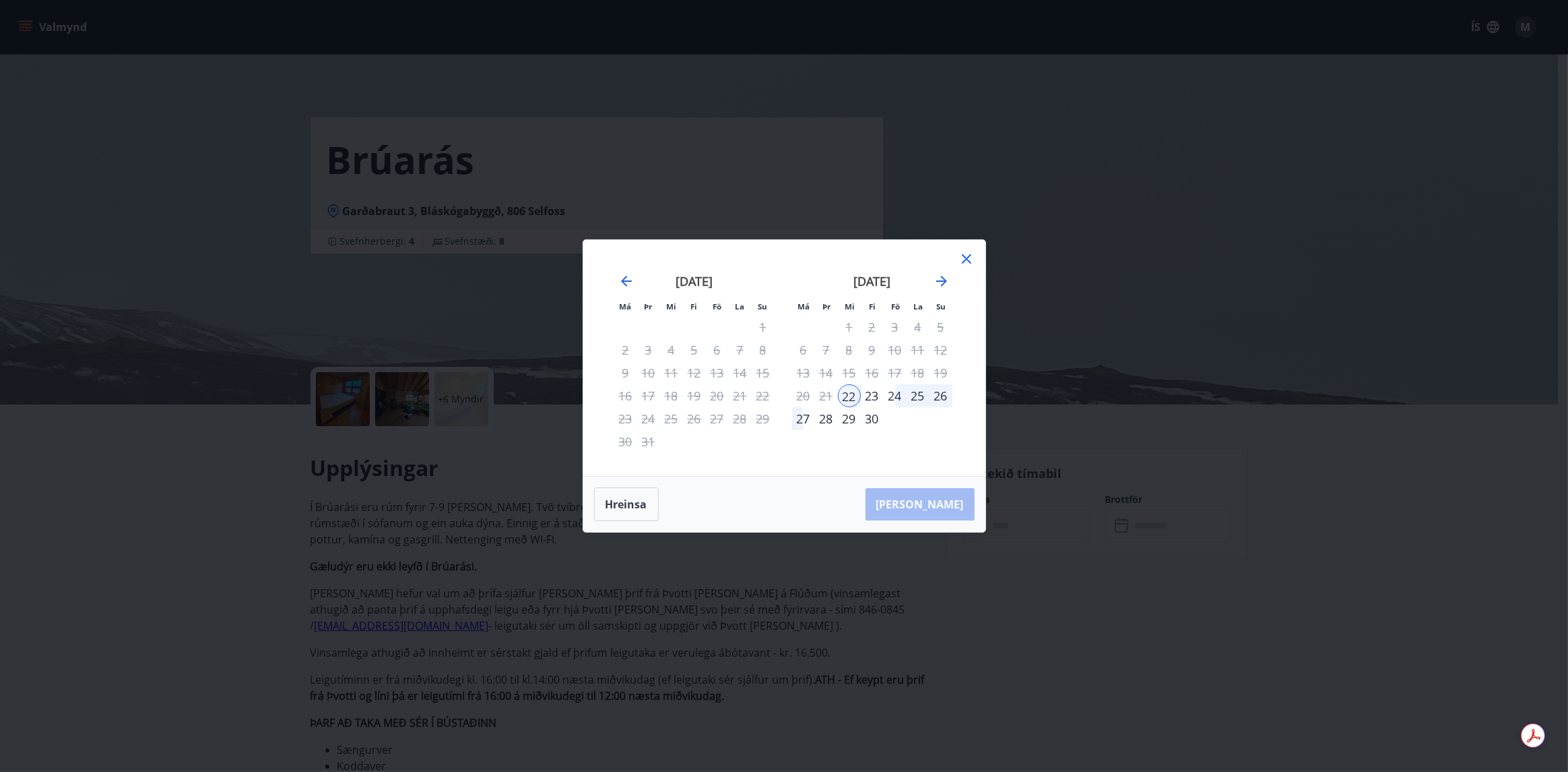
click at [919, 393] on div "25" at bounding box center [918, 395] width 23 height 23
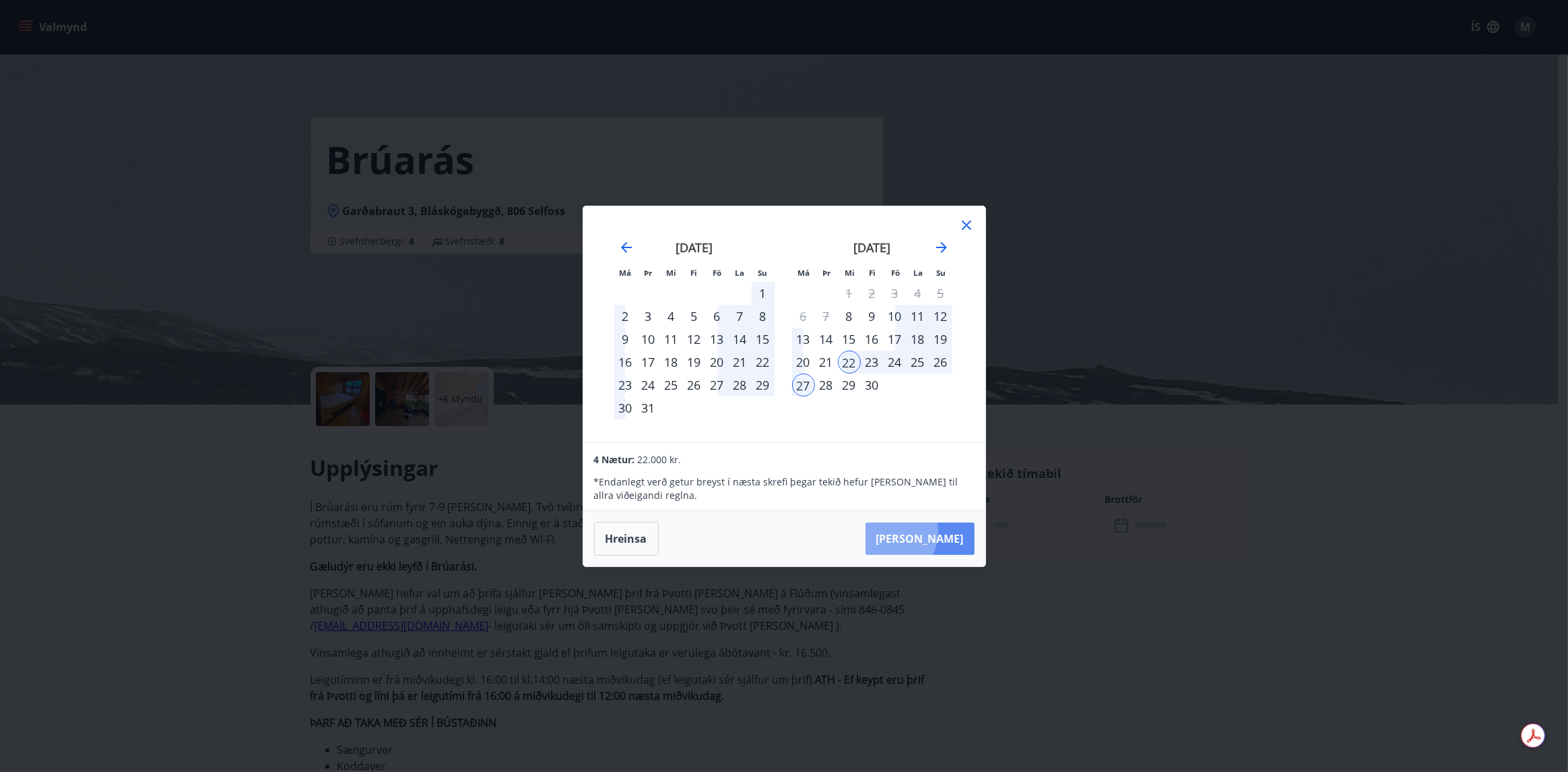
click at [929, 532] on button "[PERSON_NAME]" at bounding box center [920, 539] width 109 height 33
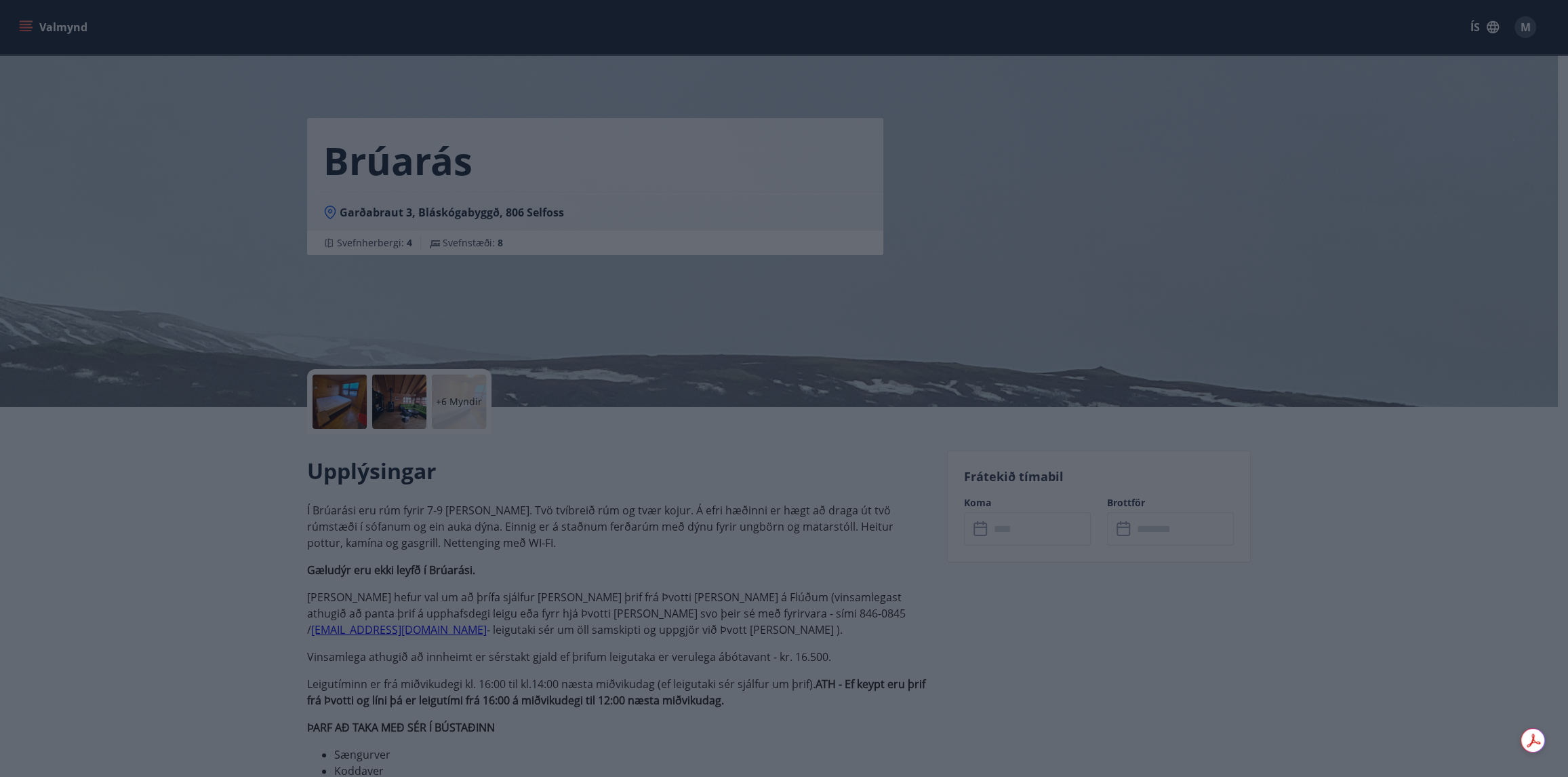
type input "******"
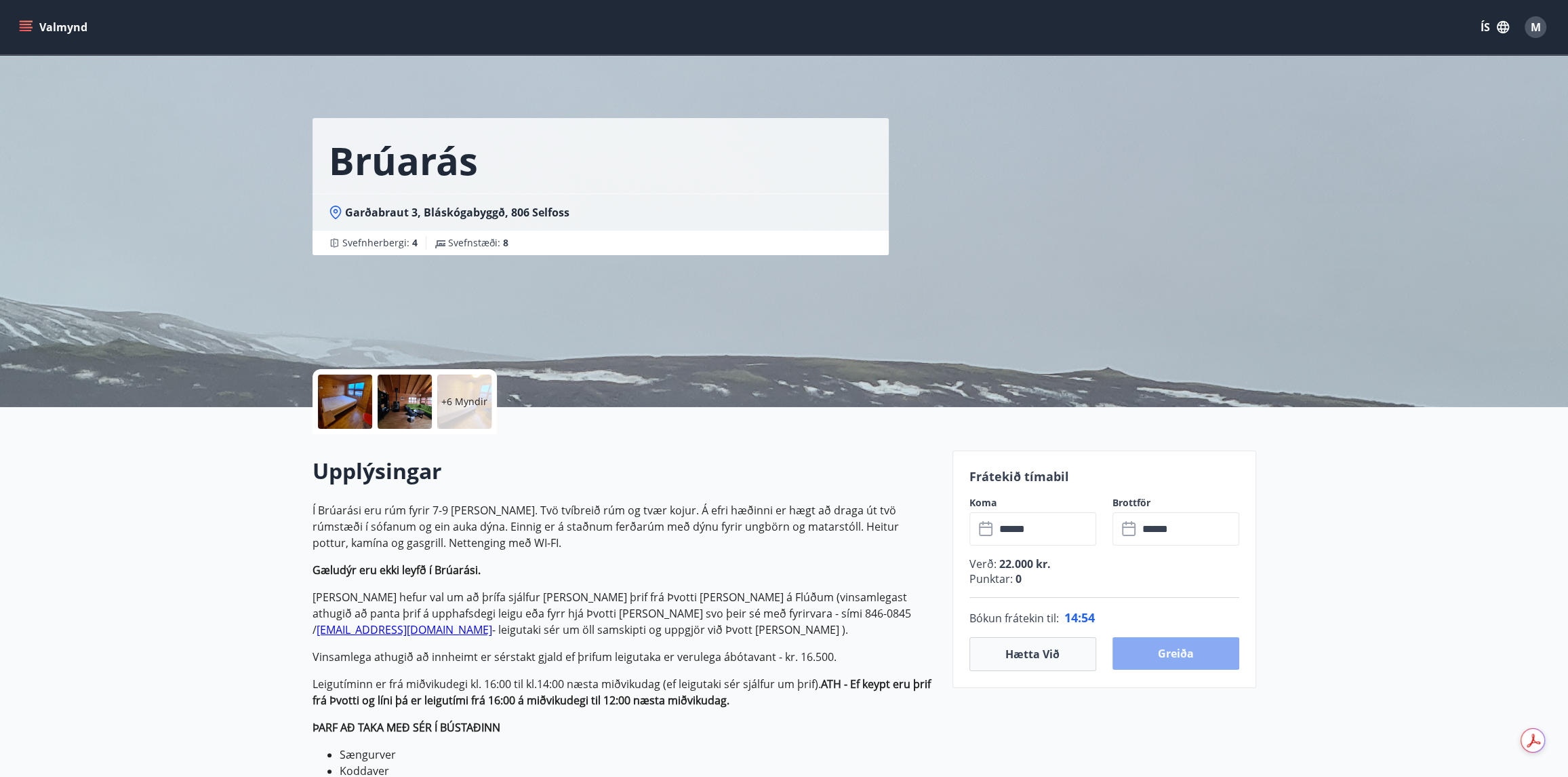
click at [1187, 654] on button "Greiða" at bounding box center [1176, 654] width 127 height 33
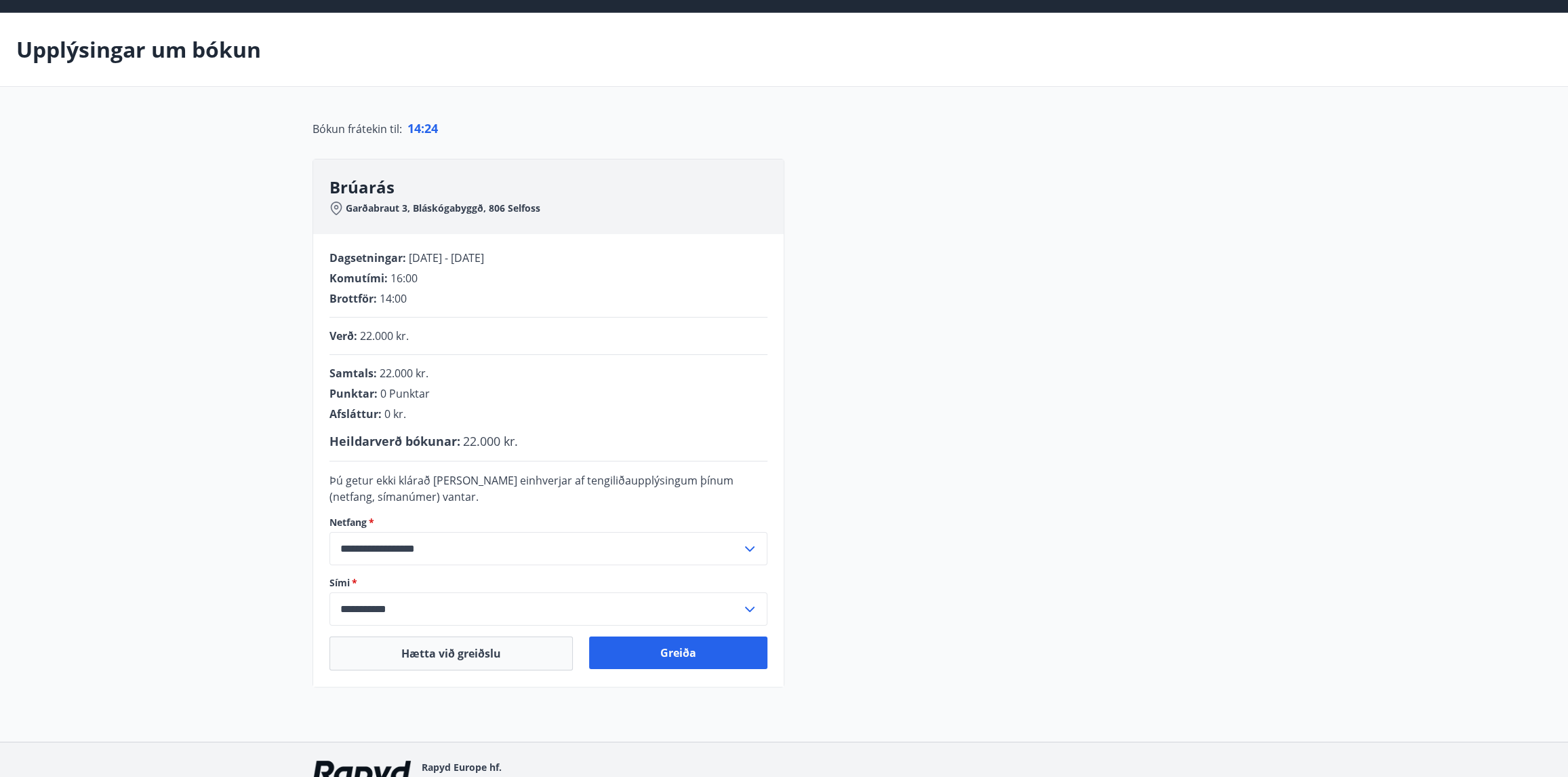
scroll to position [120, 0]
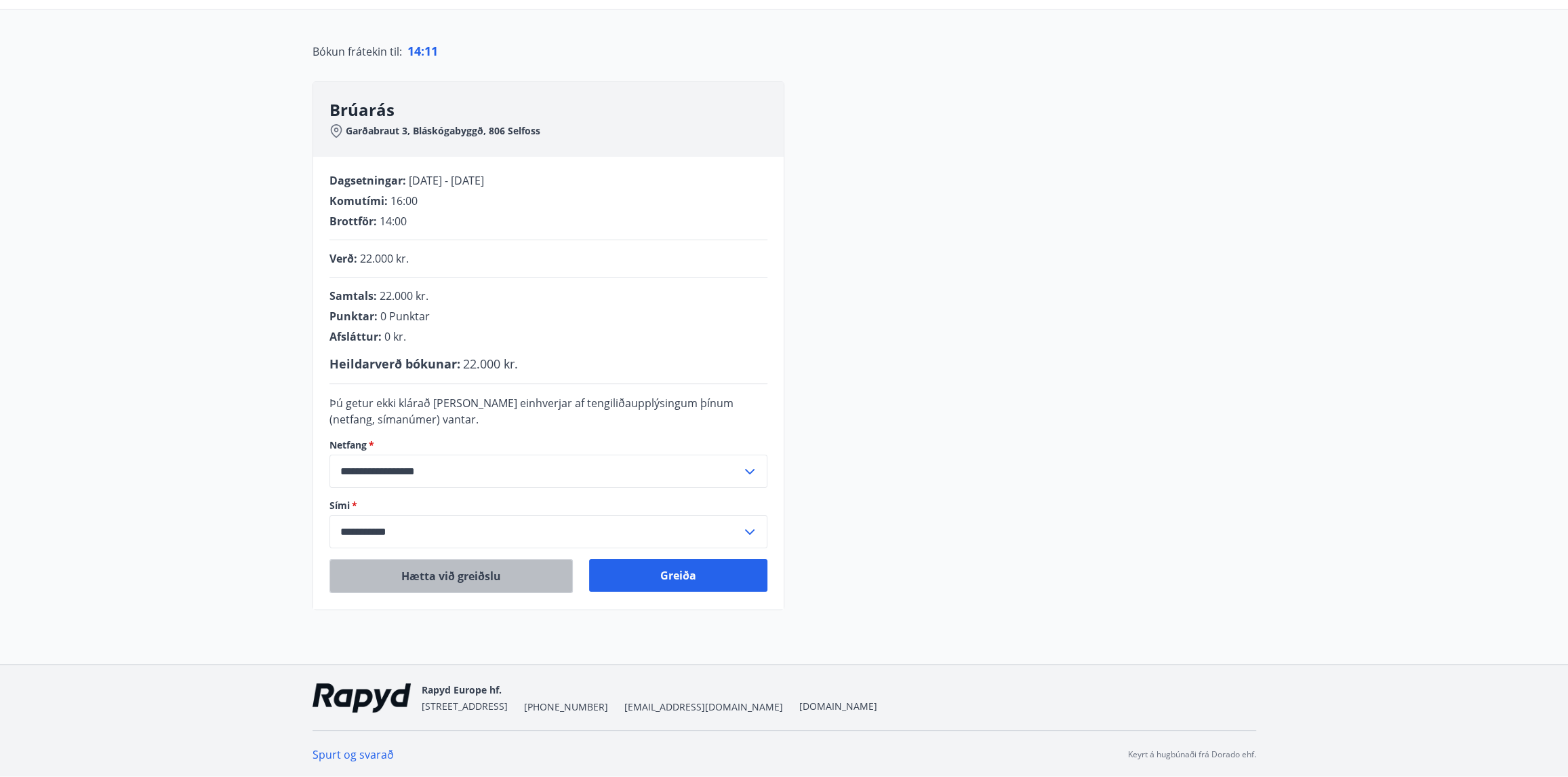
click at [427, 576] on button "Hætta við greiðslu" at bounding box center [451, 576] width 244 height 34
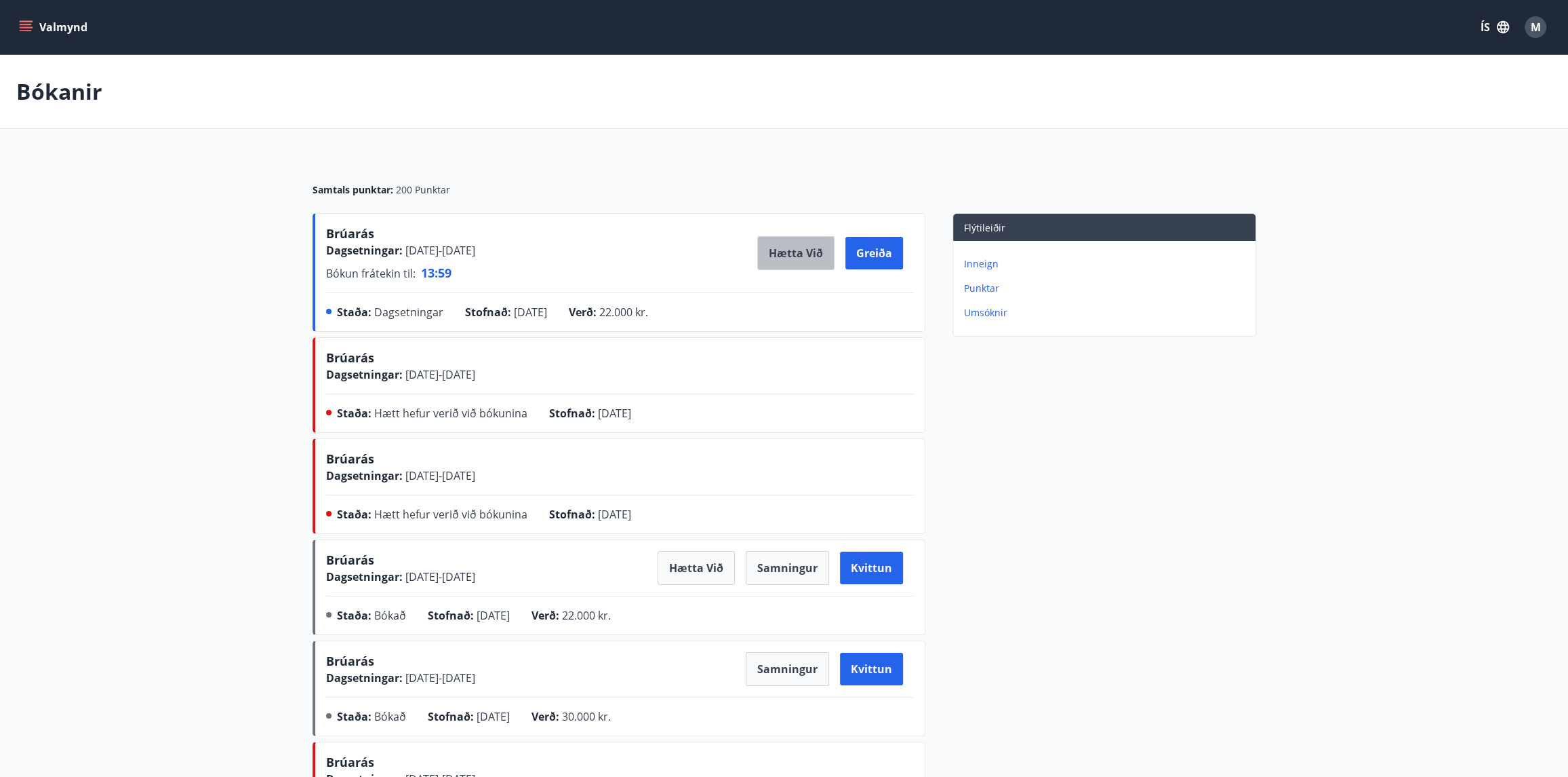
click at [794, 254] on button "Hætta við" at bounding box center [796, 253] width 77 height 34
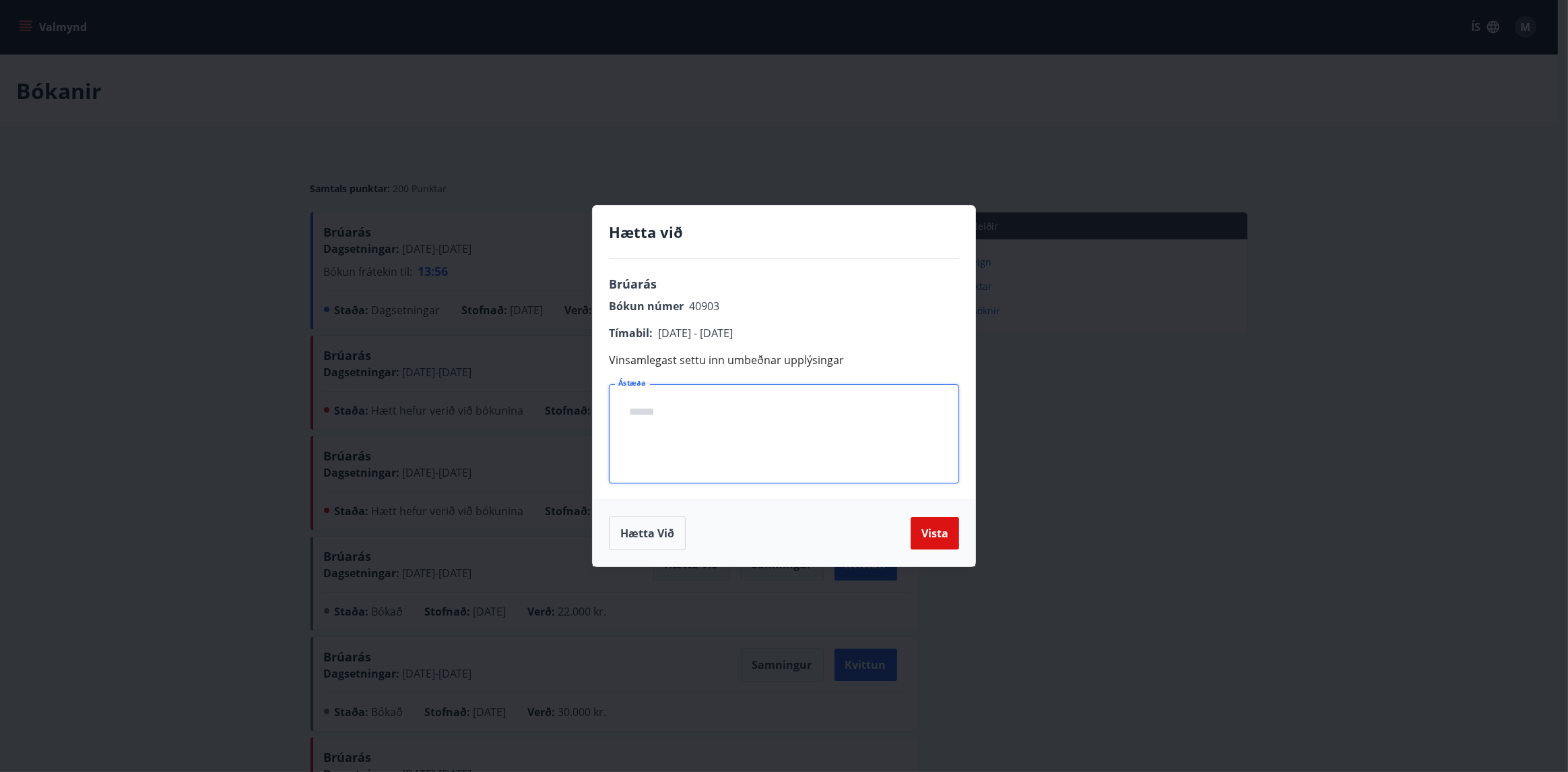
click at [704, 409] on textarea "Ástæða" at bounding box center [784, 434] width 331 height 77
click at [668, 532] on button "Hætta við" at bounding box center [647, 533] width 77 height 34
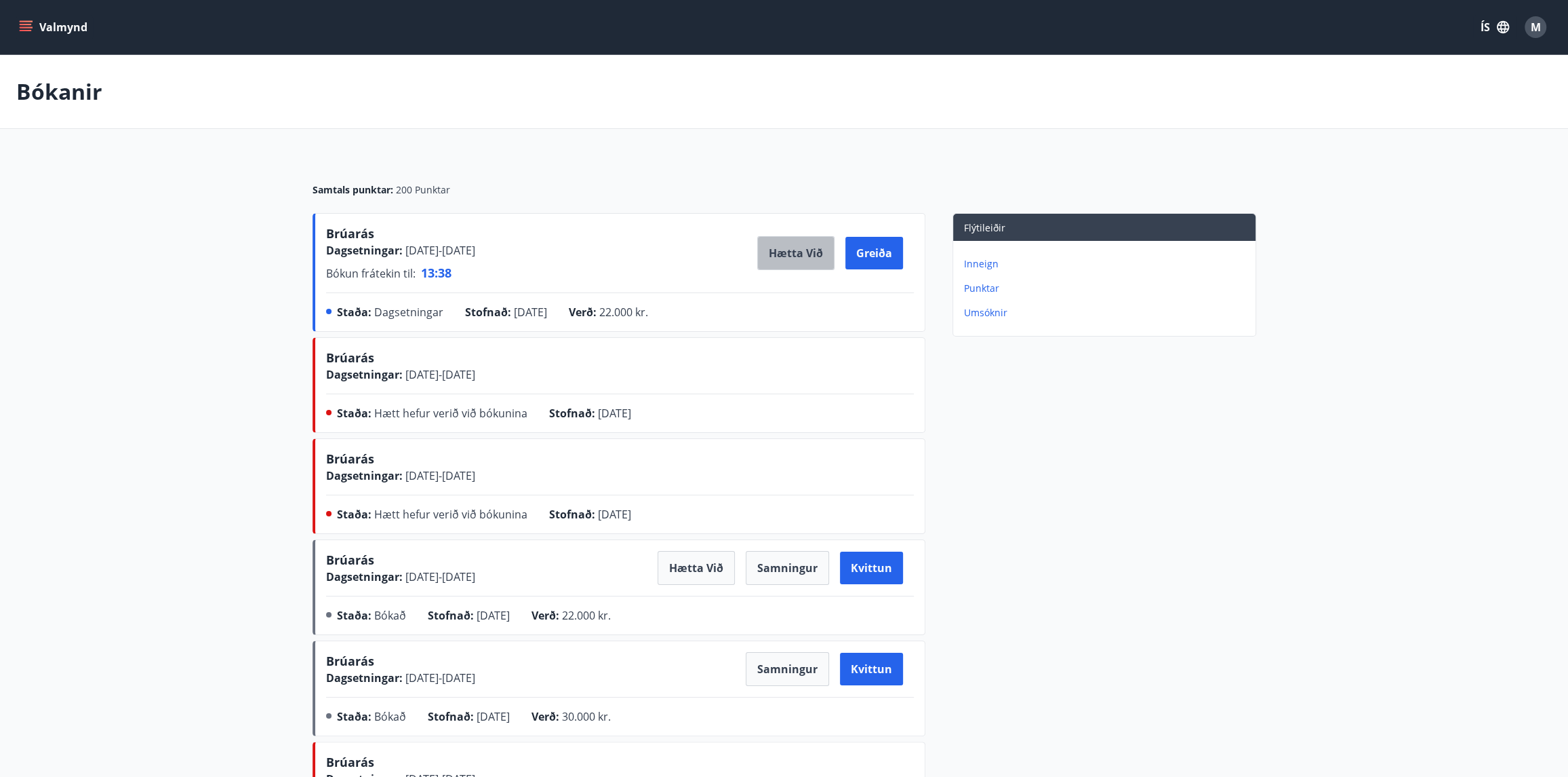
click at [795, 253] on button "Hætta við" at bounding box center [796, 253] width 77 height 34
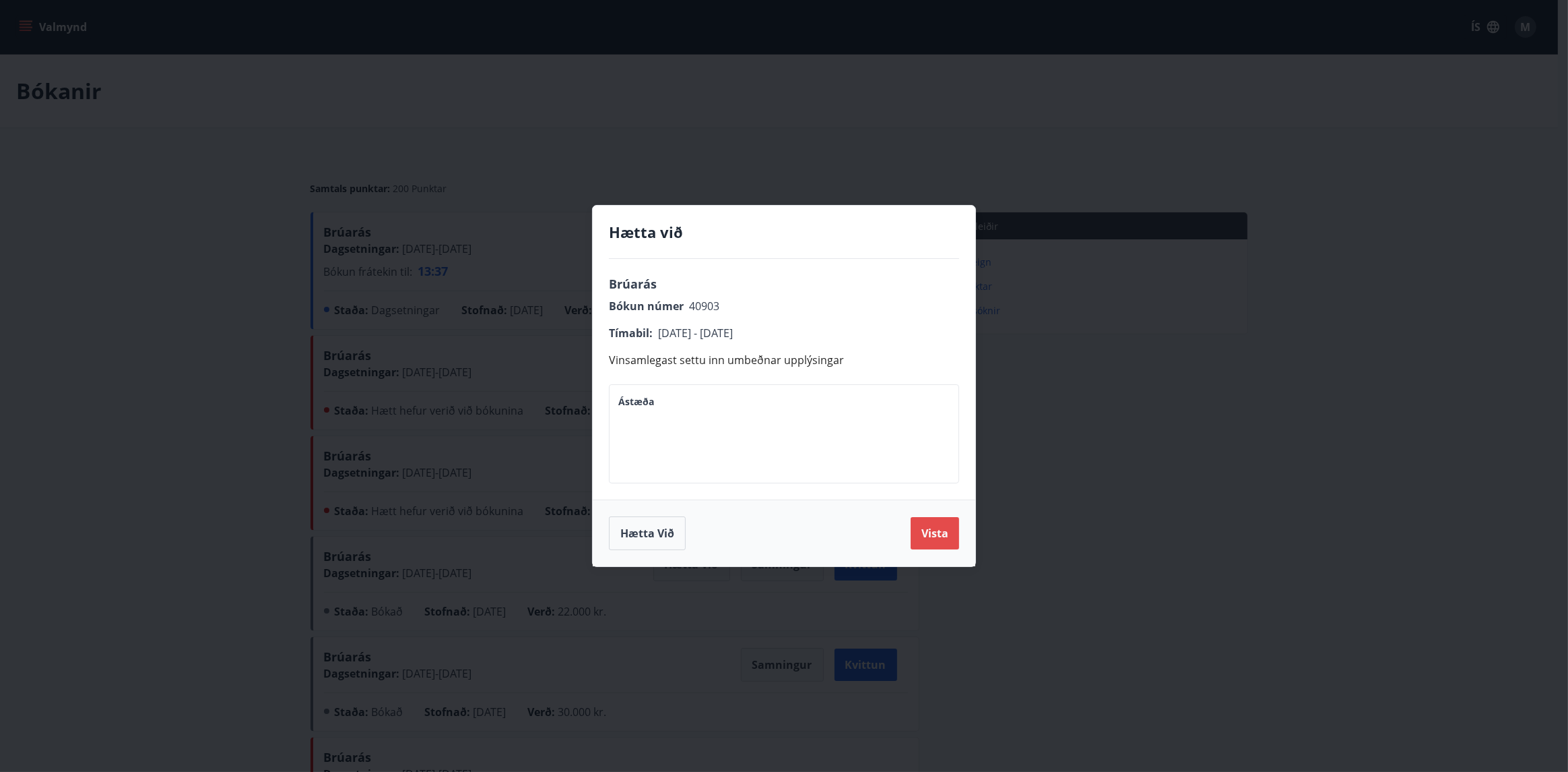
click at [933, 536] on button "Vista" at bounding box center [935, 533] width 48 height 33
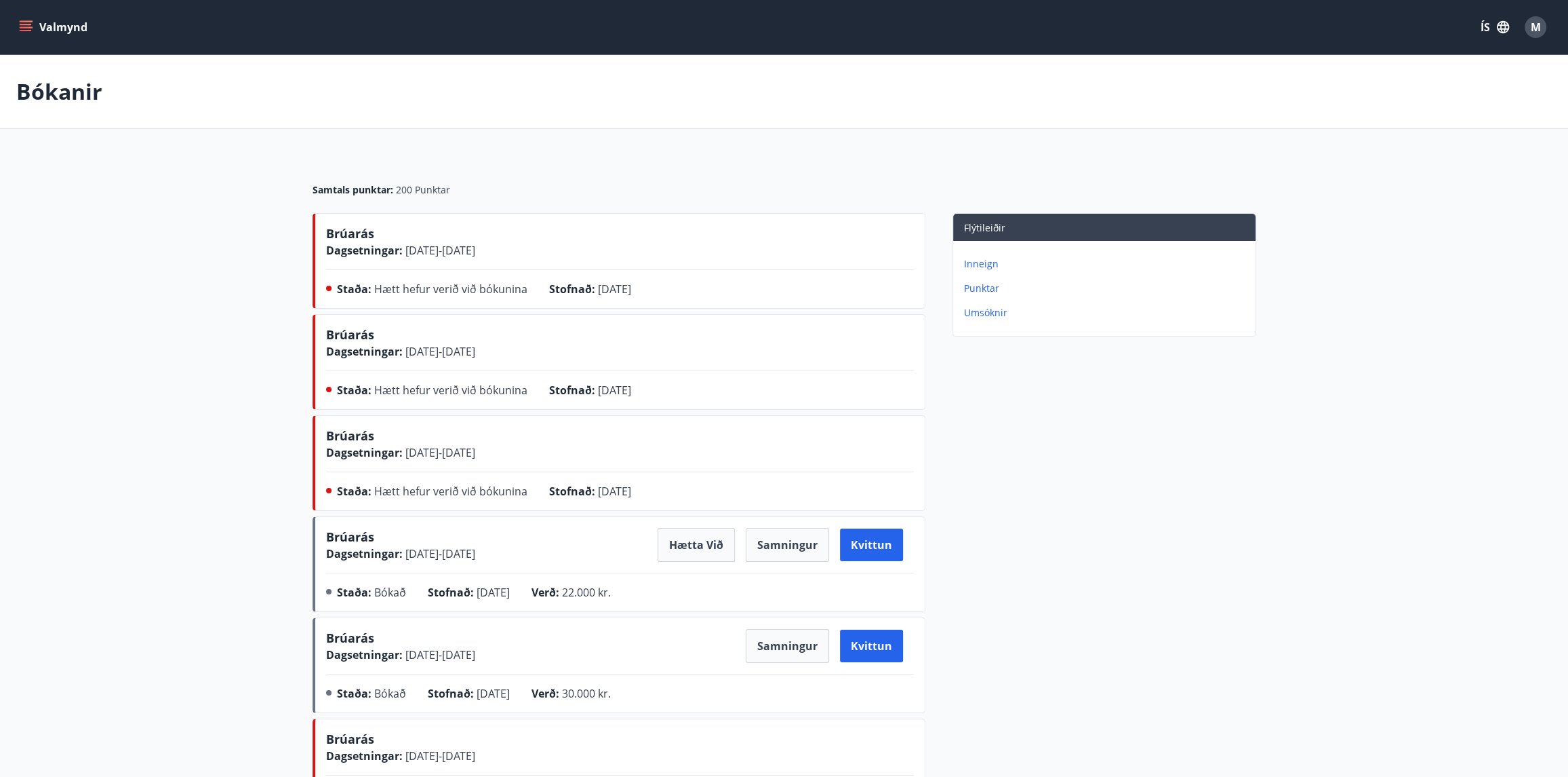
click at [994, 312] on p "Umsóknir" at bounding box center [1107, 313] width 286 height 14
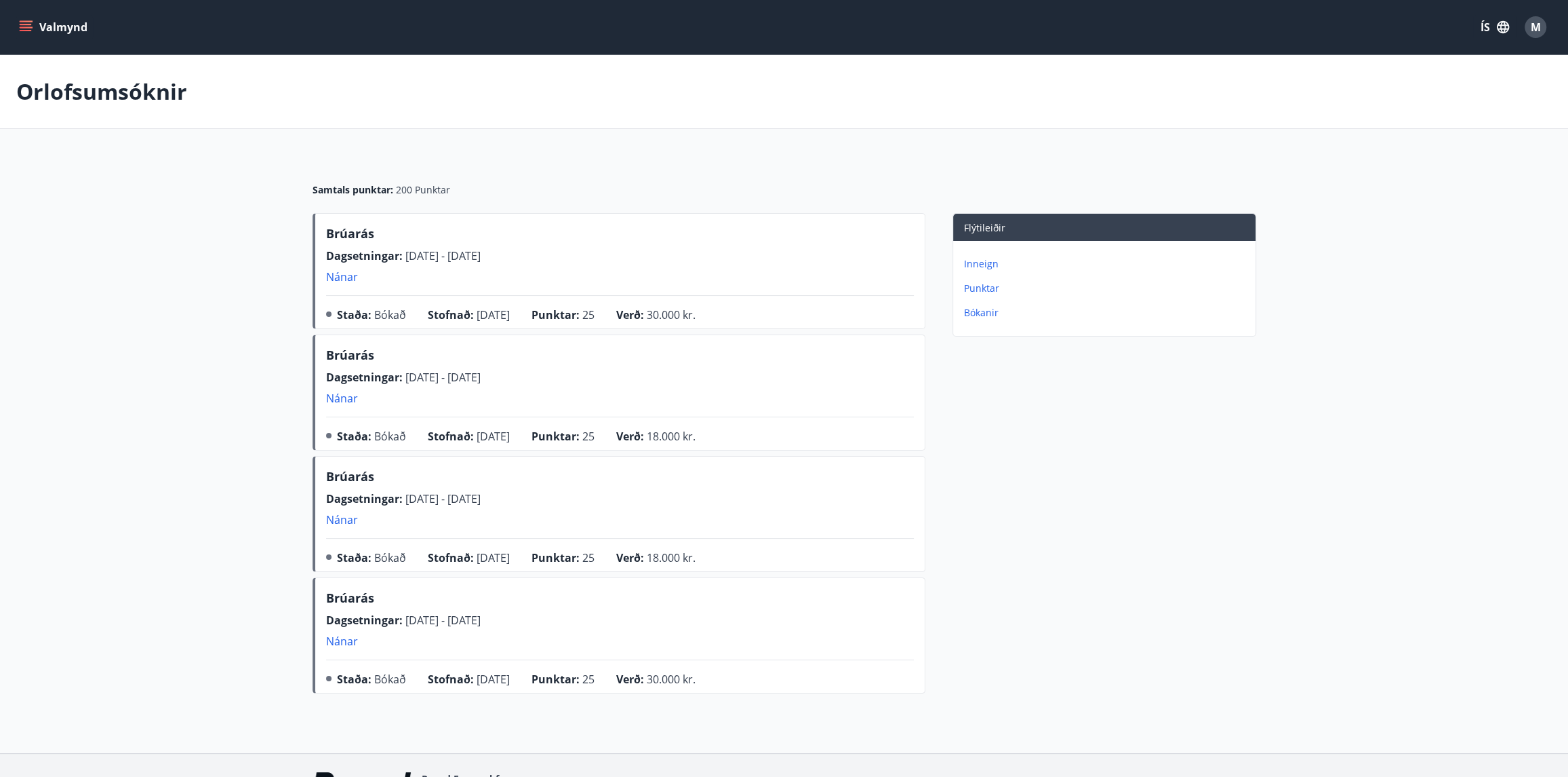
click at [30, 23] on icon "menu" at bounding box center [26, 27] width 14 height 14
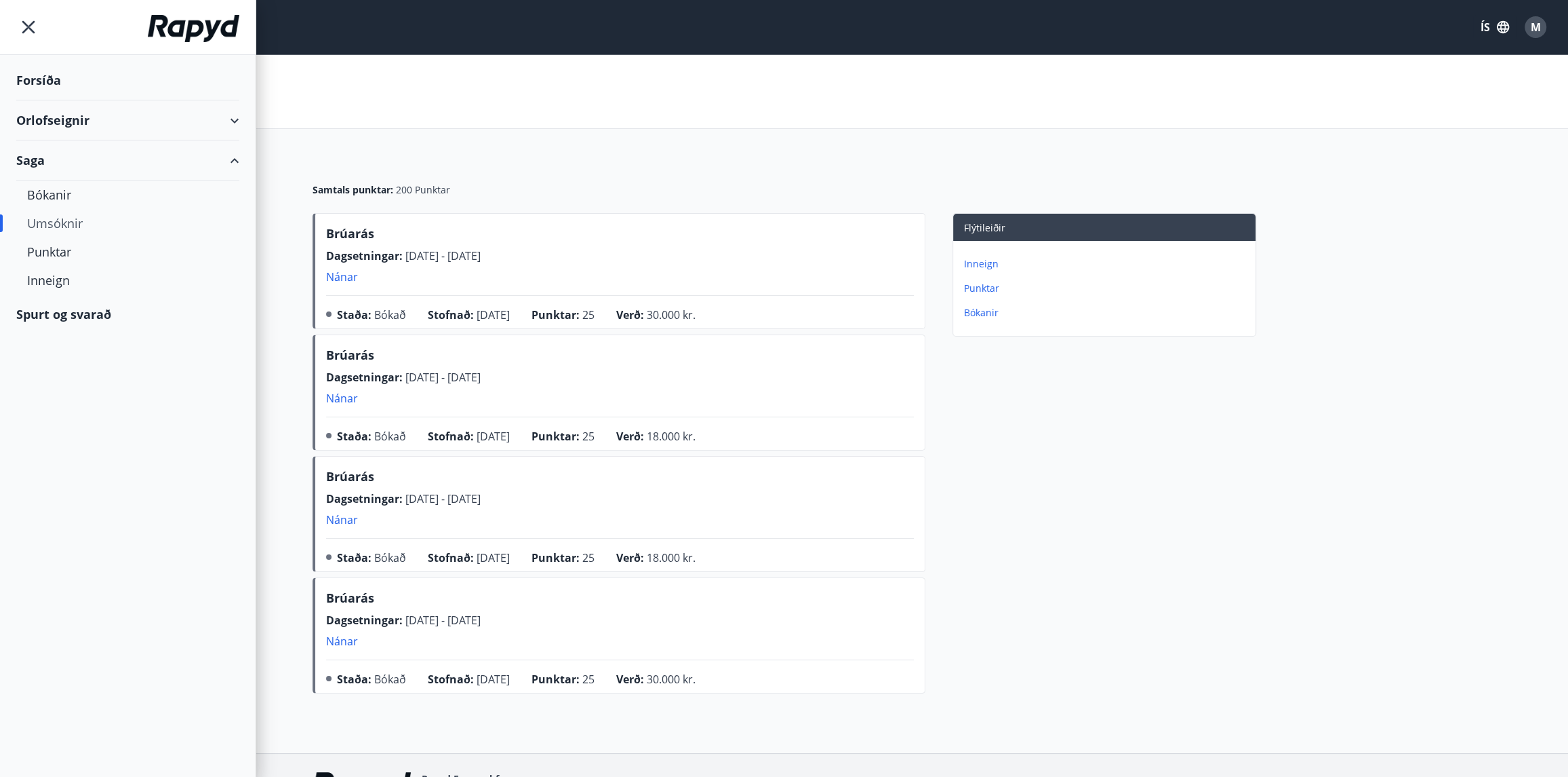
click at [46, 107] on div "Orlofseignir" at bounding box center [128, 121] width 223 height 40
click at [45, 150] on div "Framboð" at bounding box center [128, 155] width 201 height 29
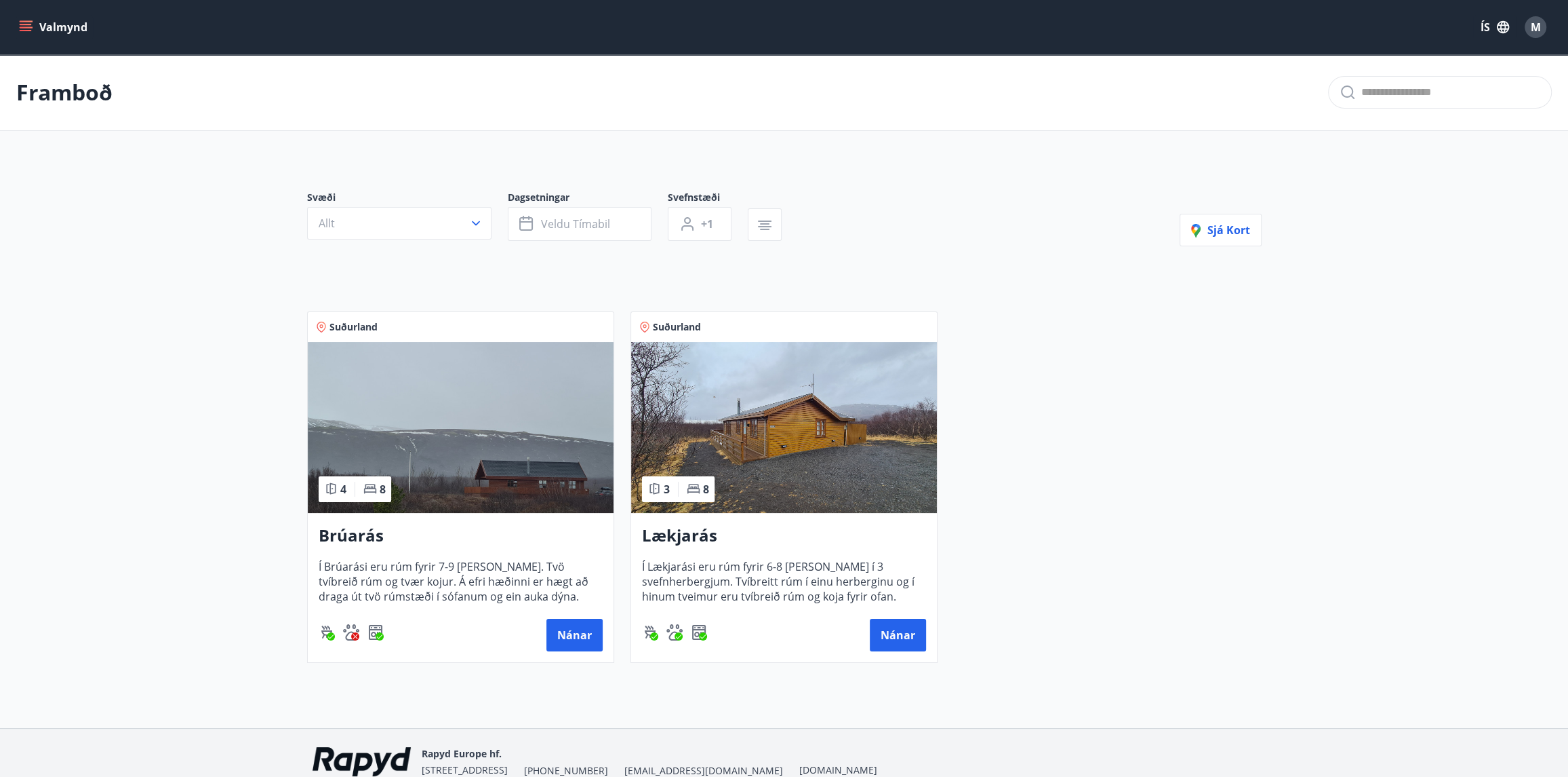
click at [476, 498] on img at bounding box center [461, 427] width 305 height 171
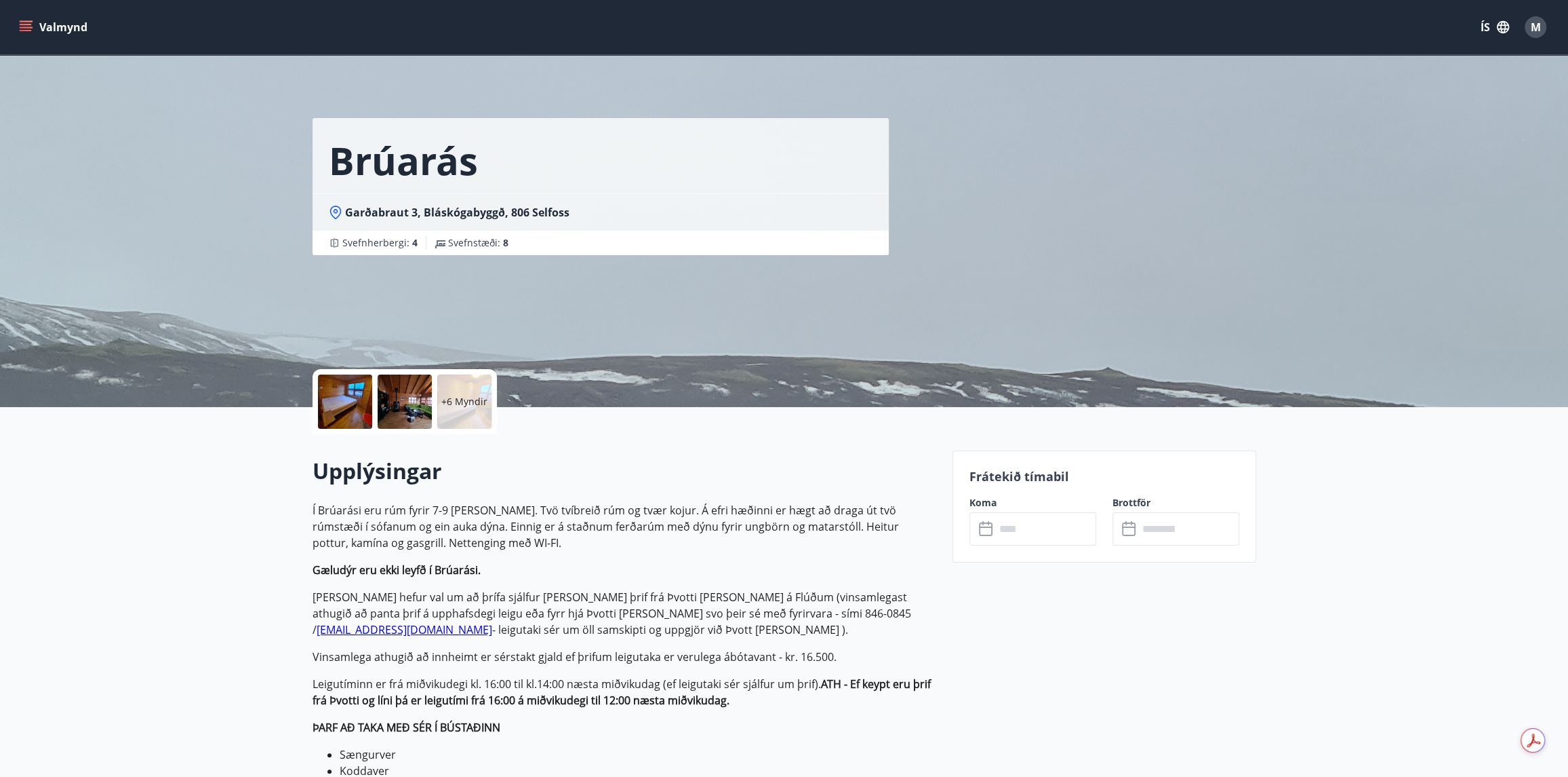
click at [986, 531] on icon at bounding box center [987, 529] width 16 height 16
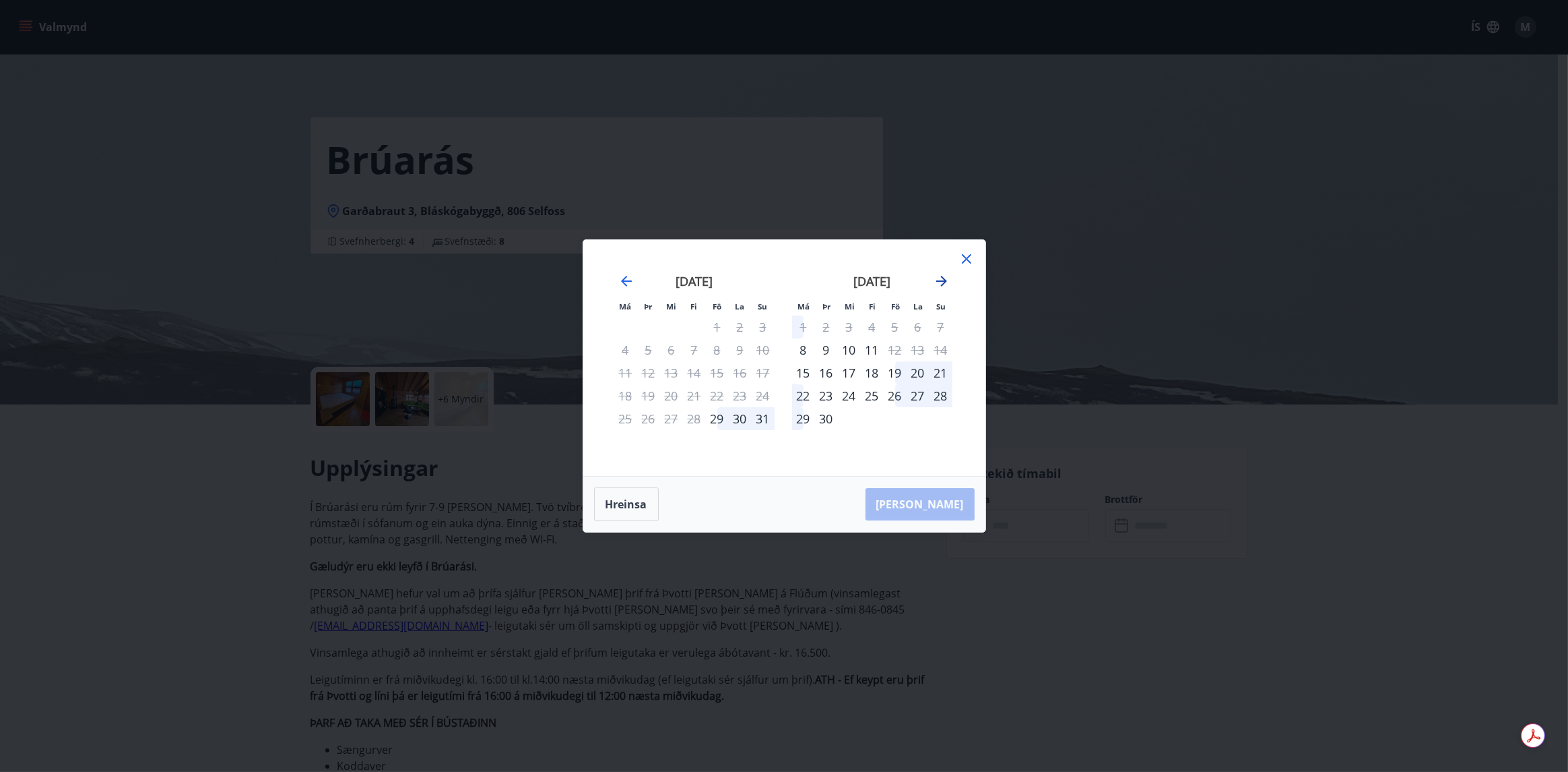
click at [939, 281] on icon "Move forward to switch to the next month." at bounding box center [941, 281] width 11 height 11
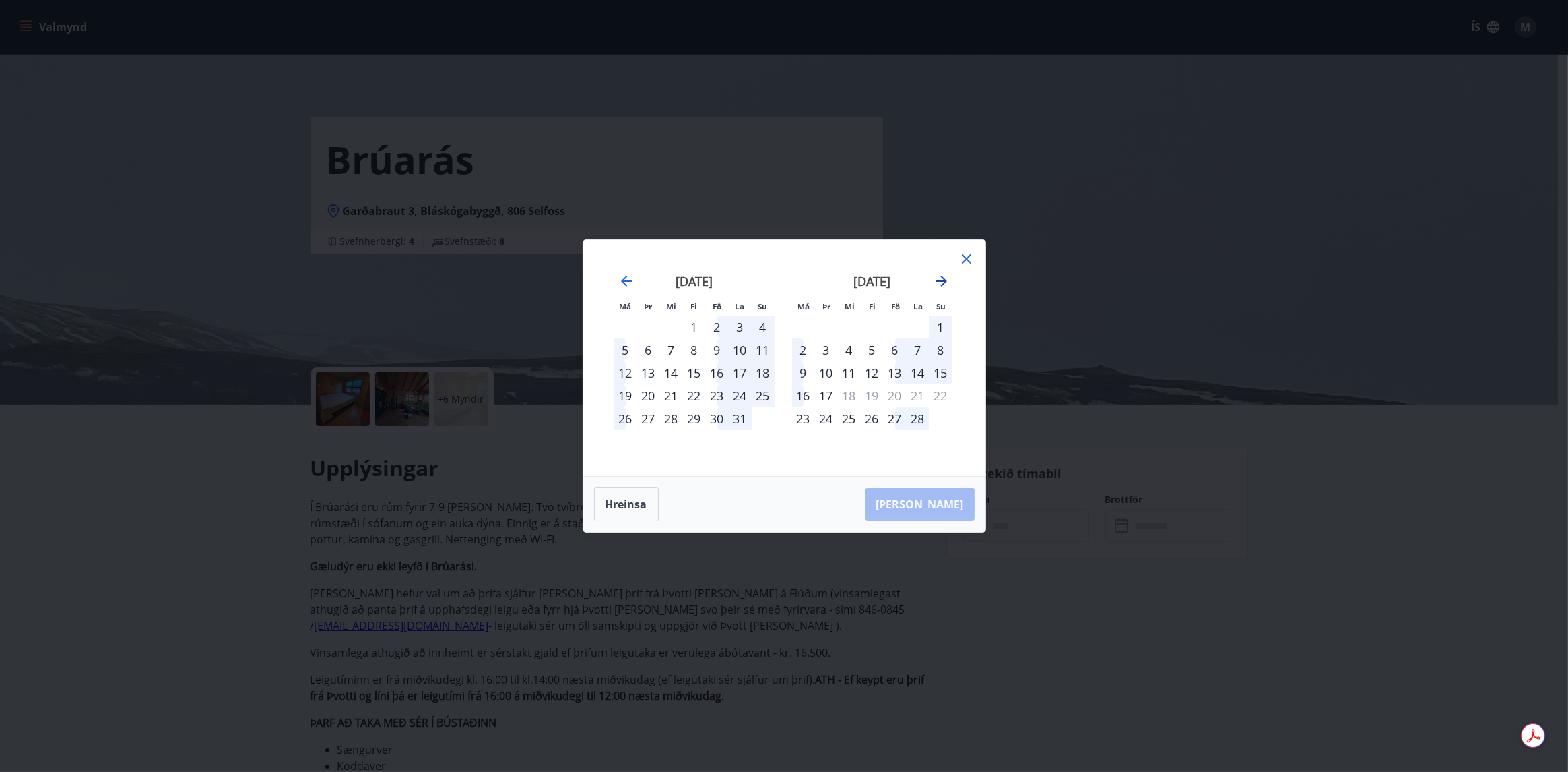
click at [939, 281] on icon "Move forward to switch to the next month." at bounding box center [941, 281] width 11 height 11
click at [849, 399] on div "22" at bounding box center [849, 395] width 23 height 23
click at [849, 396] on div "22" at bounding box center [849, 395] width 23 height 23
click at [849, 397] on div "22" at bounding box center [849, 395] width 23 height 23
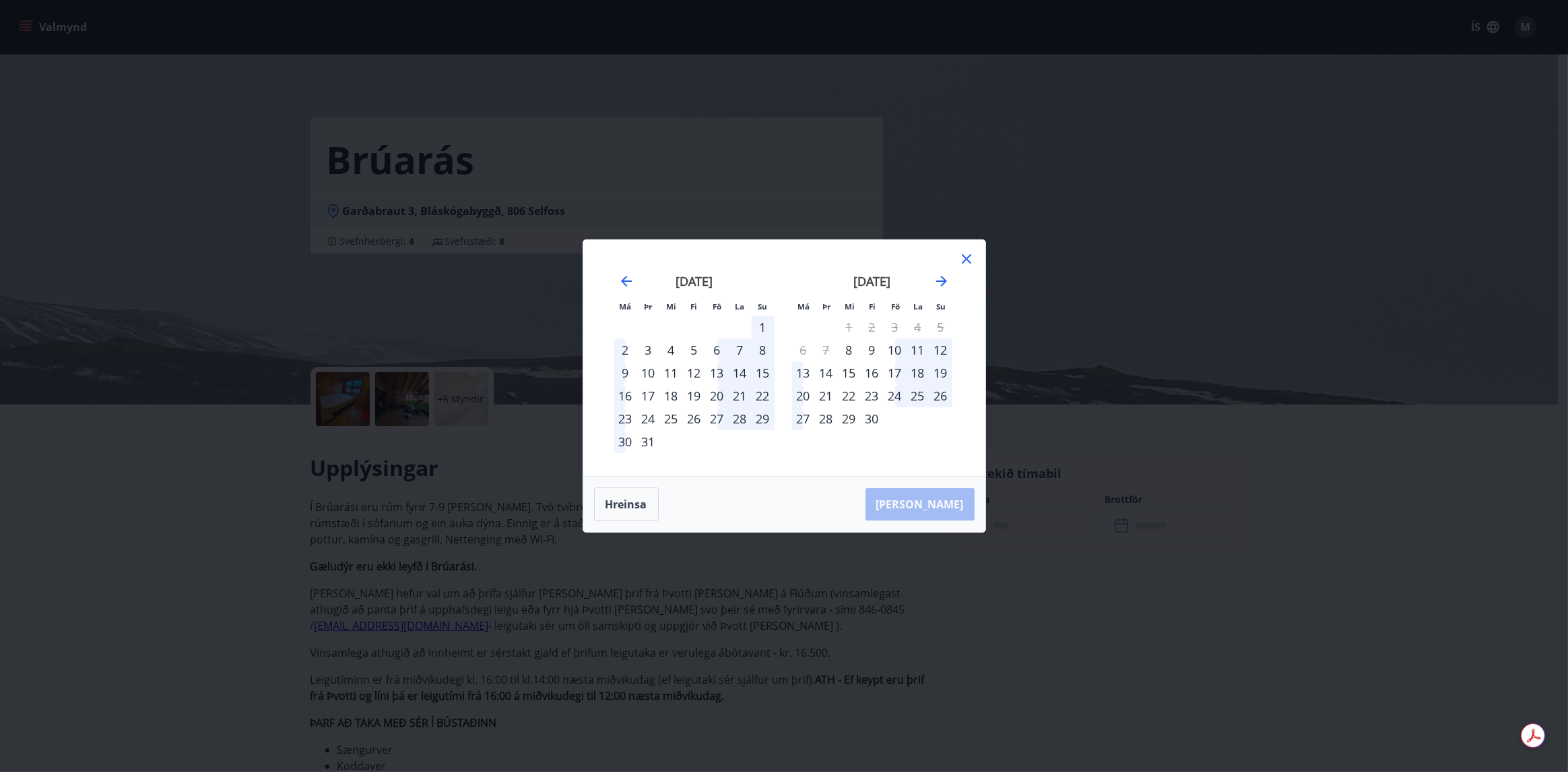
drag, startPoint x: 966, startPoint y: 258, endPoint x: 954, endPoint y: 319, distance: 62.2
click at [954, 319] on div "Má Þr Mi Fi Fö La Su Má Þr Mi Fi Fö La [DEMOGRAPHIC_DATA] [DATE] 1 2 3 4 5 6 7 …" at bounding box center [784, 358] width 403 height 236
click at [843, 392] on div "22" at bounding box center [849, 395] width 23 height 23
click at [812, 396] on div "20" at bounding box center [803, 395] width 23 height 23
click at [828, 396] on div "21" at bounding box center [827, 395] width 23 height 23
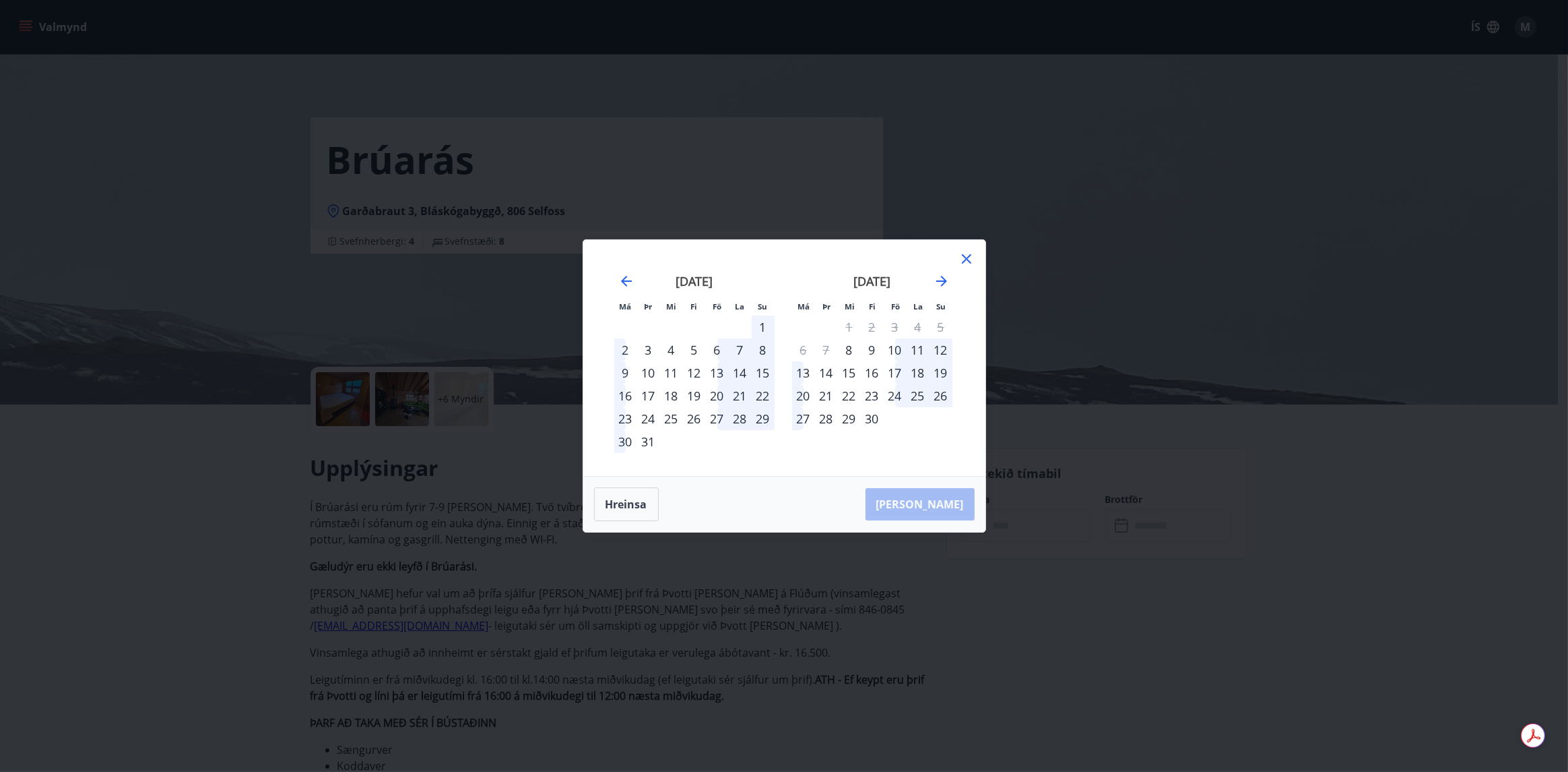
click at [846, 395] on div "22" at bounding box center [849, 395] width 23 height 23
click at [850, 372] on div "15" at bounding box center [849, 373] width 23 height 23
click at [849, 396] on div "22" at bounding box center [849, 395] width 23 height 23
click at [965, 254] on icon at bounding box center [966, 259] width 16 height 16
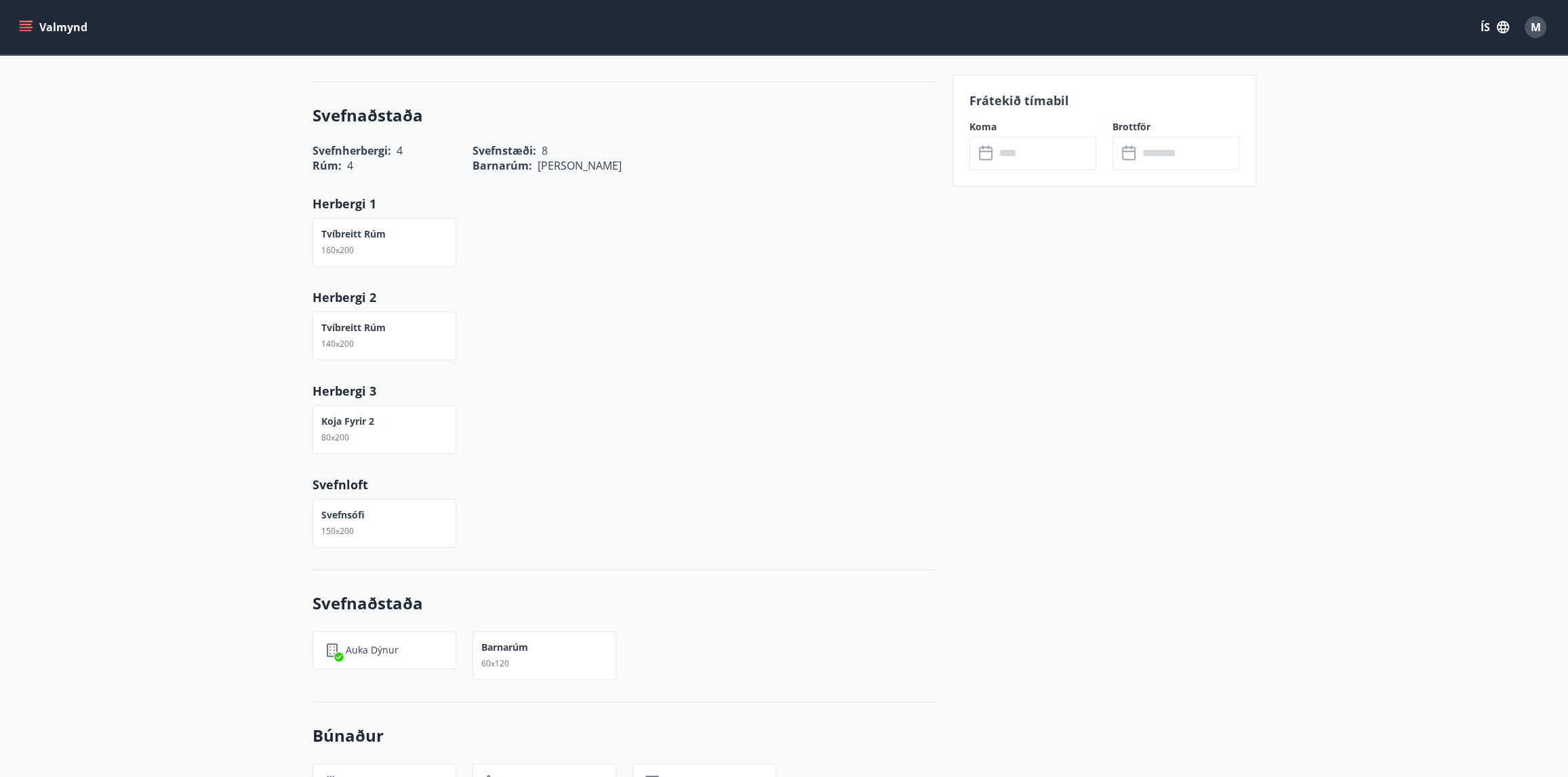
scroll to position [1974, 0]
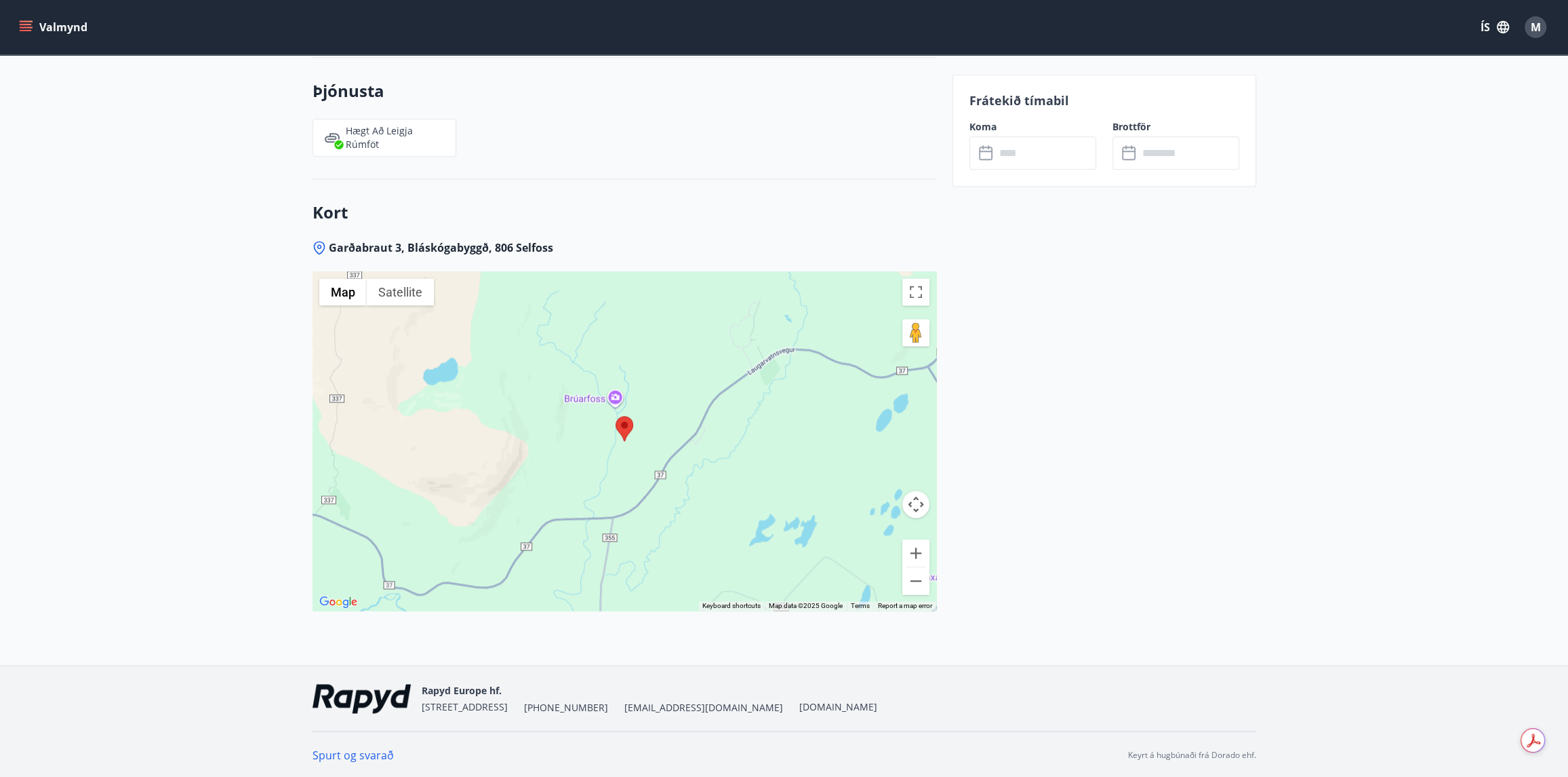
click at [646, 703] on span "[EMAIL_ADDRESS][DOMAIN_NAME]" at bounding box center [704, 708] width 159 height 14
click at [882, 209] on h3 "Kort" at bounding box center [624, 212] width 624 height 23
